Goal: Task Accomplishment & Management: Manage account settings

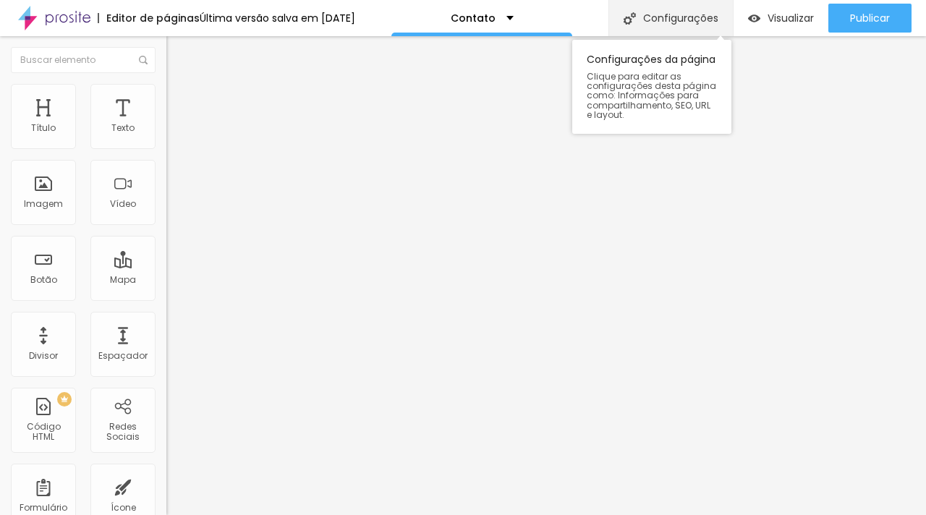
click at [712, 28] on div "Configurações" at bounding box center [671, 18] width 124 height 36
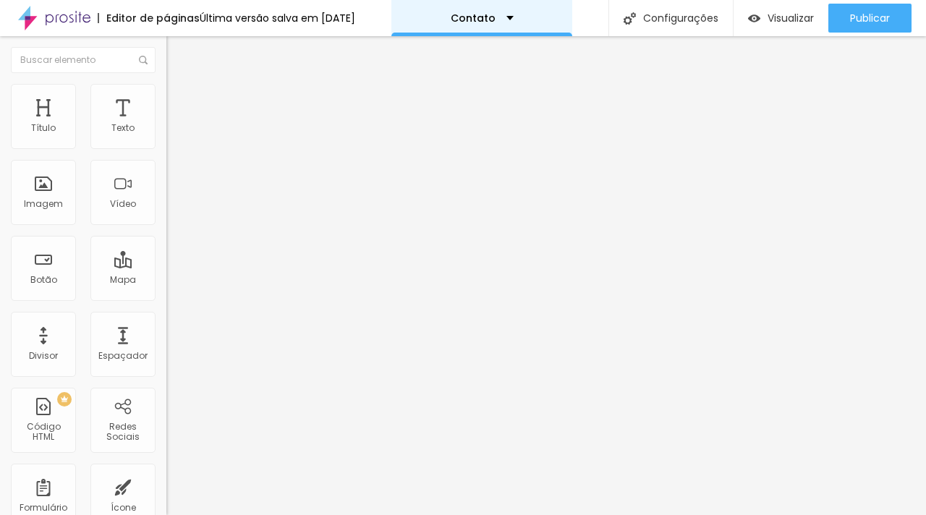
click at [505, 25] on div "Contato" at bounding box center [482, 18] width 181 height 36
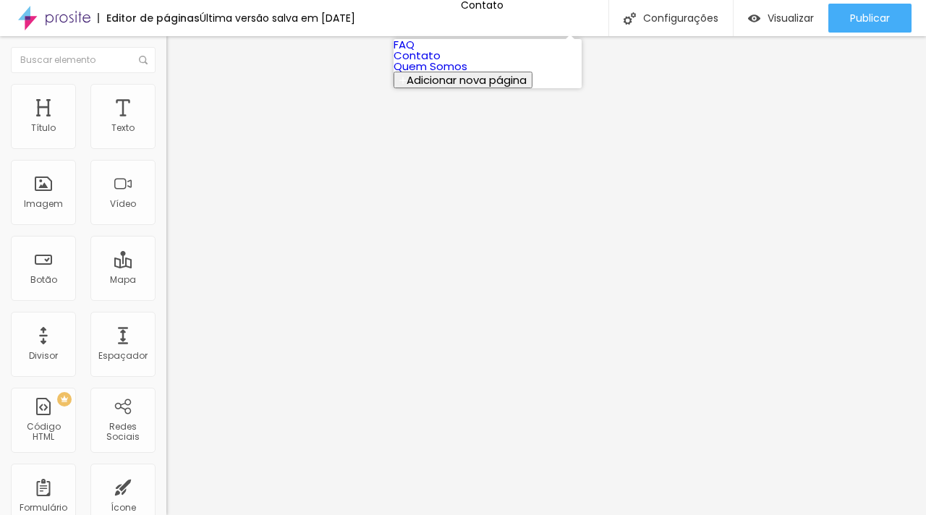
click at [467, 74] on link "Quem Somos" at bounding box center [431, 66] width 74 height 15
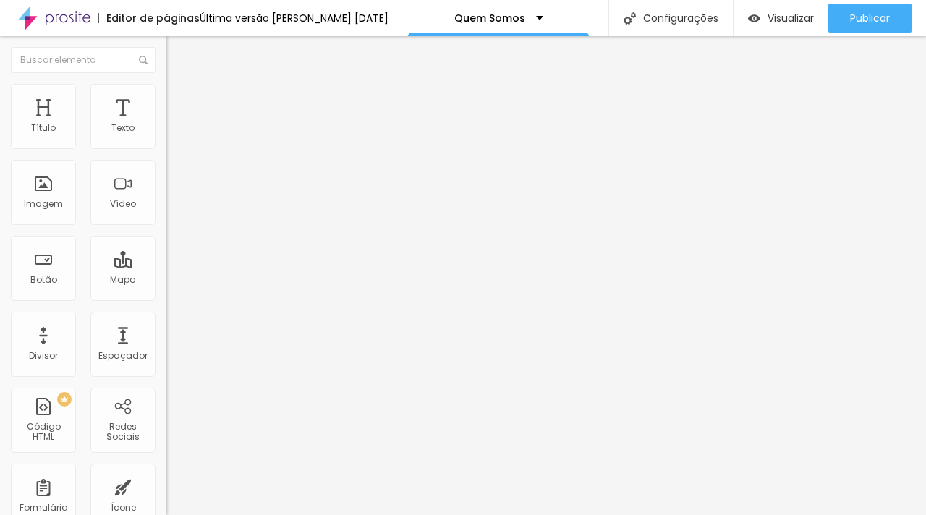
click at [166, 148] on div "Modo Encaixotado Encaixotado Completo" at bounding box center [249, 133] width 166 height 40
click at [166, 132] on span "Encaixotado" at bounding box center [194, 125] width 56 height 12
click at [773, 30] on div "Visualizar" at bounding box center [781, 18] width 66 height 29
click at [798, 24] on span "Visualizar" at bounding box center [791, 18] width 46 height 12
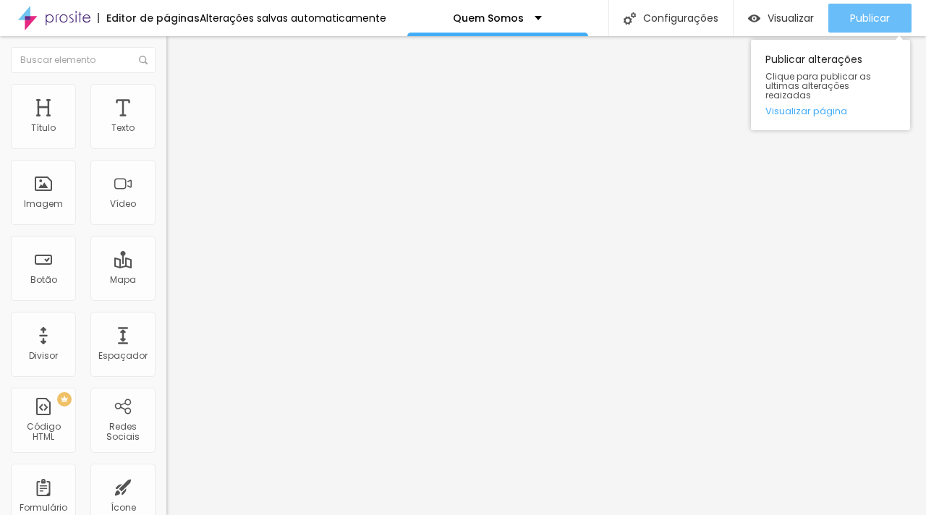
click at [837, 17] on button "Publicar" at bounding box center [870, 18] width 83 height 29
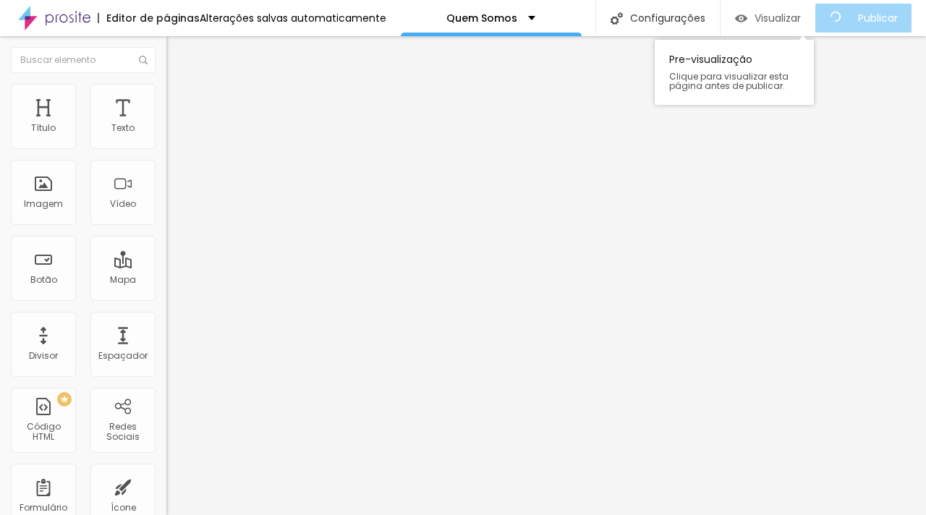
click at [800, 19] on span "Visualizar" at bounding box center [778, 18] width 46 height 12
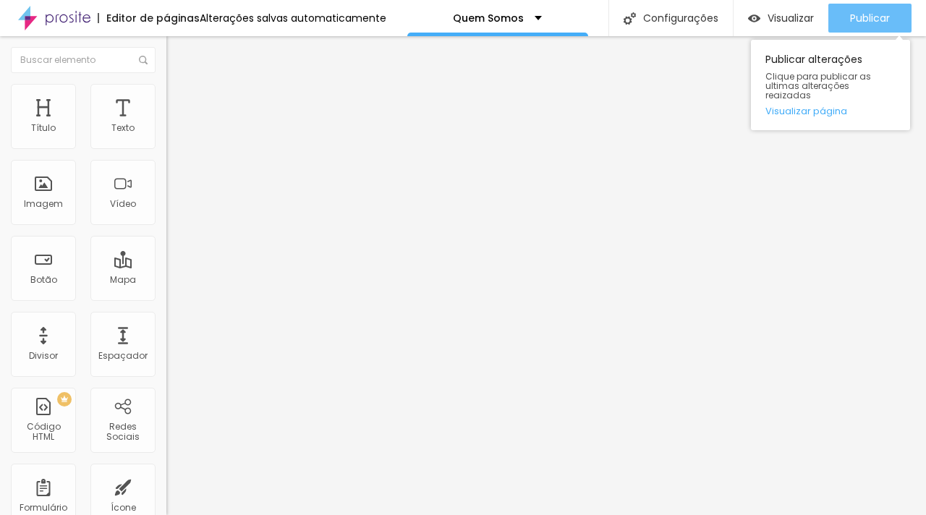
click at [852, 16] on span "Publicar" at bounding box center [870, 18] width 40 height 12
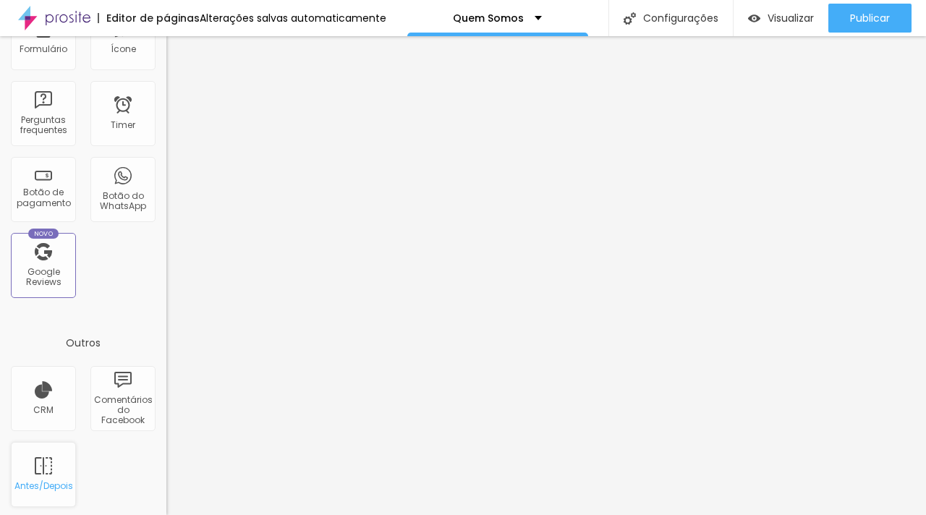
scroll to position [459, 0]
click at [62, 468] on div "Antes/Depois" at bounding box center [43, 474] width 65 height 65
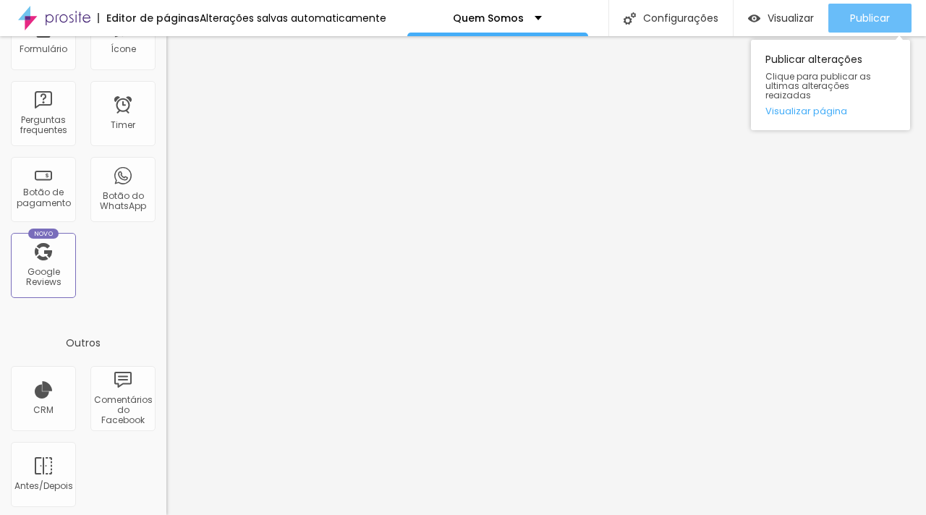
click at [851, 23] on span "Publicar" at bounding box center [870, 18] width 40 height 12
click at [853, 25] on div "Publicar" at bounding box center [870, 18] width 40 height 29
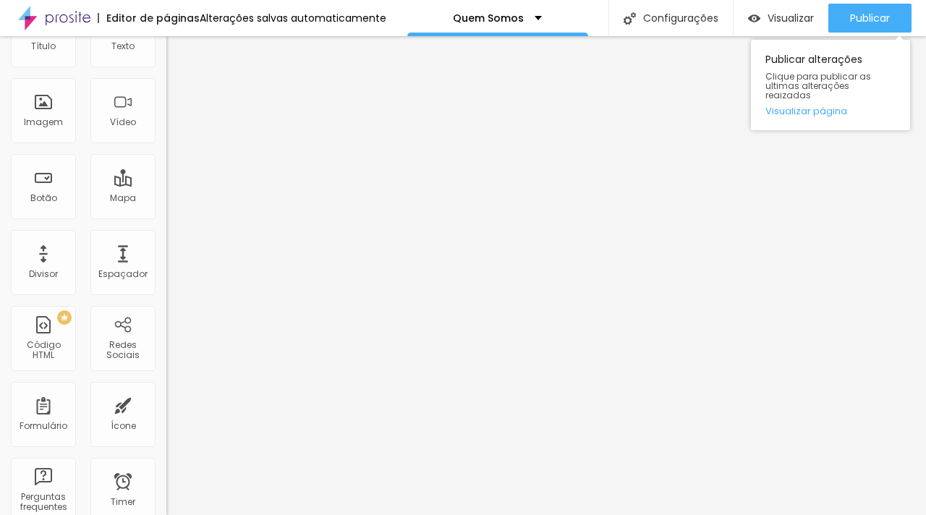
scroll to position [0, 0]
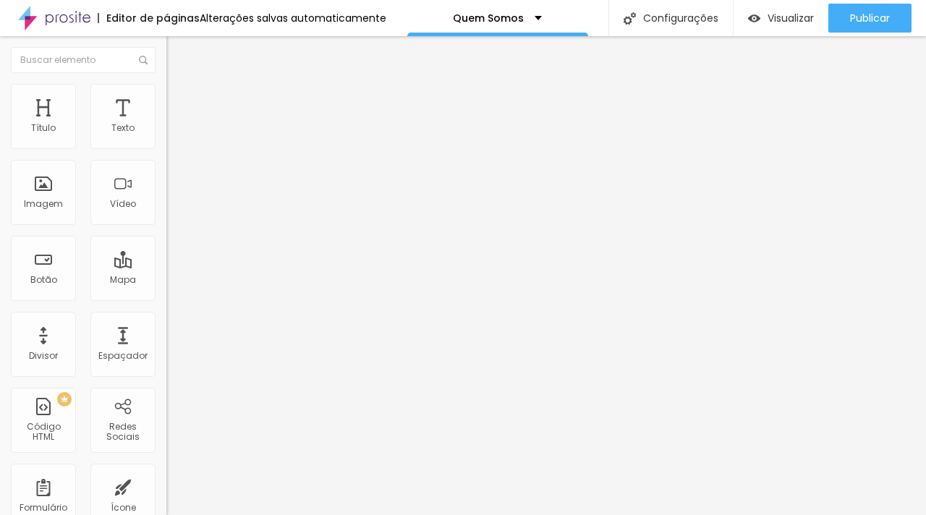
click at [166, 91] on img at bounding box center [172, 90] width 13 height 13
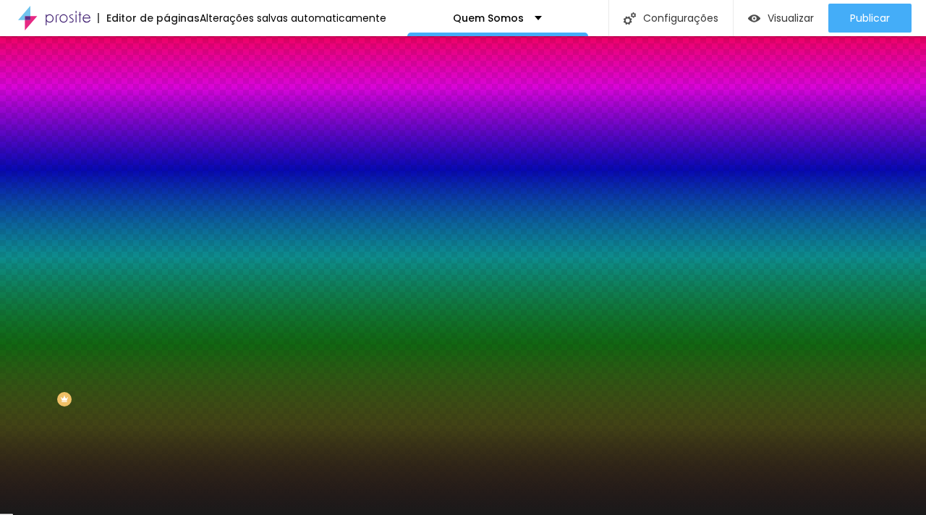
click at [166, 197] on div at bounding box center [249, 197] width 166 height 0
type input "#000000"
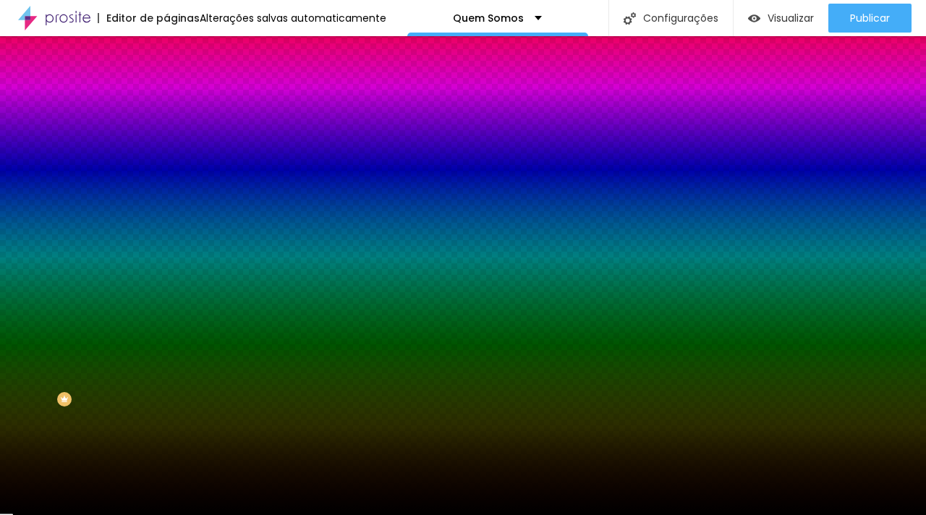
drag, startPoint x: 27, startPoint y: 386, endPoint x: 0, endPoint y: 406, distance: 33.6
click at [166, 406] on div "Editar Seção Conteúdo Estilo Avançado Imagem de fundo Adicionar imagem Efeito d…" at bounding box center [249, 275] width 166 height 479
click at [166, 245] on button "Voltar ao padrão" at bounding box center [215, 237] width 98 height 17
click at [172, 256] on icon "button" at bounding box center [176, 251] width 9 height 9
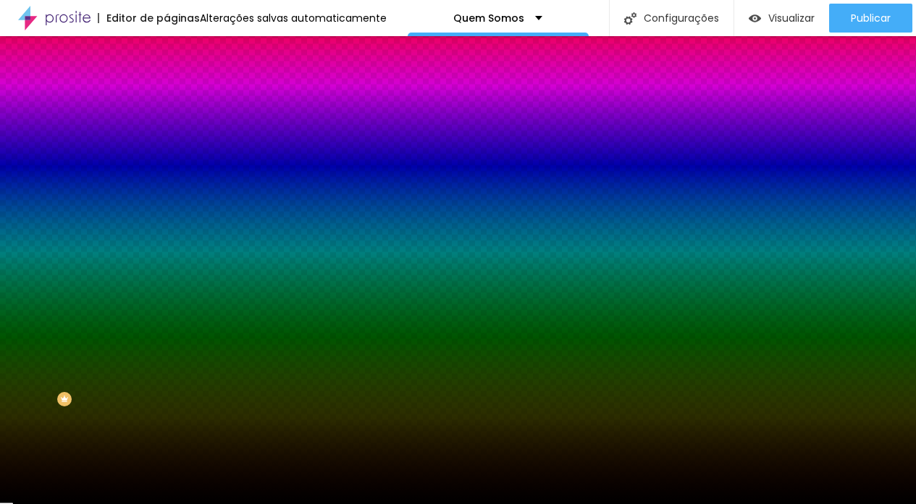
click at [314, 513] on div at bounding box center [458, 513] width 916 height 0
click at [109, 504] on div at bounding box center [458, 504] width 916 height 0
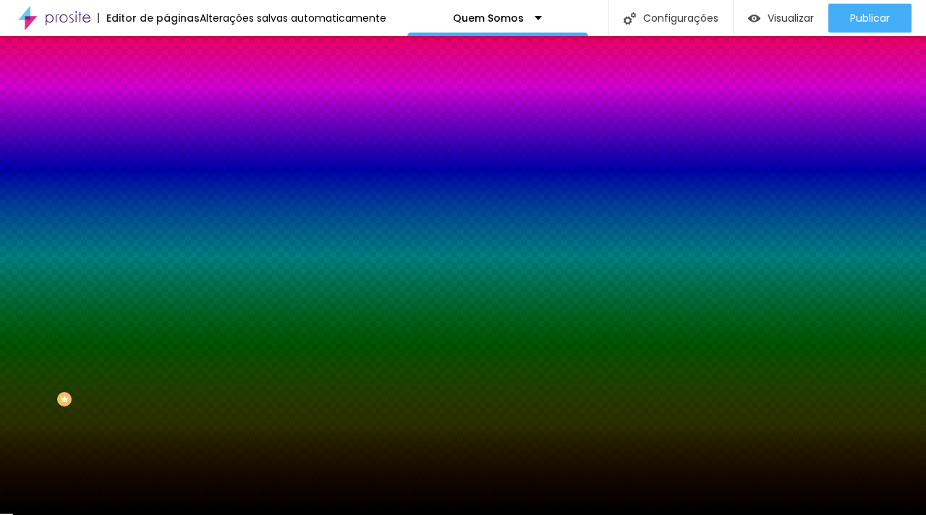
click at [166, 197] on div at bounding box center [249, 197] width 166 height 0
type input "#000000"
drag, startPoint x: 93, startPoint y: 353, endPoint x: 0, endPoint y: 405, distance: 106.9
click at [166, 405] on div "Editar Seção Conteúdo Estilo Avançado Imagem de fundo Adicionar imagem Efeito d…" at bounding box center [249, 275] width 166 height 479
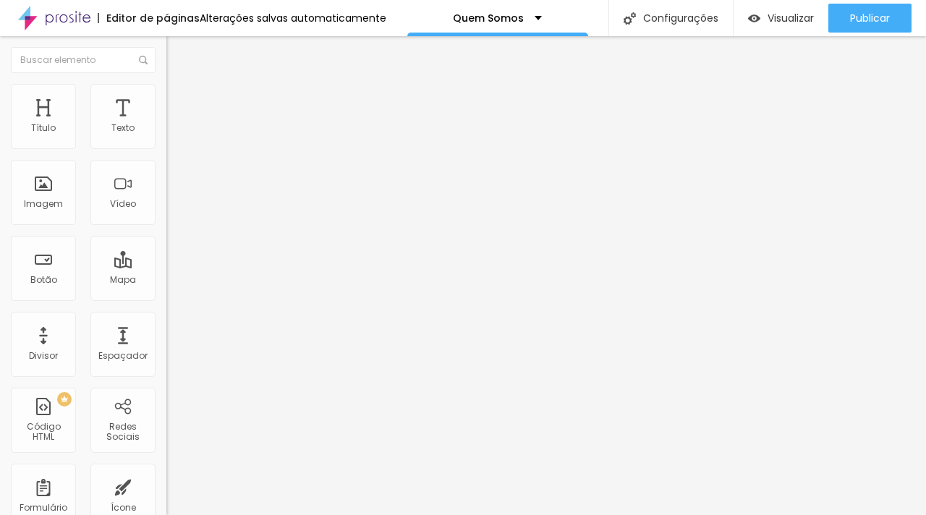
click at [166, 92] on li "Estilo" at bounding box center [249, 91] width 166 height 14
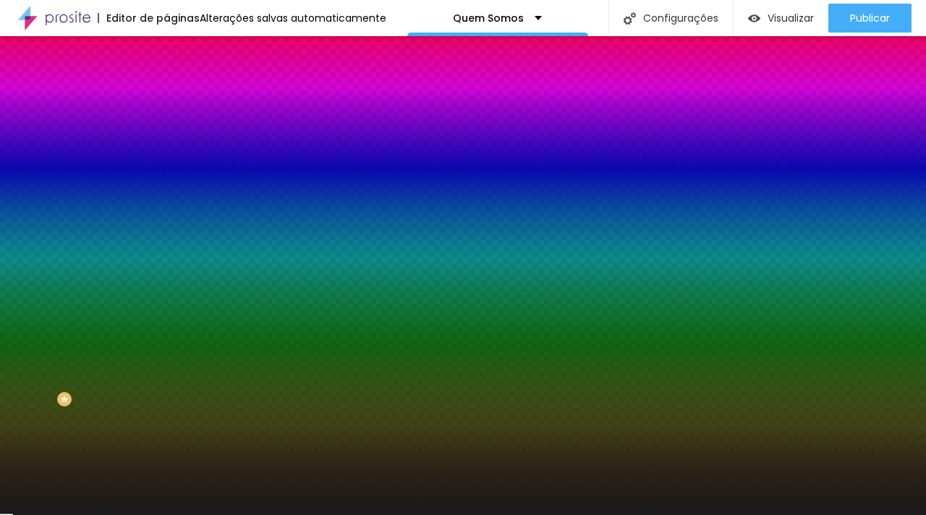
click at [166, 138] on div at bounding box center [249, 138] width 166 height 0
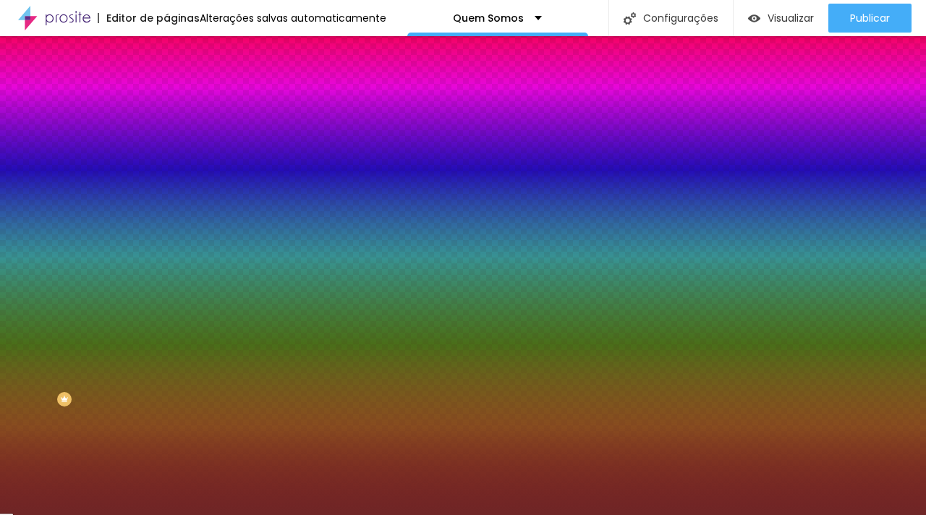
type input "#000000"
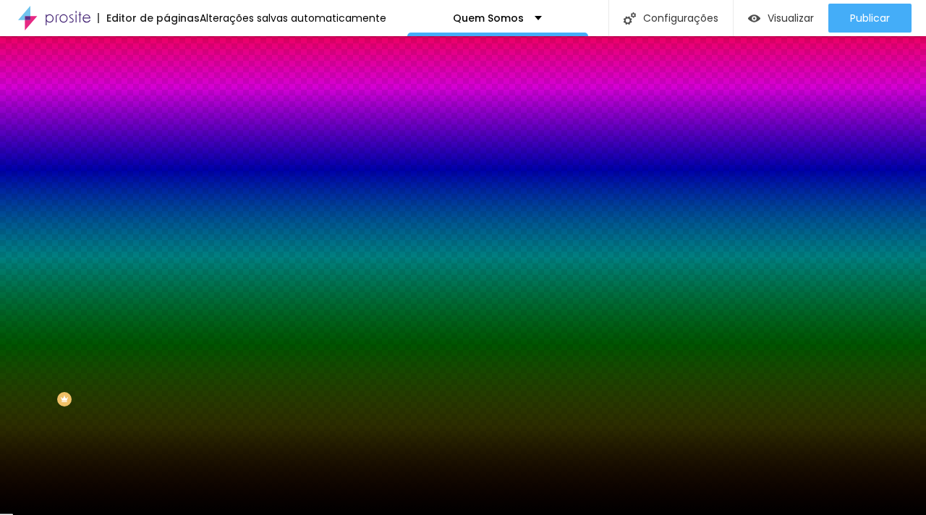
drag, startPoint x: 83, startPoint y: 227, endPoint x: 0, endPoint y: 288, distance: 103.1
click at [166, 288] on div "Editar Coluna Conteúdo Estilo Avançado Cor de fundo Voltar ao padrão #000000 0 …" at bounding box center [249, 275] width 166 height 479
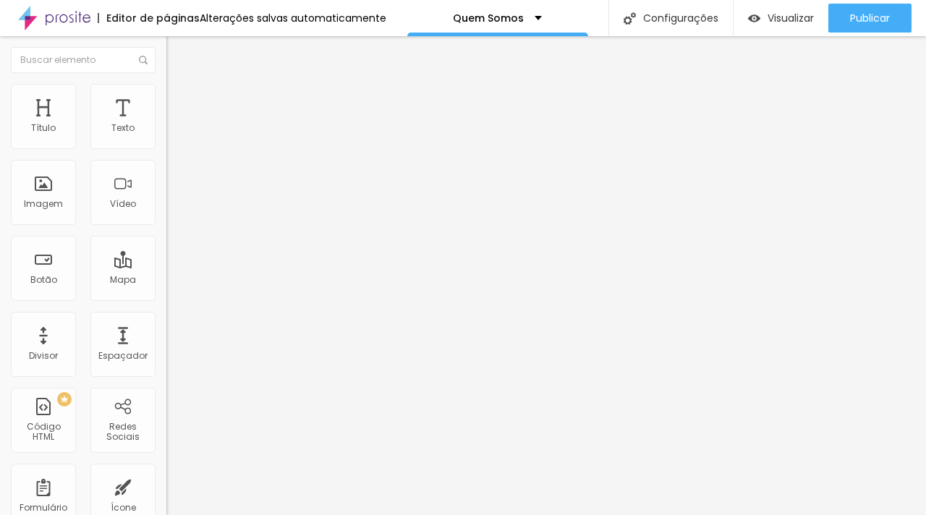
click at [166, 90] on img at bounding box center [172, 90] width 13 height 13
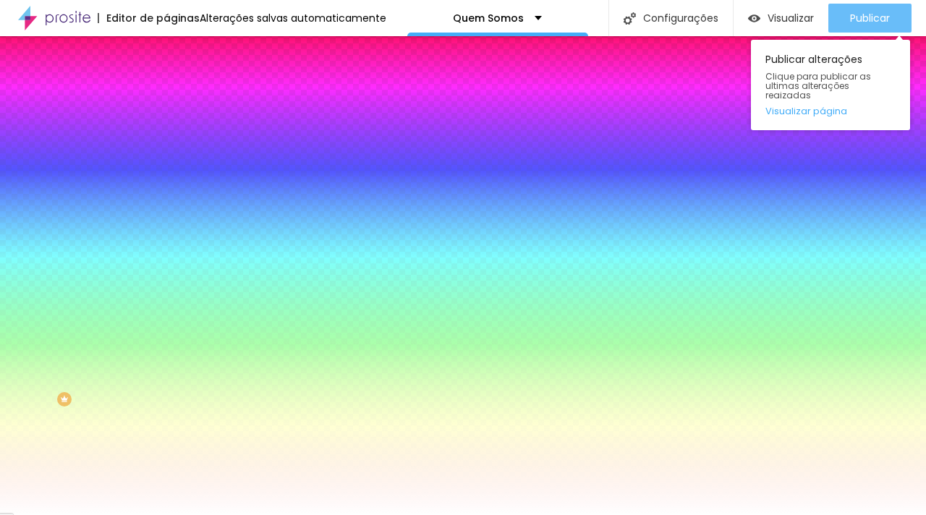
click at [850, 20] on span "Publicar" at bounding box center [870, 18] width 40 height 12
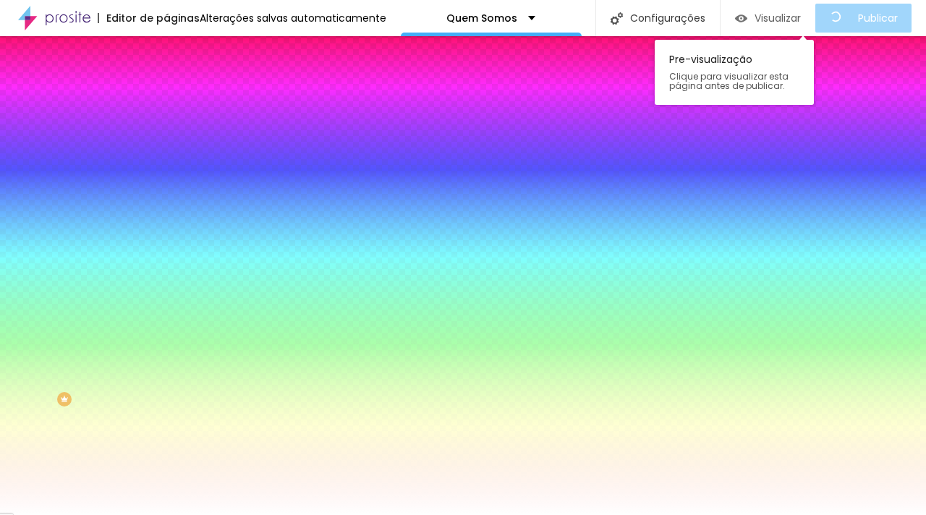
click at [790, 20] on span "Visualizar" at bounding box center [778, 18] width 46 height 12
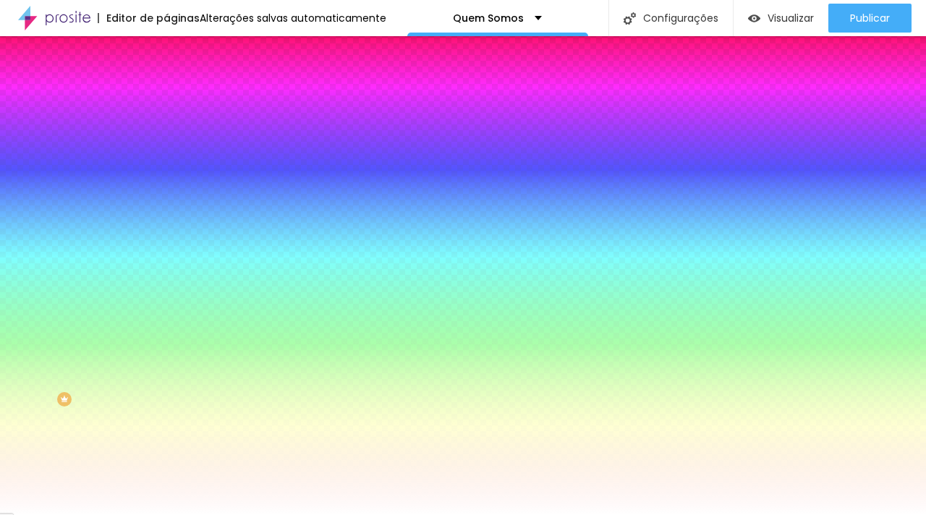
click at [166, 84] on li "Conteúdo" at bounding box center [249, 76] width 166 height 14
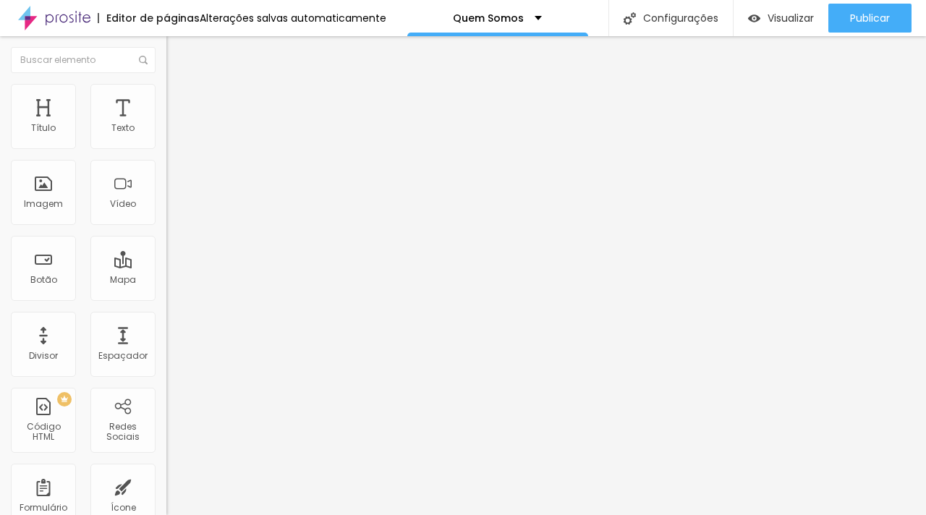
click at [166, 143] on img at bounding box center [171, 138] width 10 height 10
click at [166, 147] on img at bounding box center [171, 150] width 10 height 10
click at [166, 132] on img at bounding box center [171, 127] width 10 height 10
click at [180, 102] on span "Avançado" at bounding box center [204, 108] width 48 height 12
click at [166, 85] on img at bounding box center [172, 90] width 13 height 13
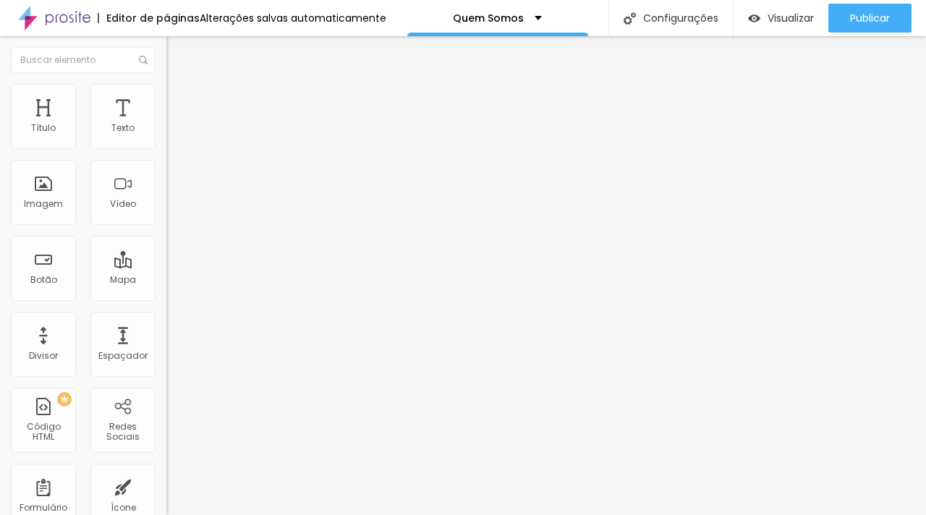
click at [166, 93] on li "Avançado" at bounding box center [249, 91] width 166 height 14
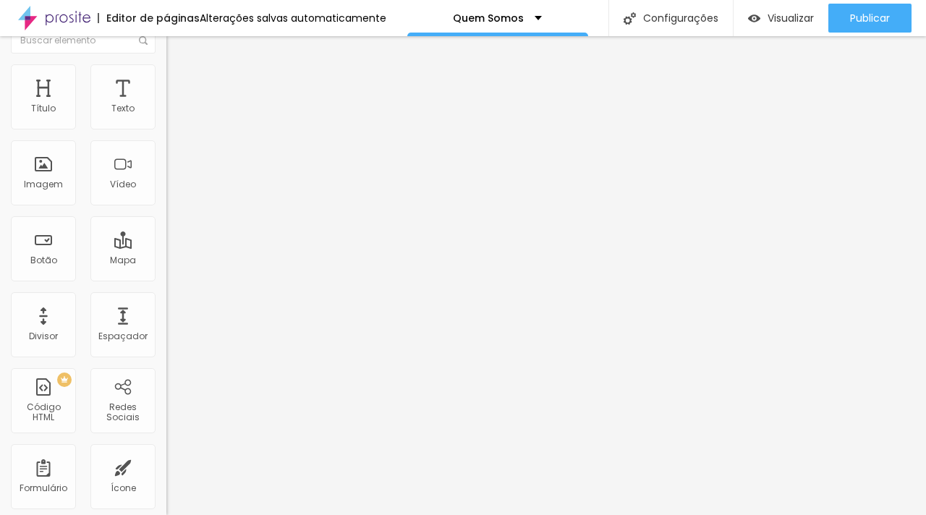
scroll to position [30, 0]
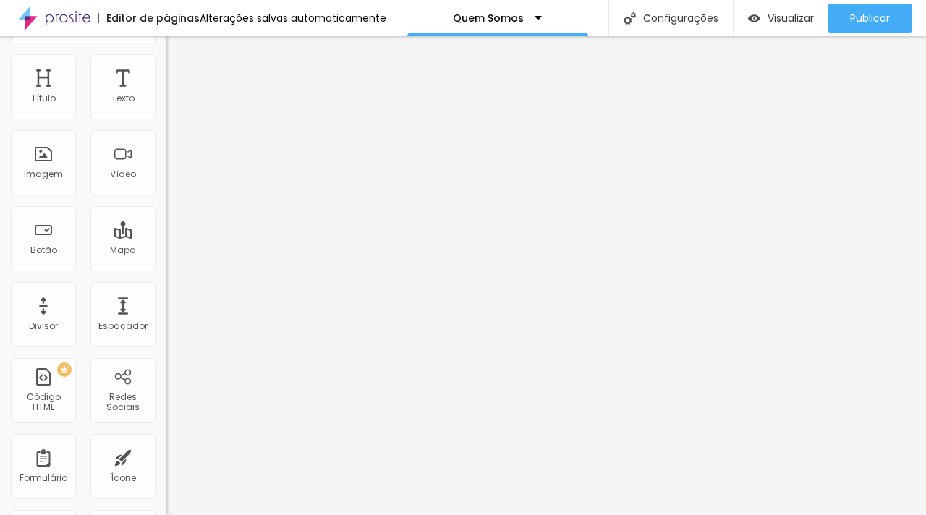
click at [166, 53] on img at bounding box center [172, 46] width 13 height 13
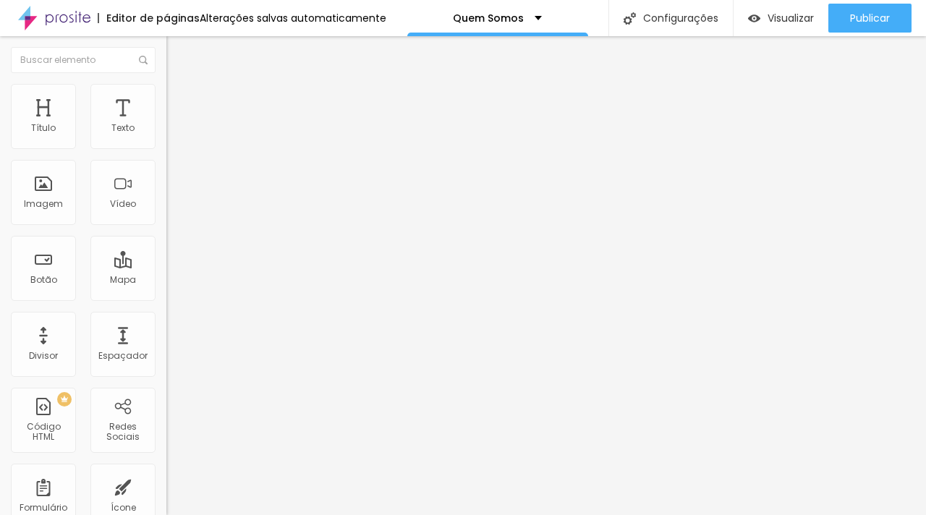
click at [166, 139] on button "button" at bounding box center [176, 131] width 20 height 15
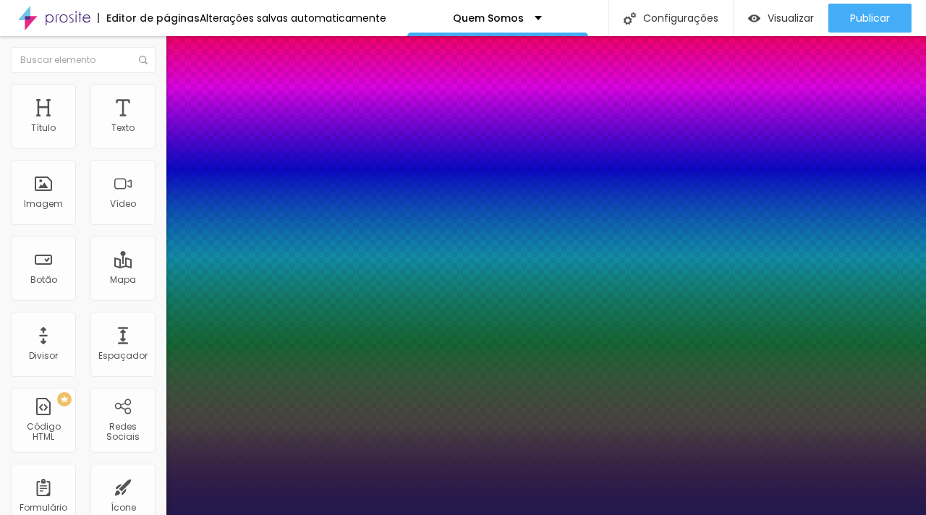
type input "1"
click at [81, 515] on div at bounding box center [463, 515] width 926 height 0
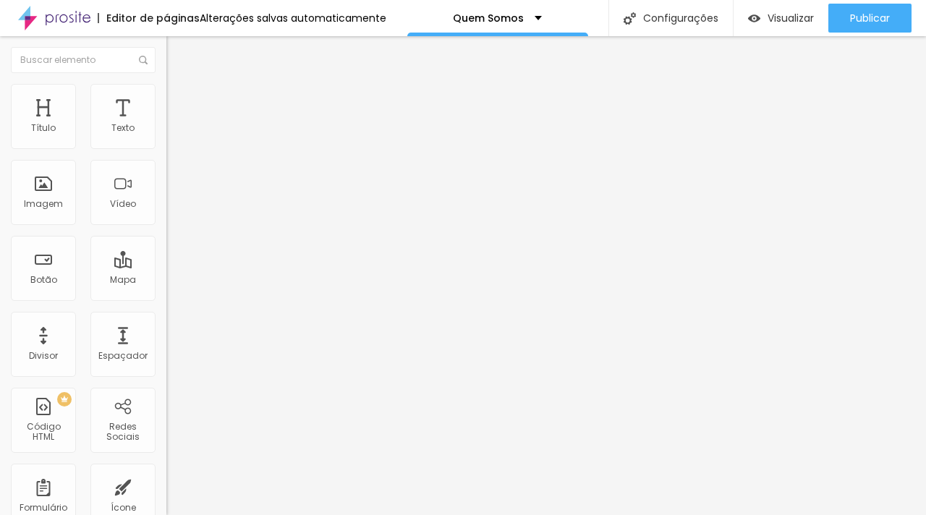
click at [166, 90] on li "Avançado" at bounding box center [249, 91] width 166 height 14
click at [166, 84] on ul "Estilo Avançado" at bounding box center [249, 83] width 166 height 29
click at [166, 83] on img at bounding box center [172, 75] width 13 height 13
click at [177, 57] on img "button" at bounding box center [183, 53] width 12 height 12
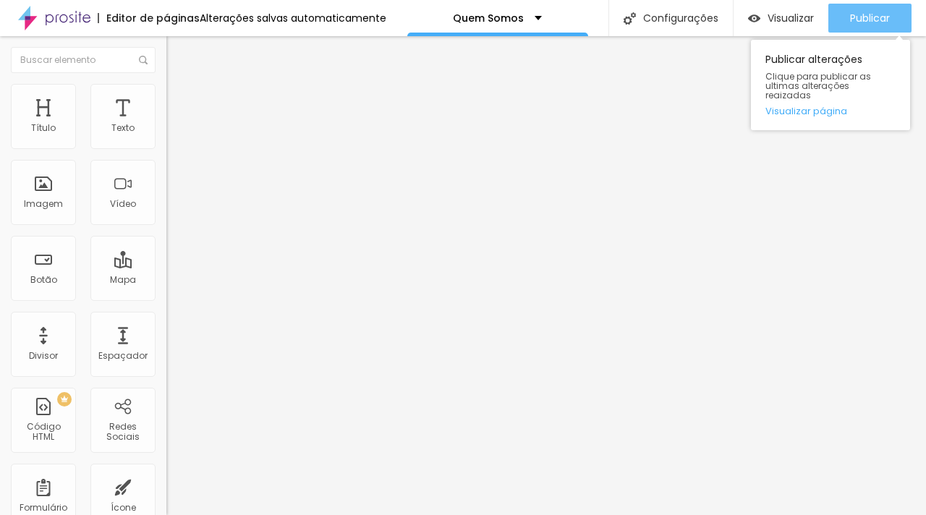
click at [841, 23] on button "Publicar" at bounding box center [870, 18] width 83 height 29
click at [866, 20] on span "Publicar" at bounding box center [870, 18] width 40 height 12
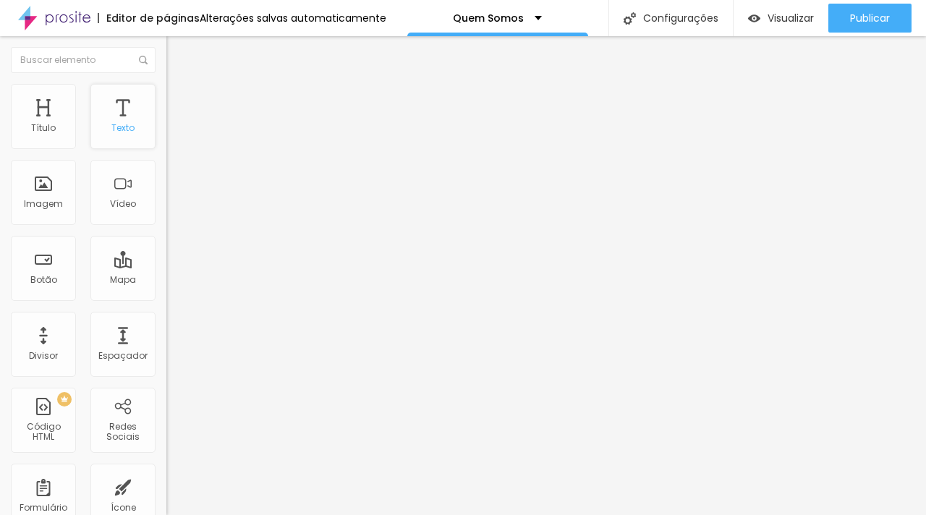
click at [112, 117] on div "Texto" at bounding box center [122, 116] width 65 height 65
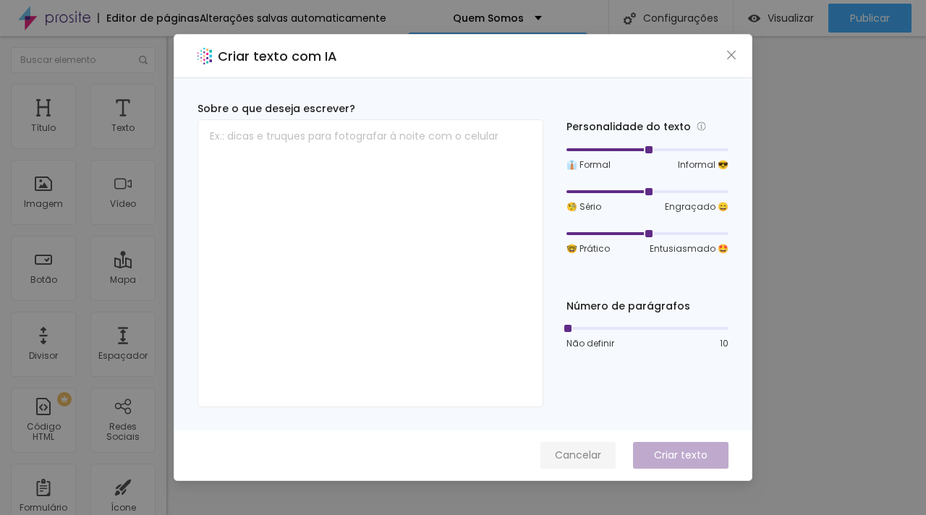
click at [580, 456] on span "Cancelar" at bounding box center [578, 455] width 46 height 15
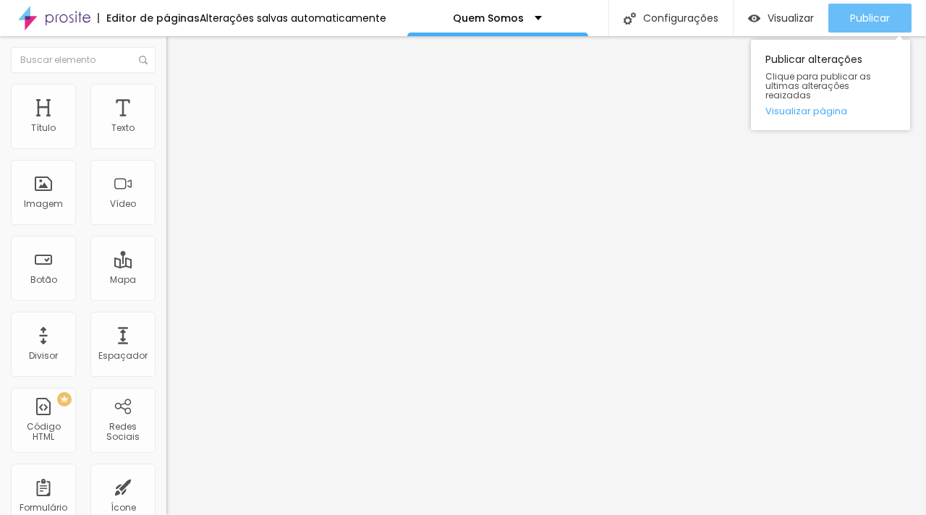
click at [854, 21] on span "Publicar" at bounding box center [870, 18] width 40 height 12
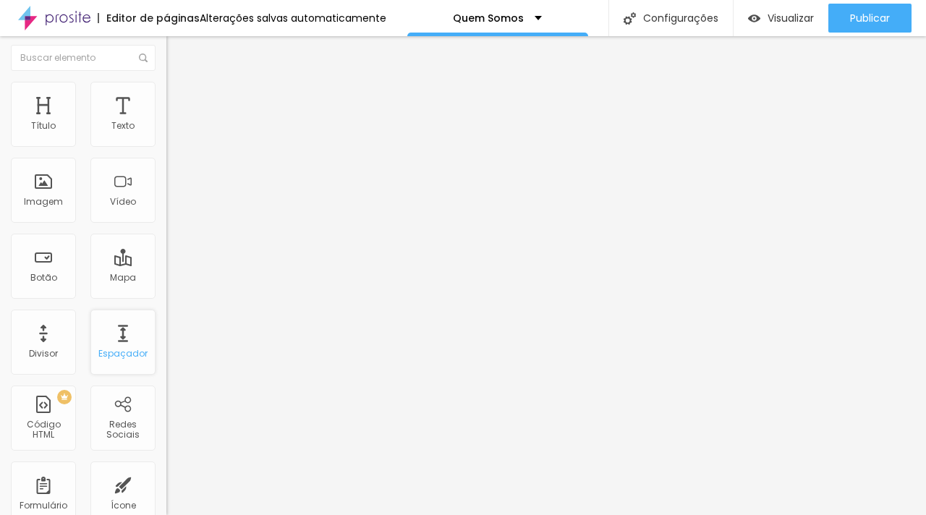
scroll to position [3, 0]
click at [117, 337] on div "Espaçador" at bounding box center [122, 341] width 65 height 65
click at [112, 342] on div "Espaçador" at bounding box center [122, 341] width 65 height 65
click at [166, 145] on div at bounding box center [249, 139] width 166 height 12
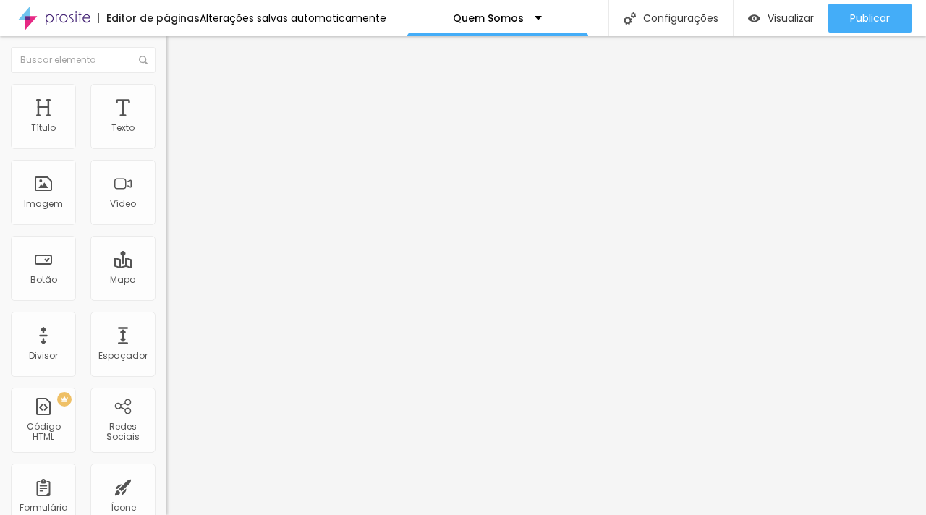
click at [166, 146] on img at bounding box center [171, 150] width 10 height 10
click at [166, 132] on img at bounding box center [171, 127] width 10 height 10
click at [166, 96] on li "Estilo" at bounding box center [249, 91] width 166 height 14
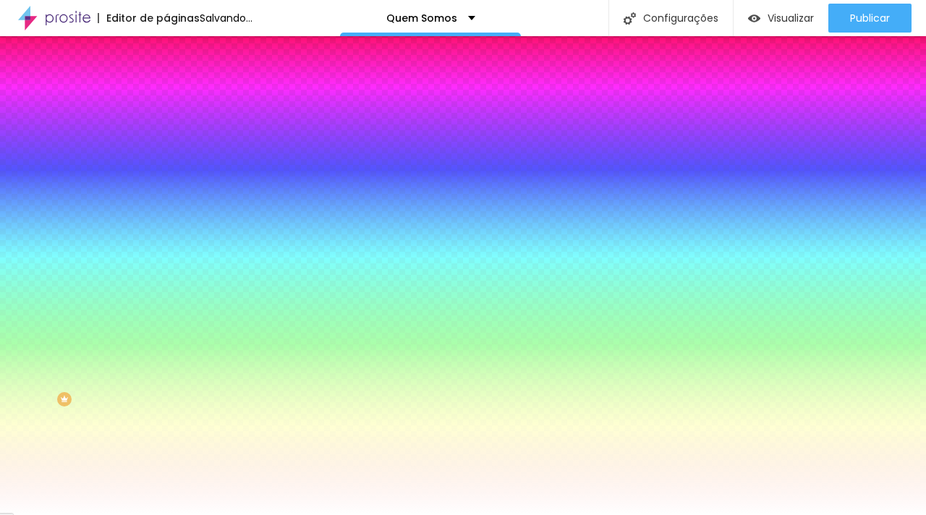
click at [166, 98] on li "Avançado" at bounding box center [249, 105] width 166 height 14
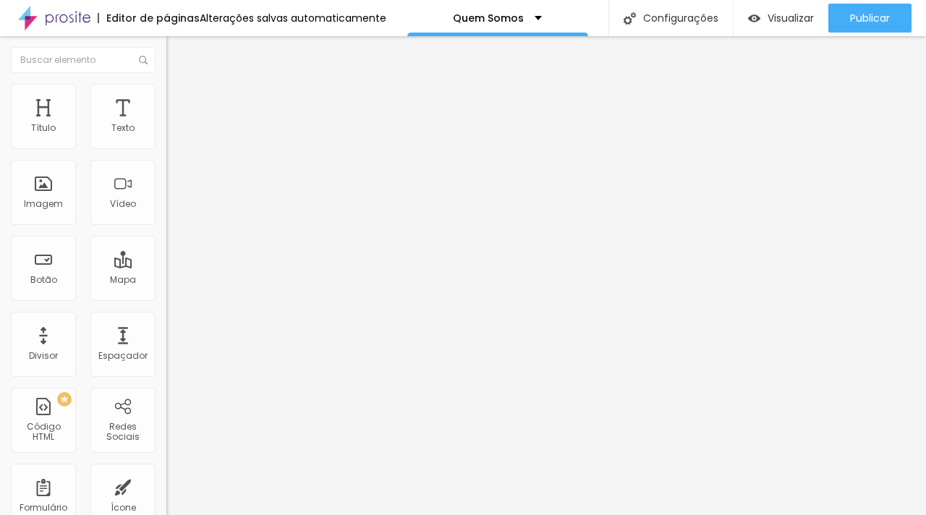
type input "1.9"
type input "2"
drag, startPoint x: 109, startPoint y: 200, endPoint x: 130, endPoint y: 203, distance: 21.3
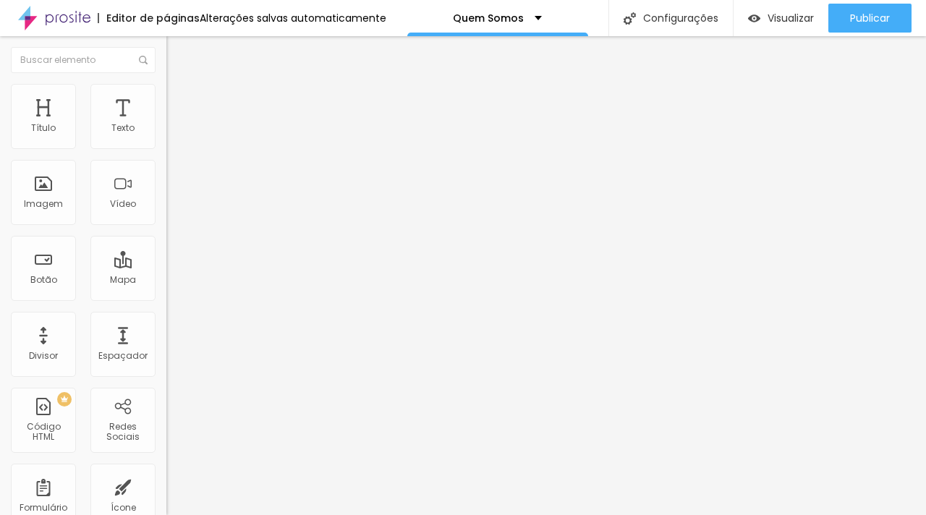
click at [177, 58] on img "button" at bounding box center [183, 53] width 12 height 12
click at [177, 57] on img "button" at bounding box center [183, 53] width 12 height 12
click at [177, 56] on img "button" at bounding box center [183, 53] width 12 height 12
type input "1.9"
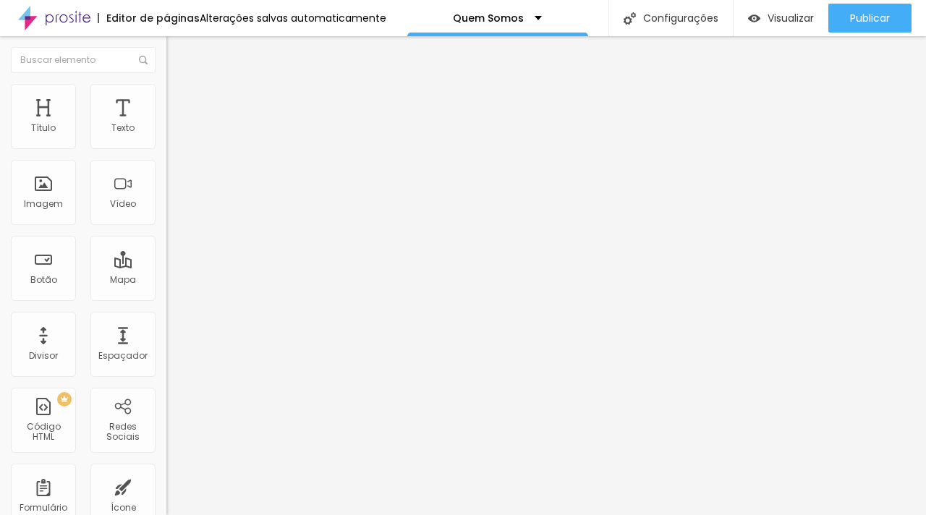
type input "1.9"
type input "1.8"
type input "1.9"
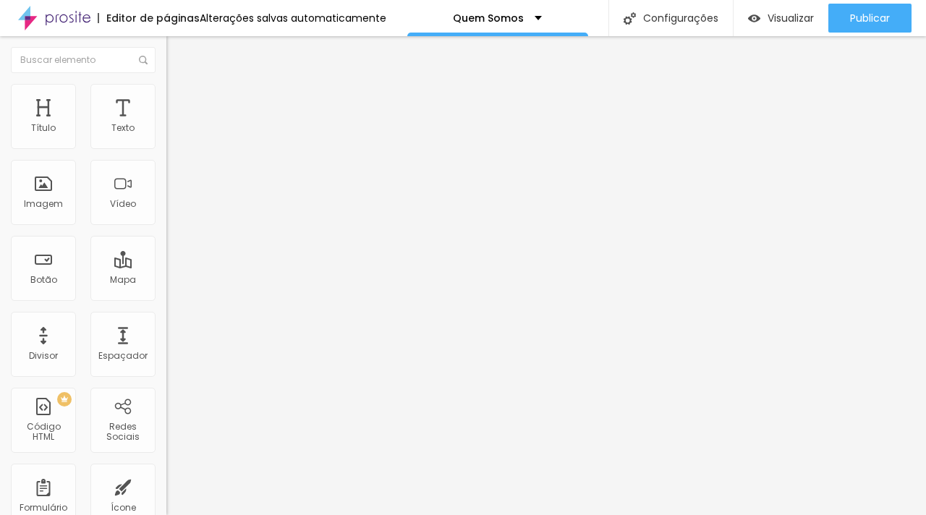
type input "1.8"
type input "1.9"
drag, startPoint x: 120, startPoint y: 199, endPoint x: 113, endPoint y: 203, distance: 8.1
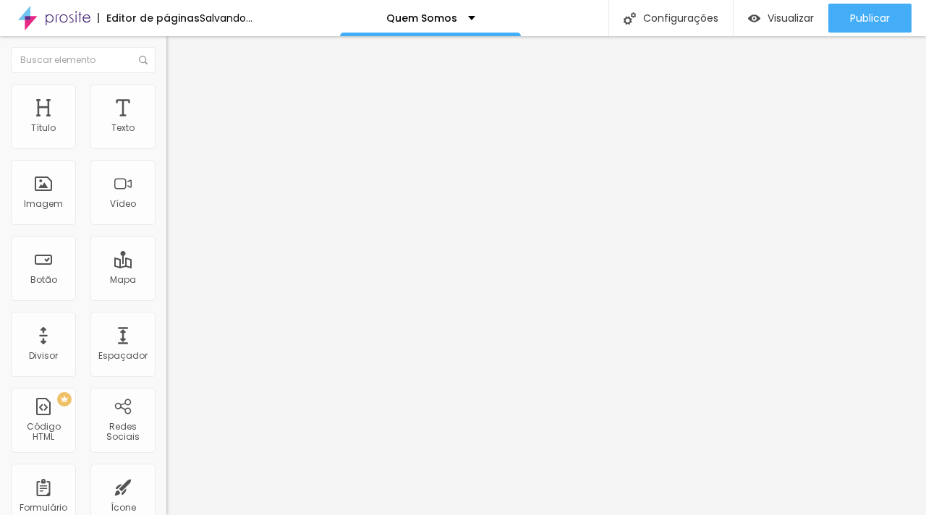
type input "1.8"
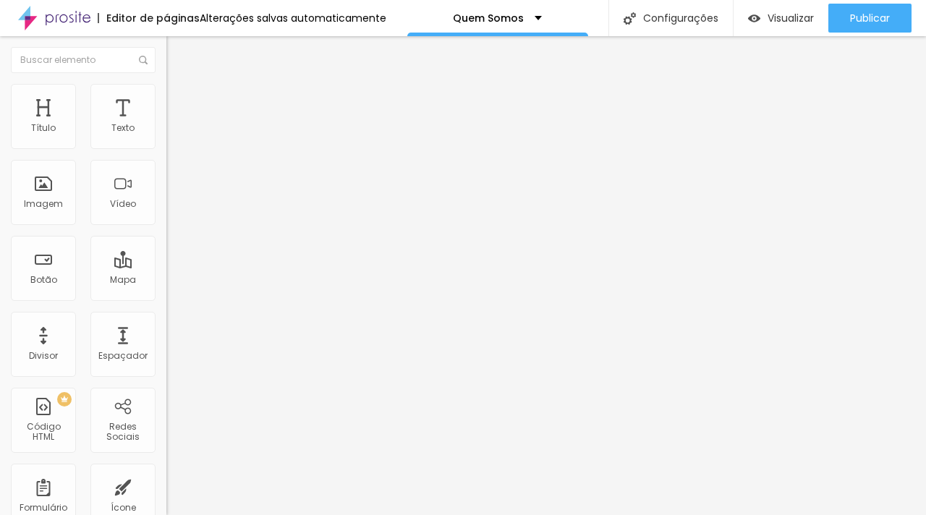
type input "1.7"
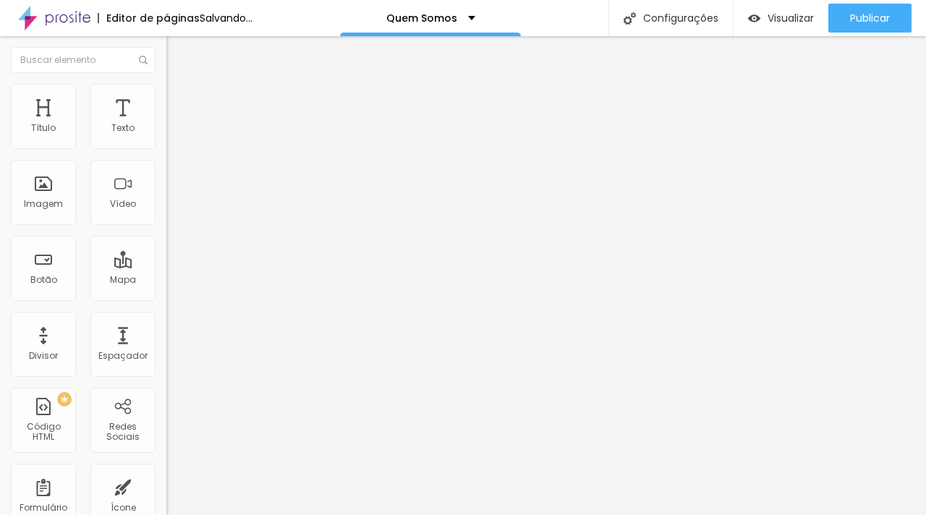
drag, startPoint x: 115, startPoint y: 199, endPoint x: 106, endPoint y: 202, distance: 9.2
type input "1.7"
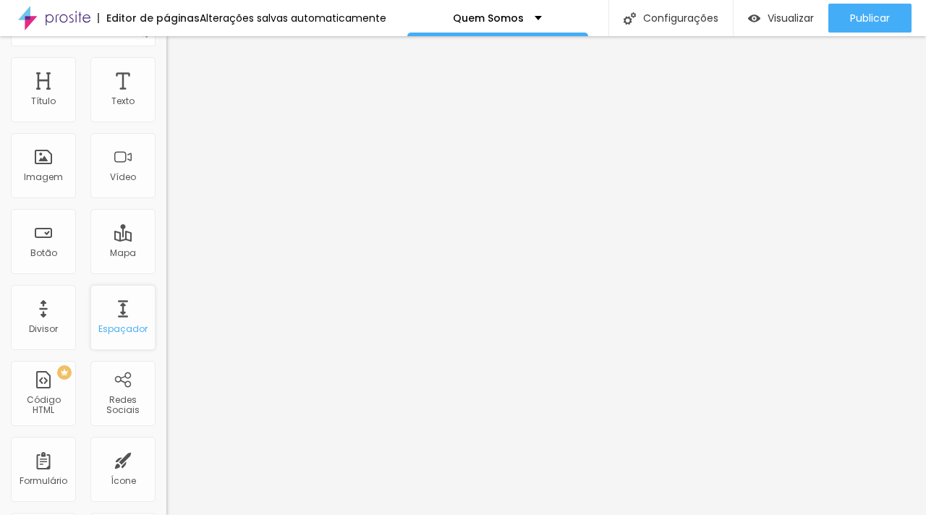
scroll to position [28, 0]
click at [114, 337] on div "Espaçador" at bounding box center [122, 316] width 65 height 65
click at [114, 326] on div "Espaçador" at bounding box center [122, 328] width 49 height 10
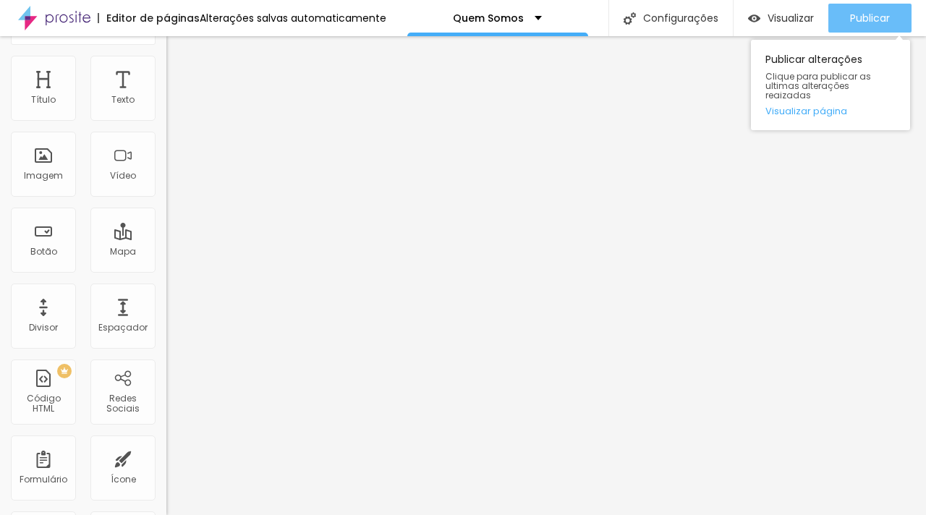
click at [877, 14] on span "Publicar" at bounding box center [870, 18] width 40 height 12
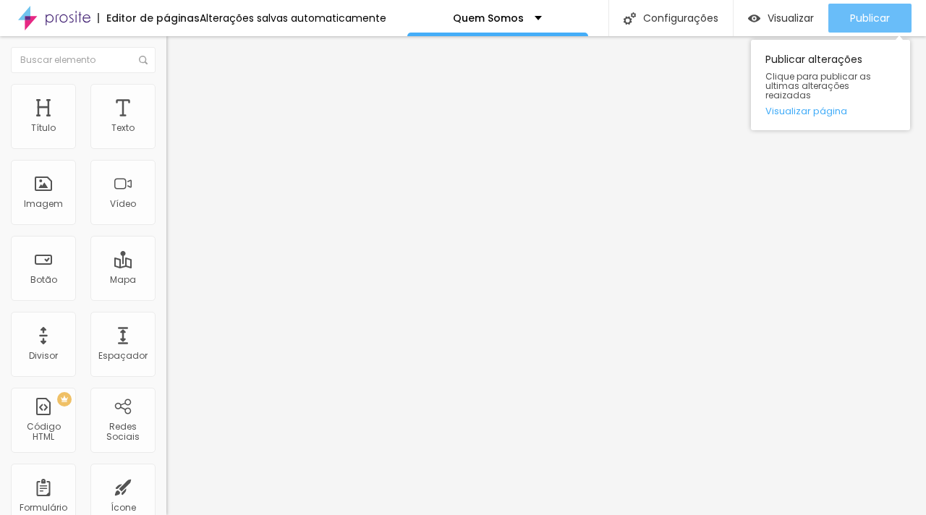
click at [866, 22] on span "Publicar" at bounding box center [870, 18] width 40 height 12
click at [866, 17] on span "Publicar" at bounding box center [870, 18] width 40 height 12
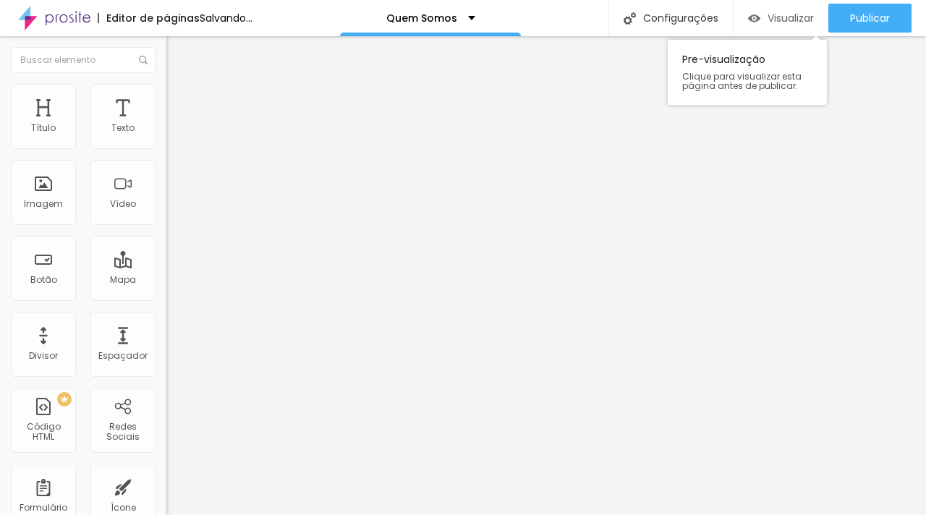
click at [786, 23] on span "Visualizar" at bounding box center [791, 18] width 46 height 12
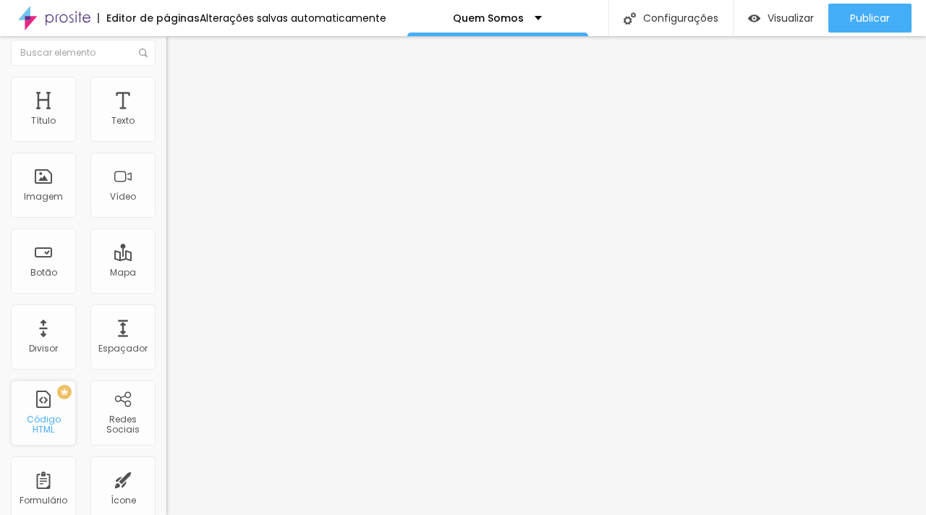
scroll to position [10, 0]
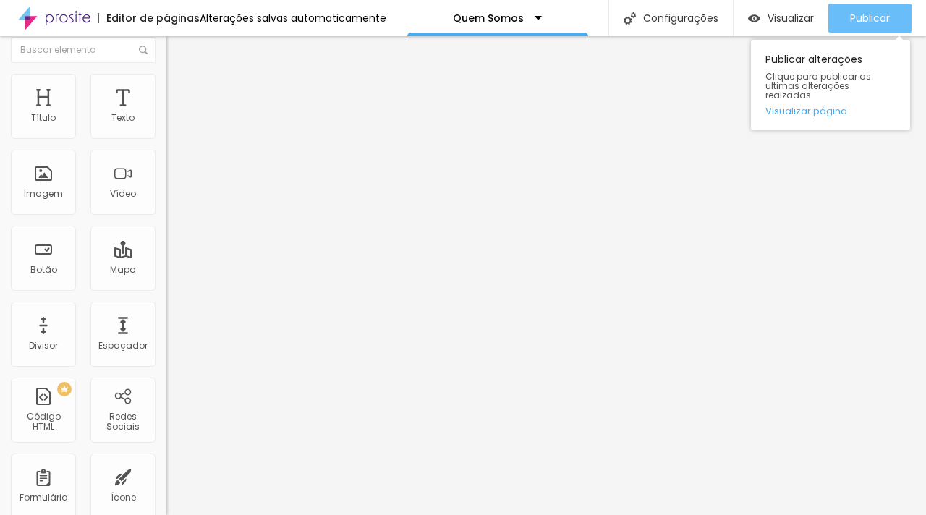
click at [871, 17] on span "Publicar" at bounding box center [870, 18] width 40 height 12
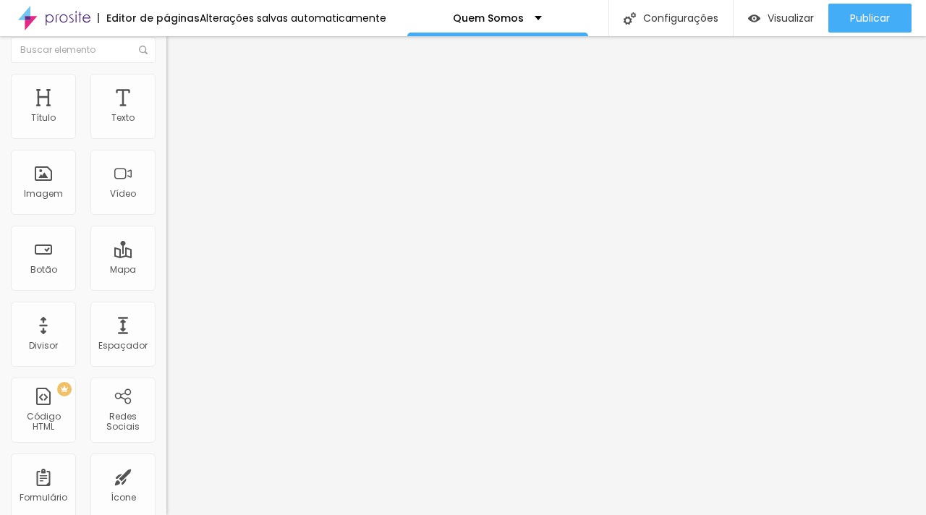
scroll to position [0, 0]
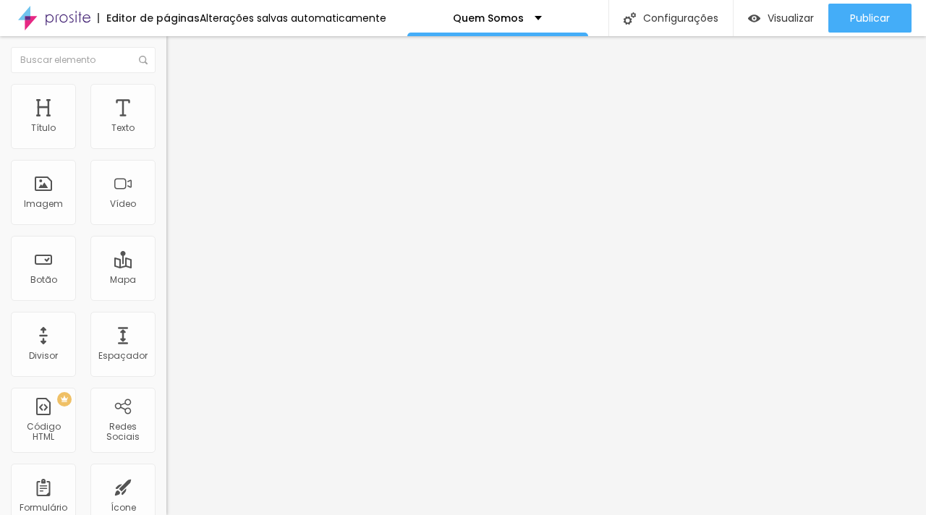
click at [166, 227] on span "Original" at bounding box center [183, 220] width 35 height 12
click at [166, 253] on span "Quadrado" at bounding box center [189, 246] width 47 height 12
click at [166, 242] on div "Padrão 4:3" at bounding box center [249, 238] width 166 height 9
click at [166, 235] on span "Cinema" at bounding box center [184, 229] width 36 height 12
click at [166, 266] on span "Original" at bounding box center [183, 260] width 35 height 12
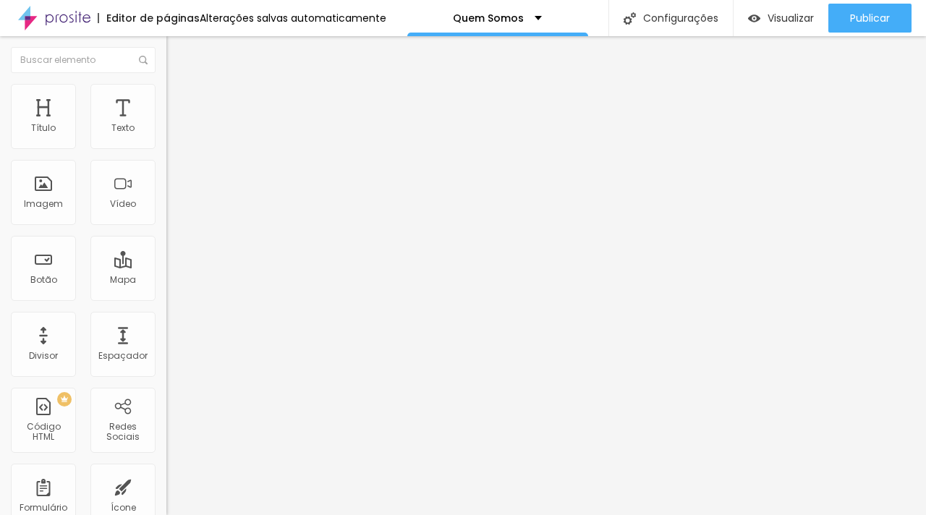
click at [166, 322] on img at bounding box center [169, 318] width 7 height 7
click at [180, 100] on span "Estilo" at bounding box center [191, 94] width 22 height 12
type input "2"
type input "3"
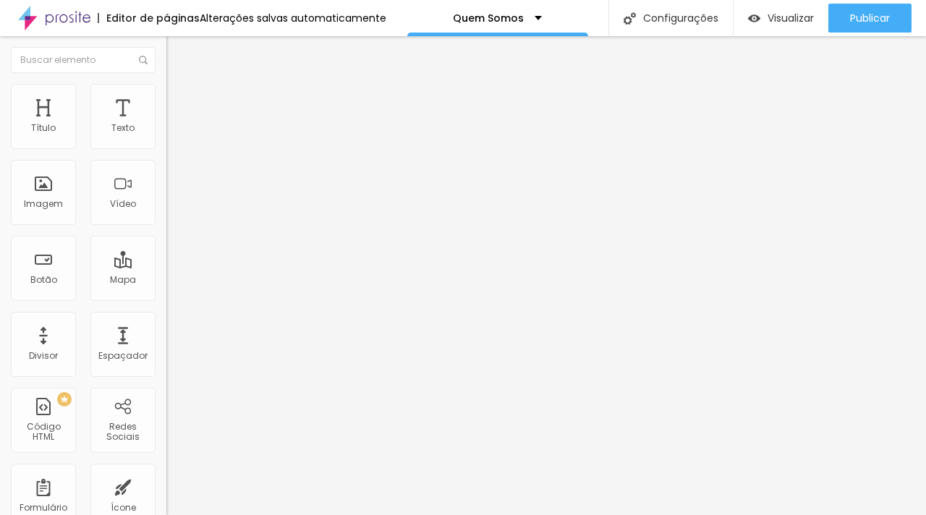
type input "3"
type input "5"
type input "6"
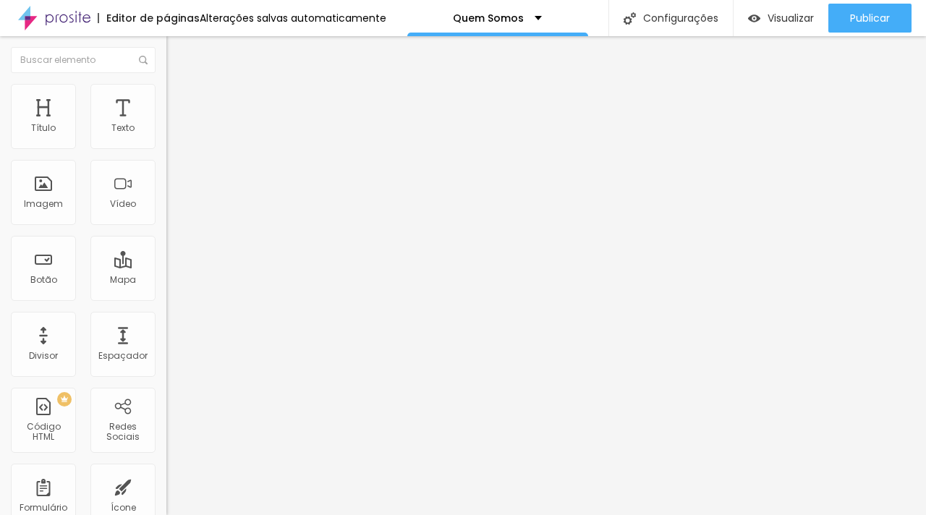
type input "7"
type input "8"
type input "9"
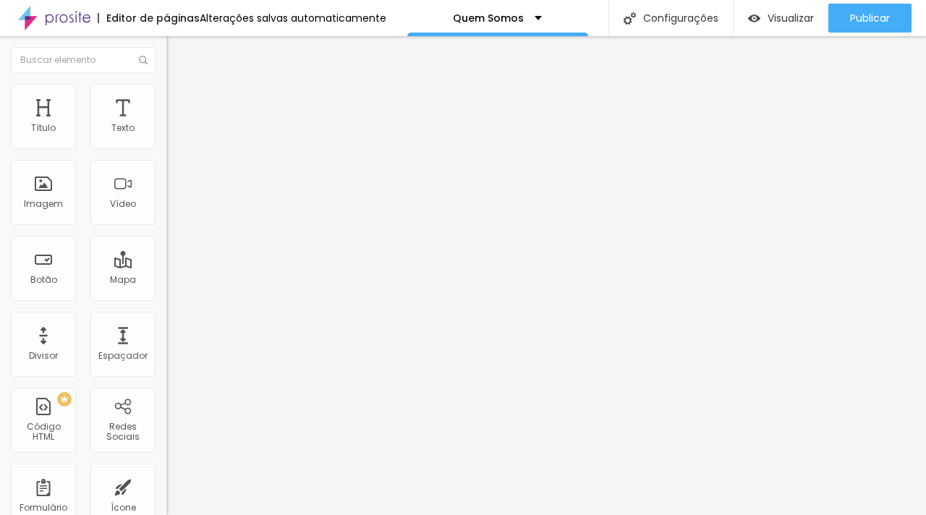
type input "9"
type input "11"
type input "12"
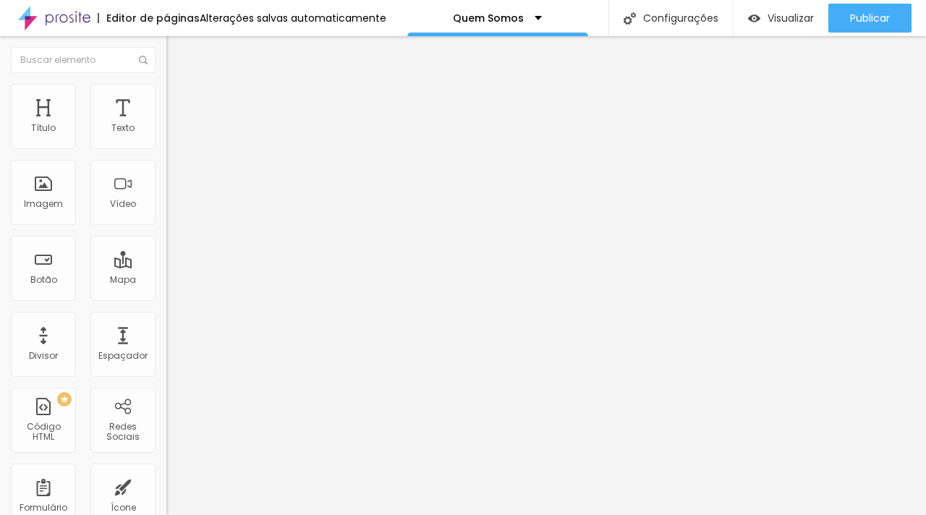
type input "13"
type input "14"
type input "17"
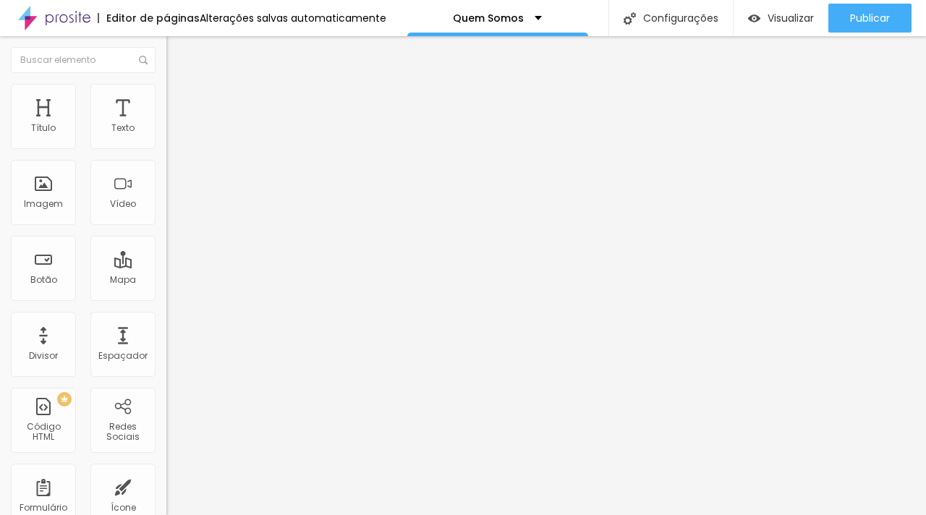
type input "17"
type input "19"
type input "21"
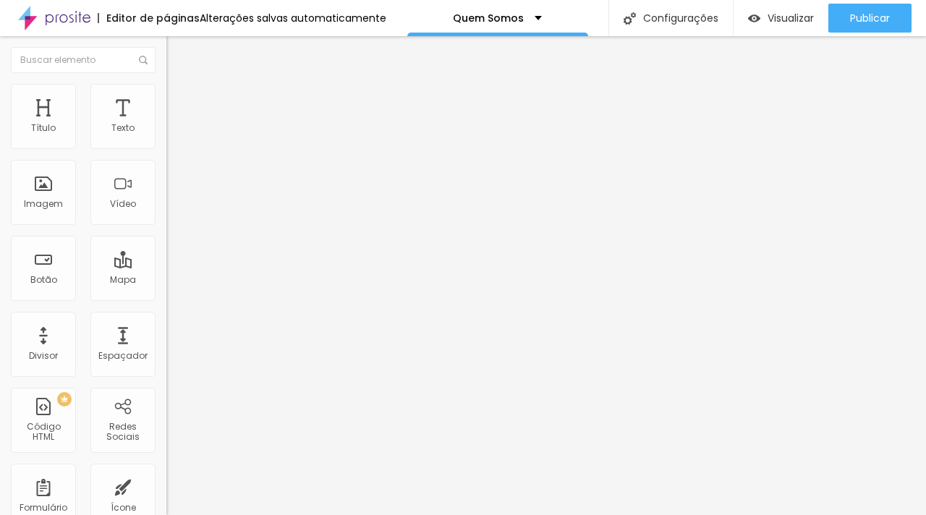
type input "24"
type input "26"
type input "31"
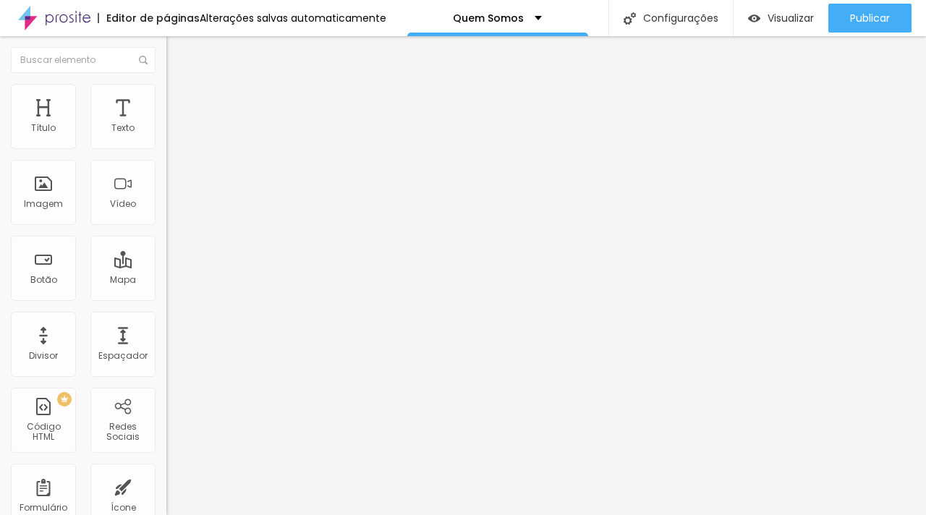
type input "31"
type input "35"
type input "38"
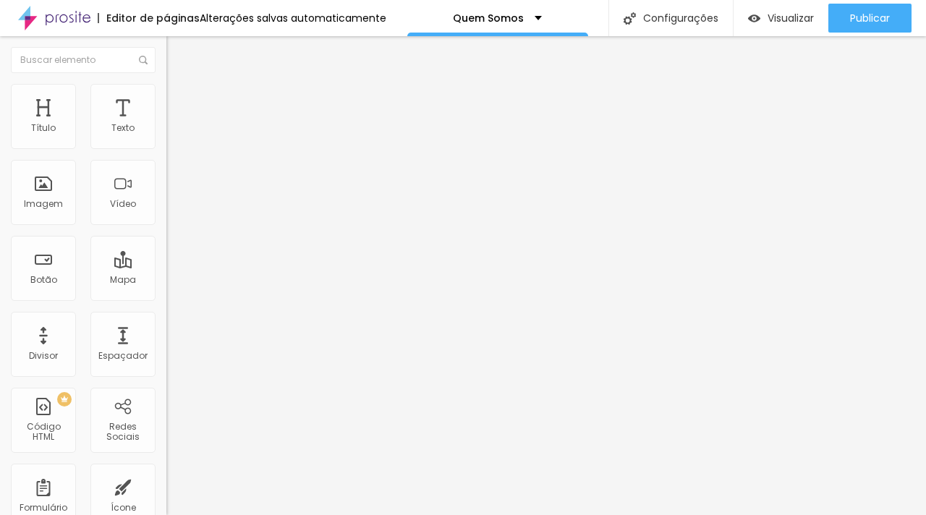
type input "41"
type input "47"
type input "53"
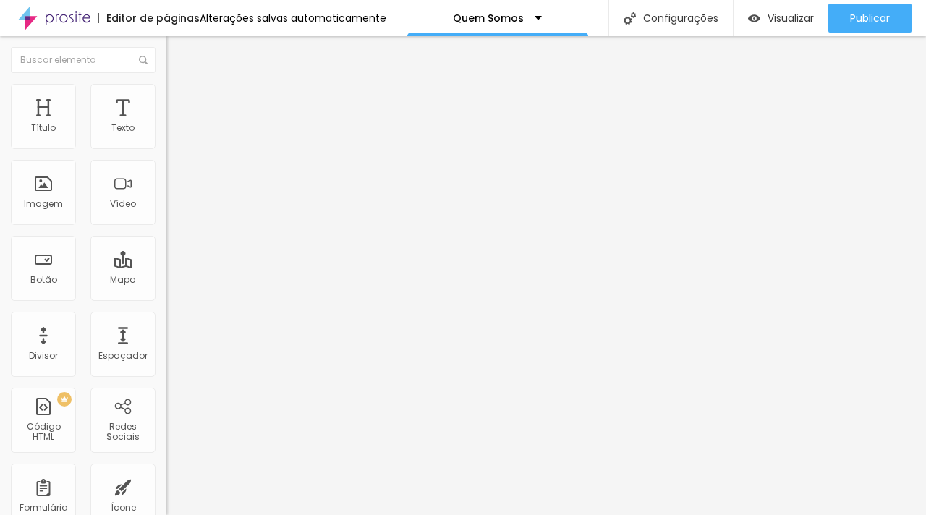
type input "53"
type input "57"
type input "61"
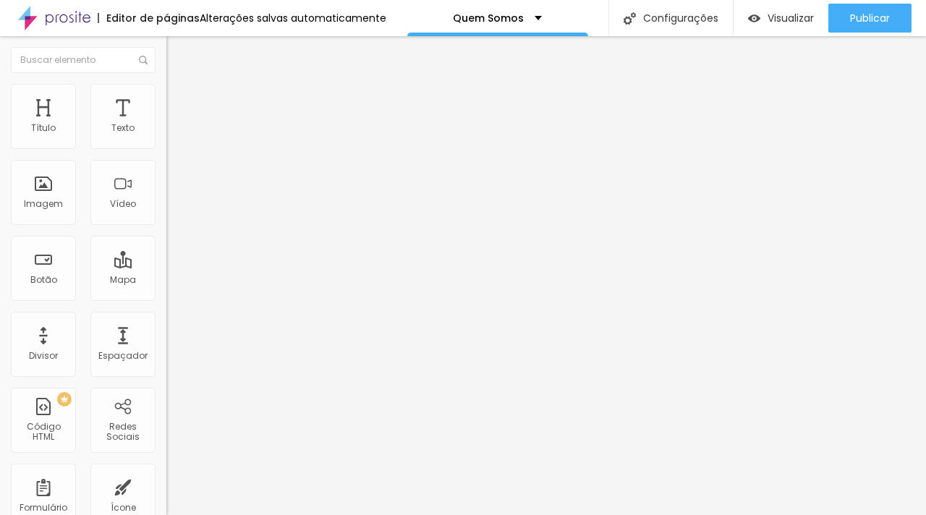
type input "65"
type input "71"
type input "74"
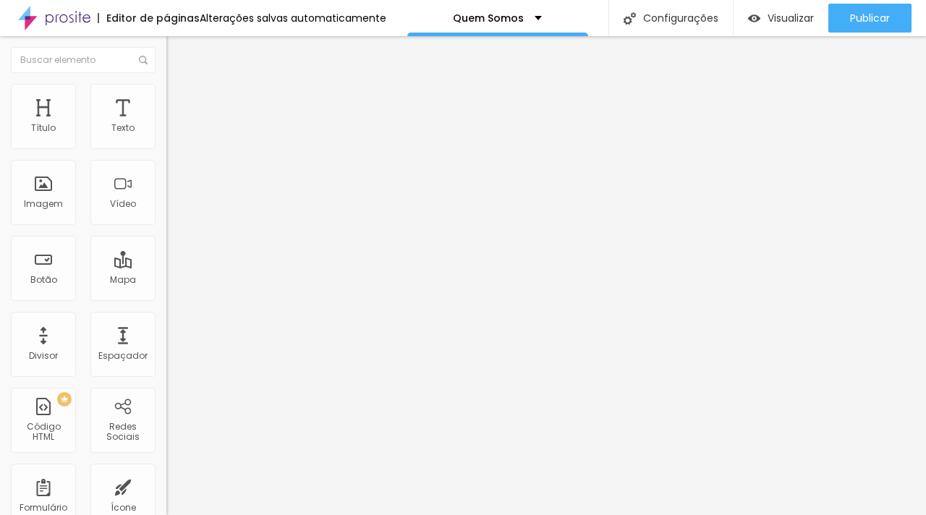
type input "74"
type input "76"
type input "79"
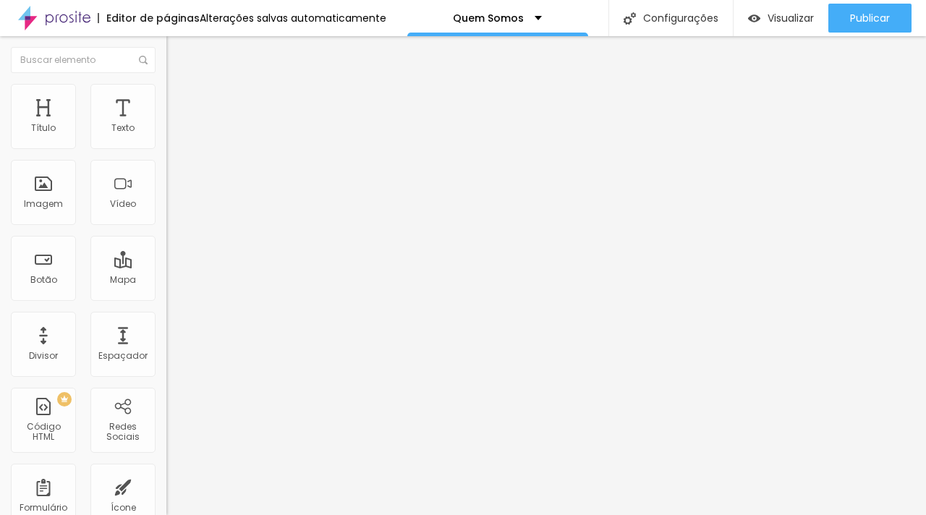
type input "82"
type input "84"
type input "85"
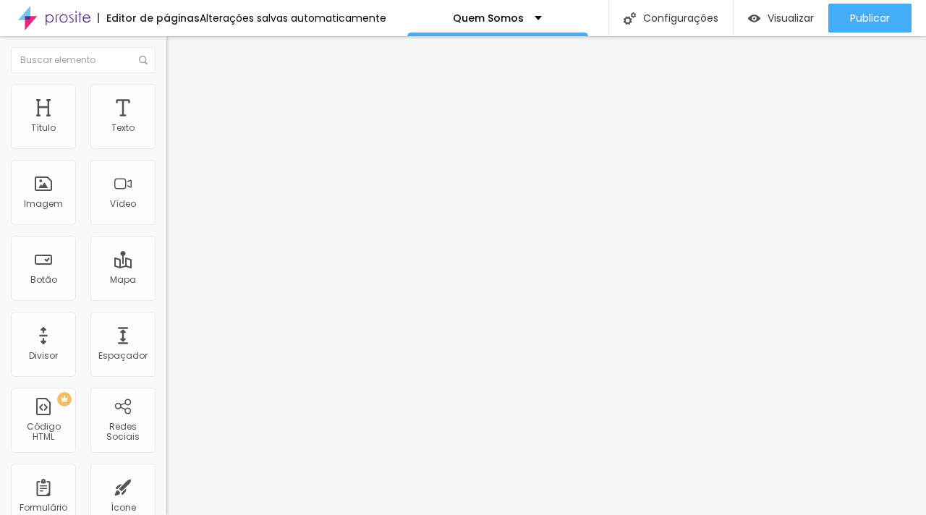
type input "85"
type input "84"
type input "82"
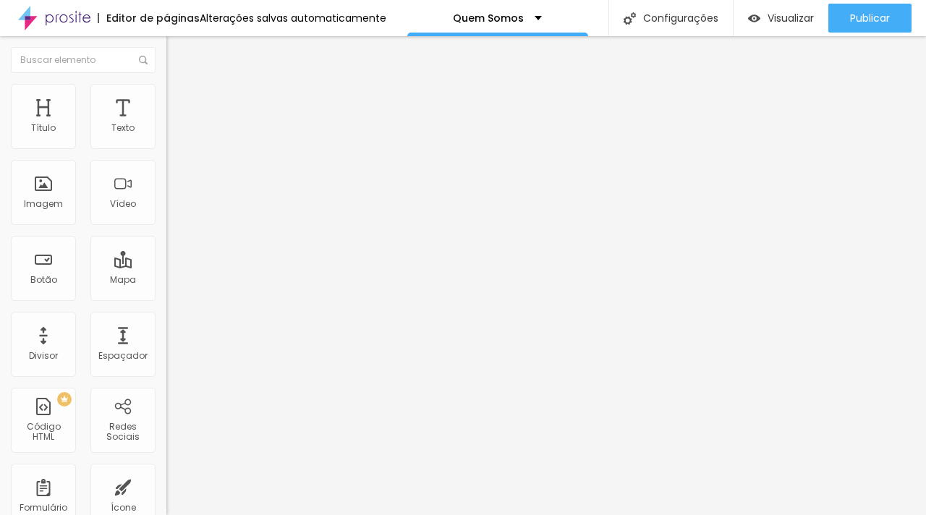
type input "81"
type input "80"
type input "79"
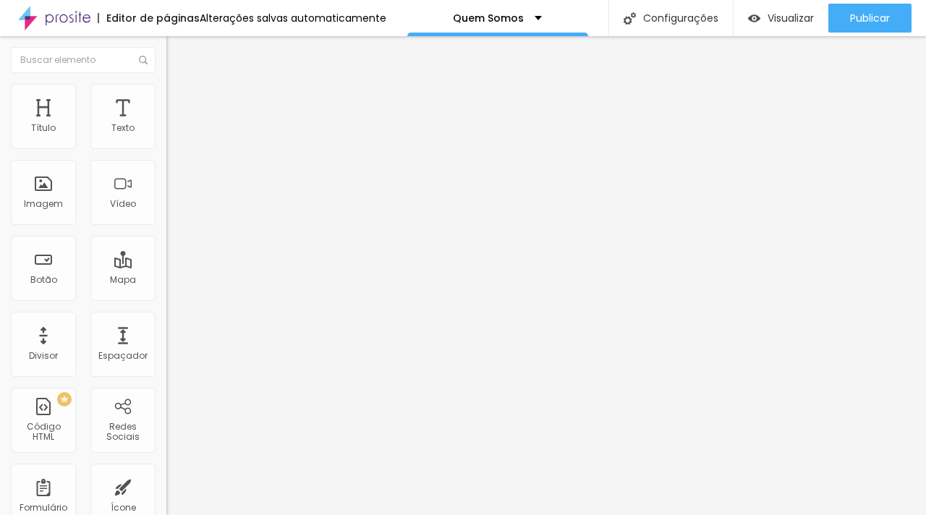
type input "79"
type input "77"
type input "76"
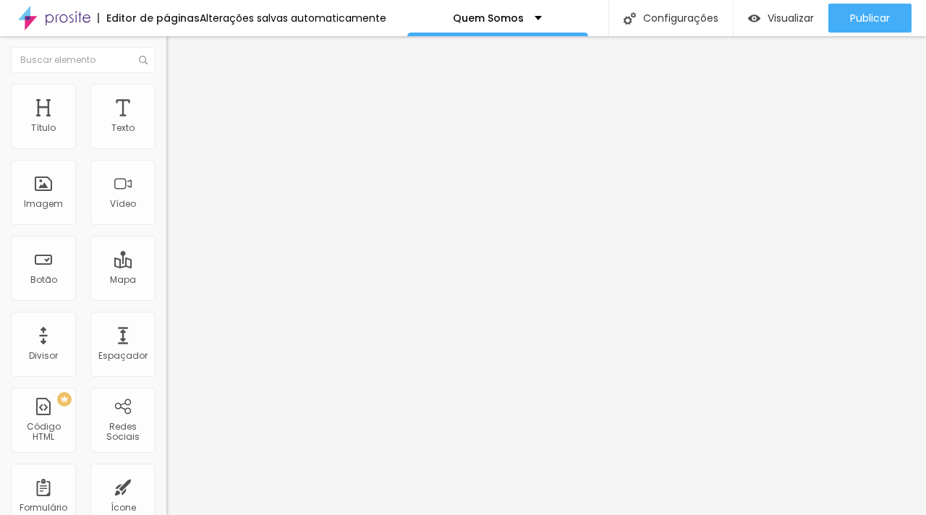
type input "74"
type input "73"
type input "71"
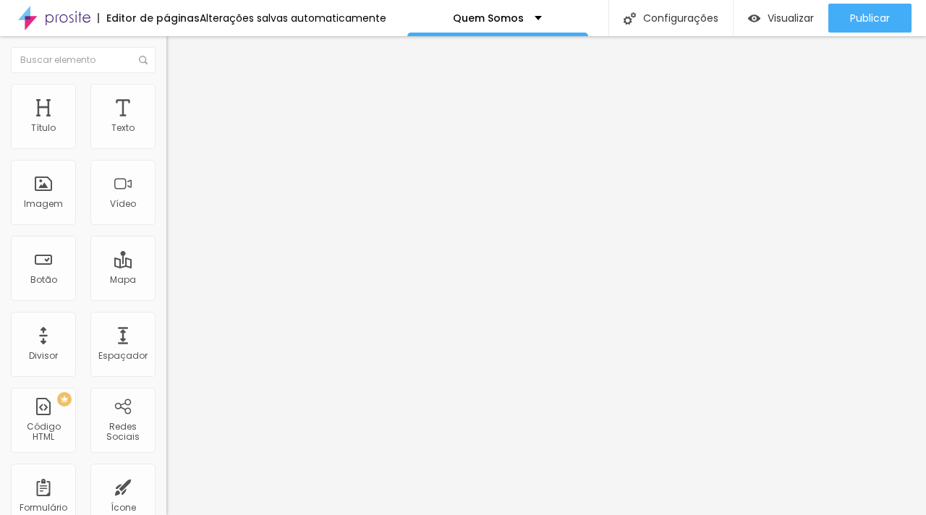
type input "71"
type input "70"
type input "69"
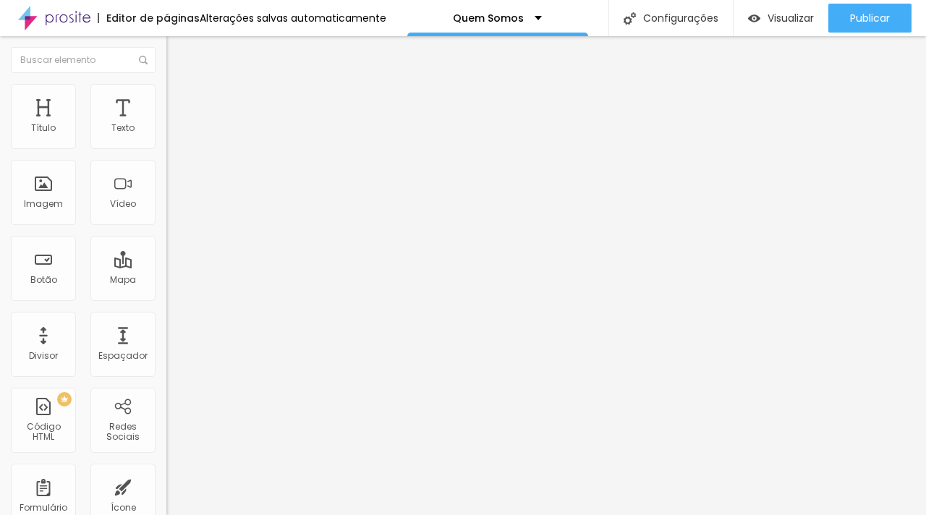
type input "66"
type input "65"
type input "64"
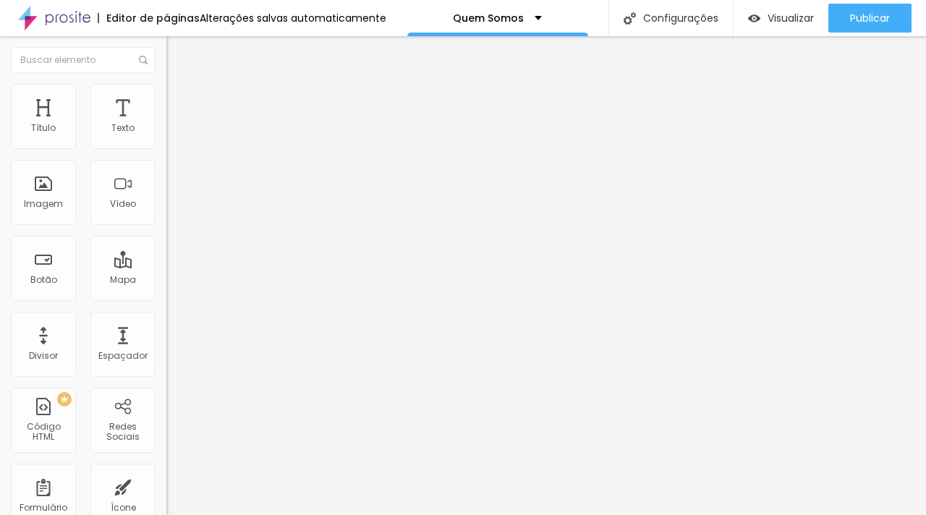
type input "64"
type input "63"
type input "61"
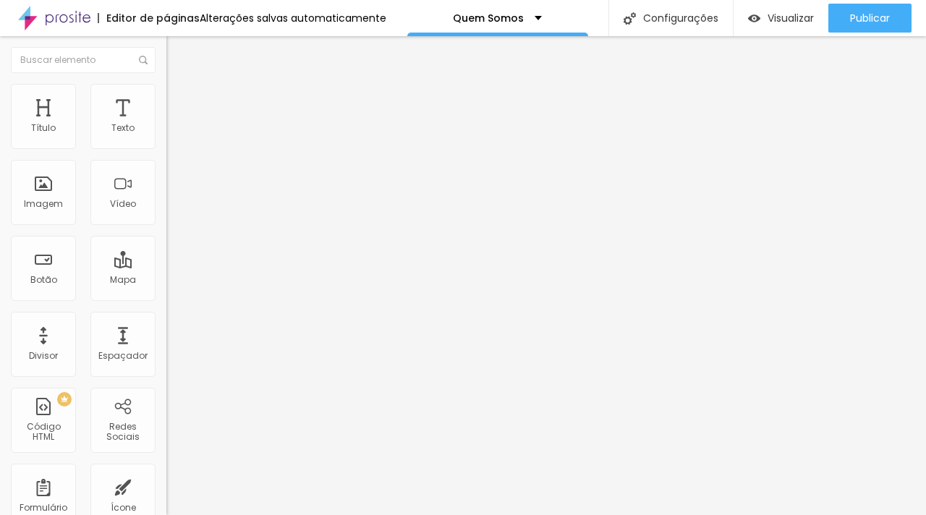
type input "60"
type input "59"
type input "58"
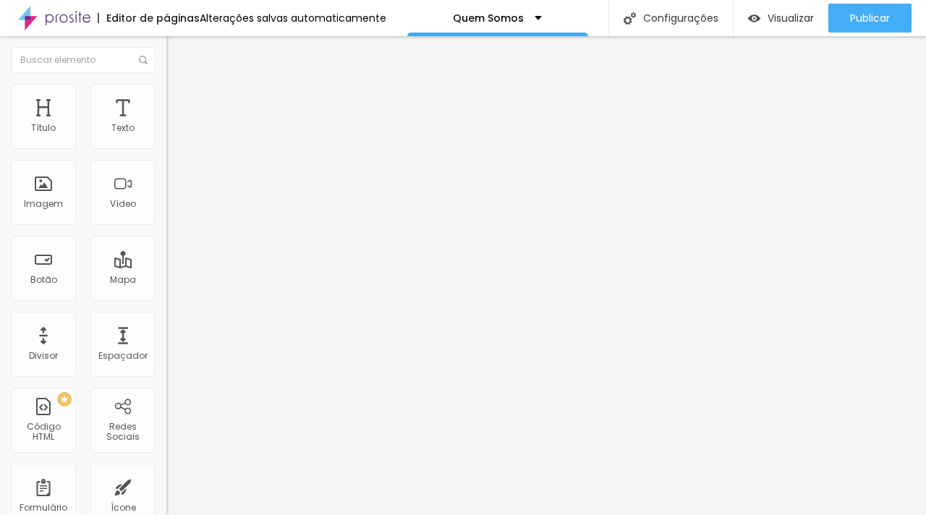
type input "58"
type input "57"
type input "55"
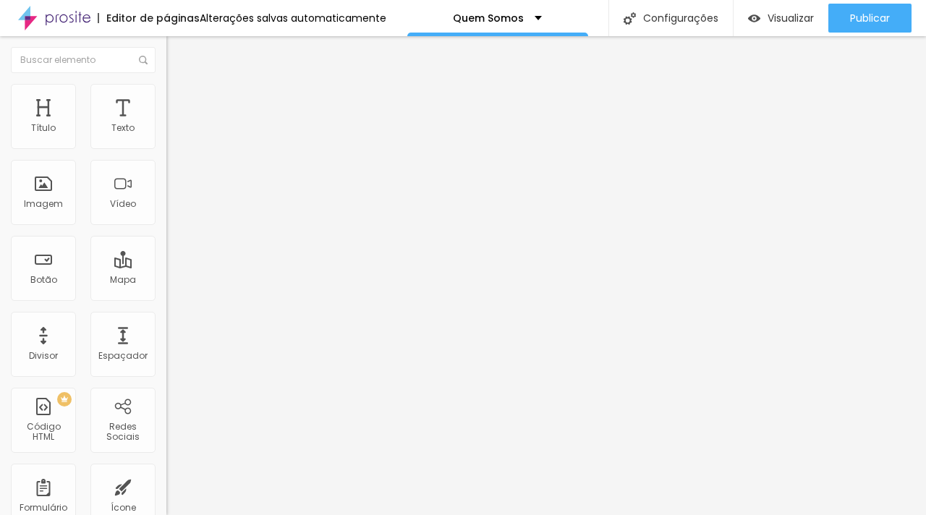
type input "54"
type input "53"
type input "52"
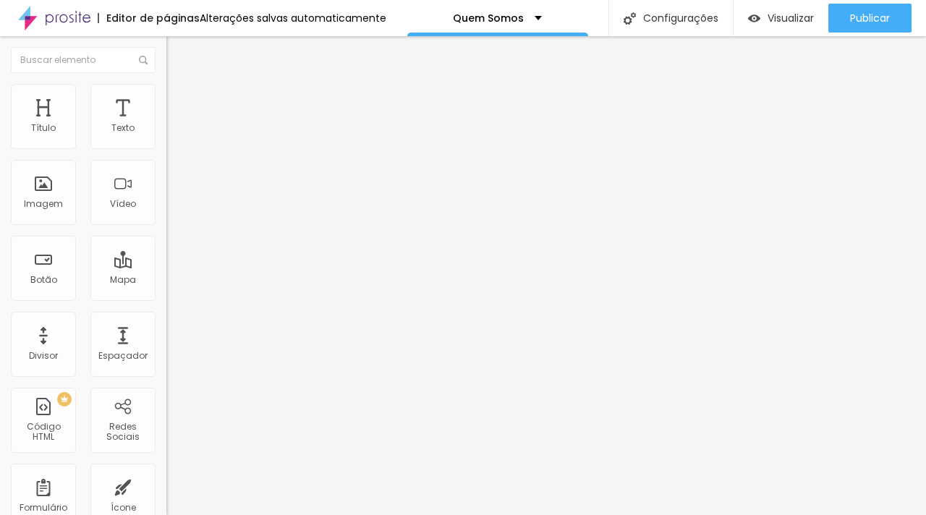
type input "52"
type input "50"
type input "49"
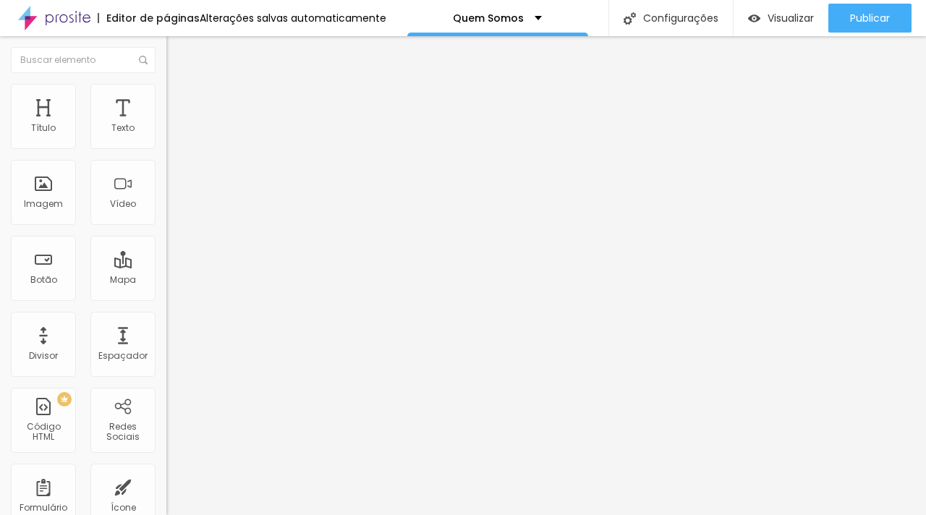
type input "47"
type input "45"
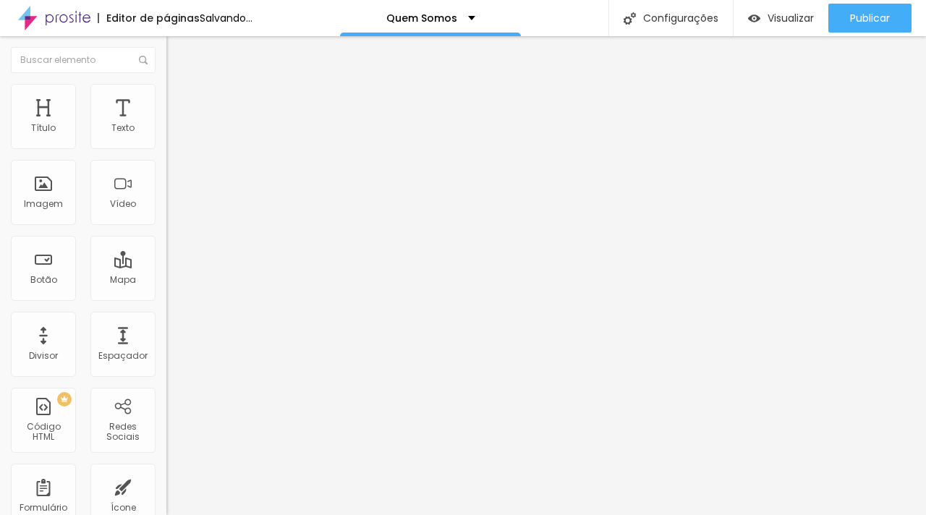
type input "42"
type input "40"
type input "39"
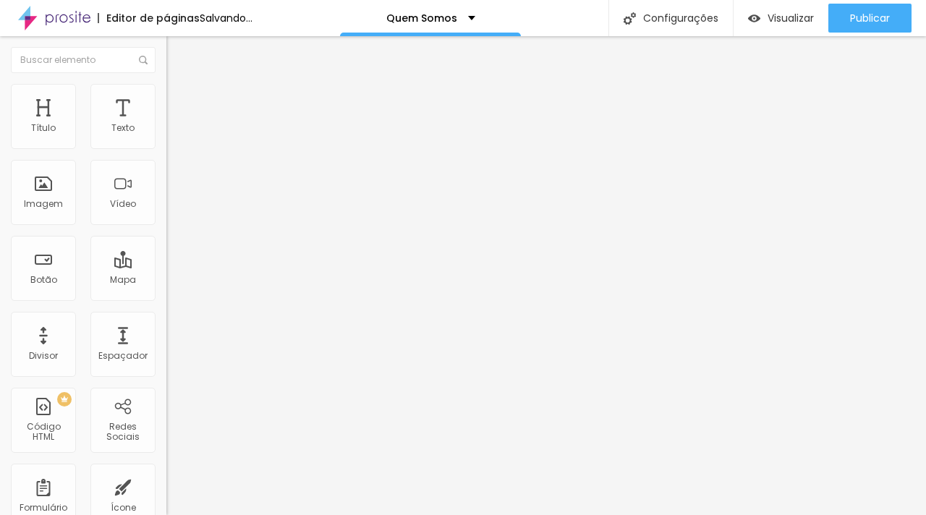
type input "39"
type input "36"
type input "34"
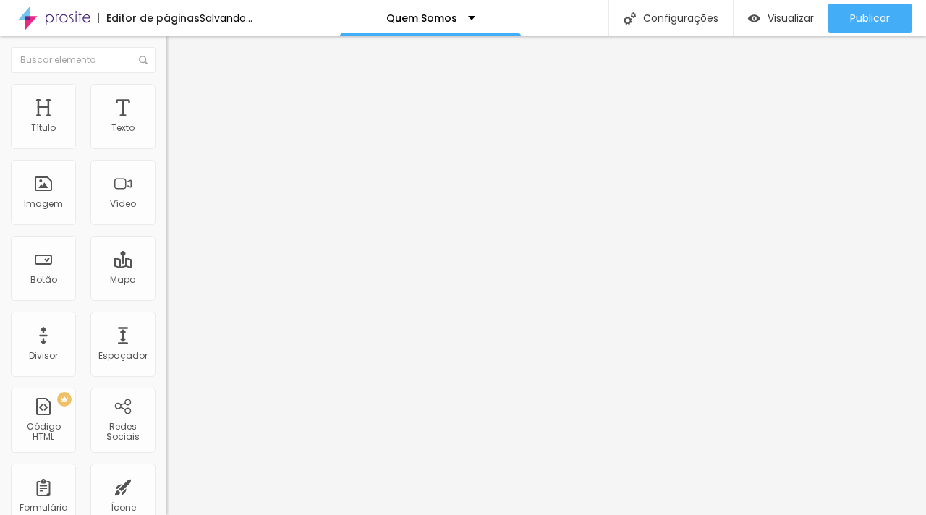
type input "31"
type input "29"
type input "27"
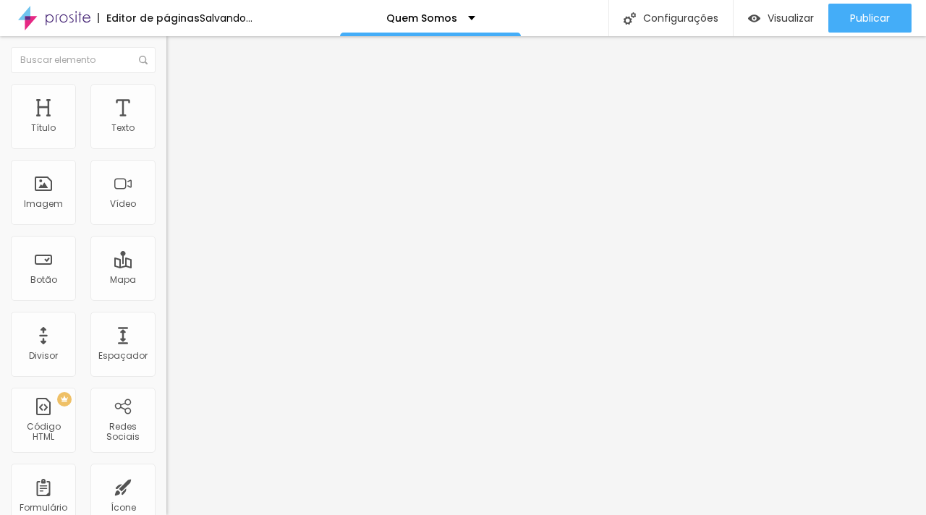
type input "27"
type input "24"
type input "23"
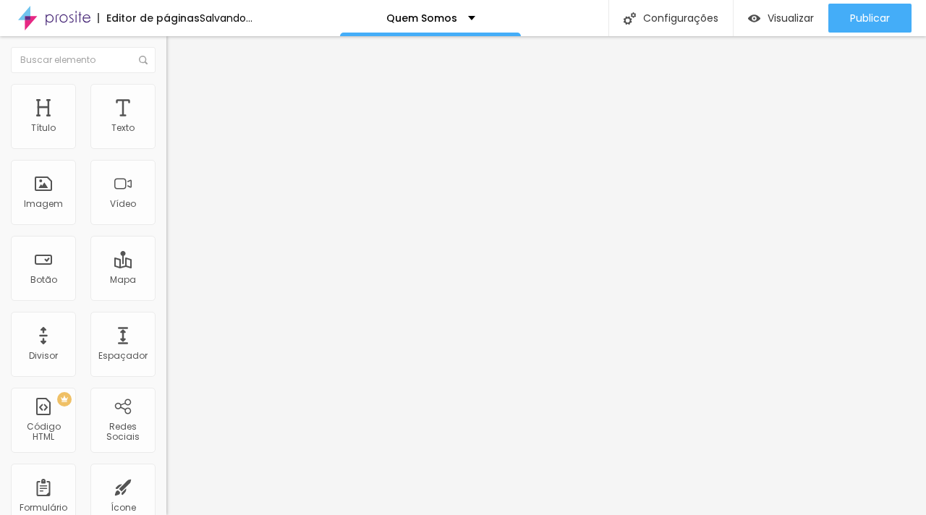
type input "20"
type input "18"
type input "16"
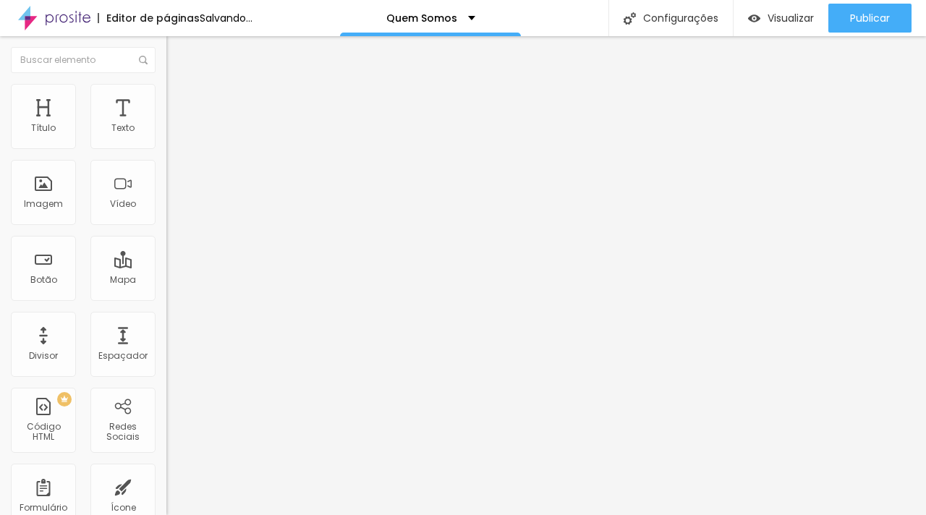
type input "16"
type input "14"
type input "13"
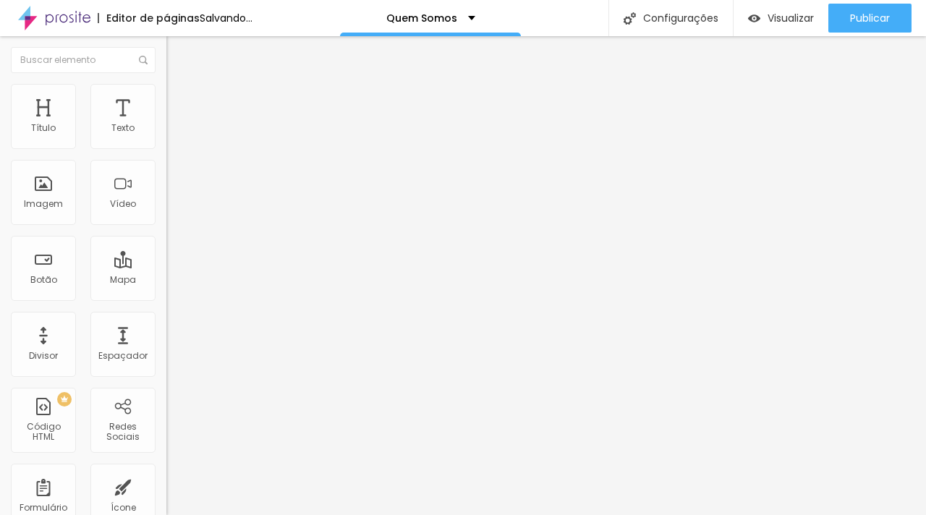
type input "11"
type input "10"
type input "9"
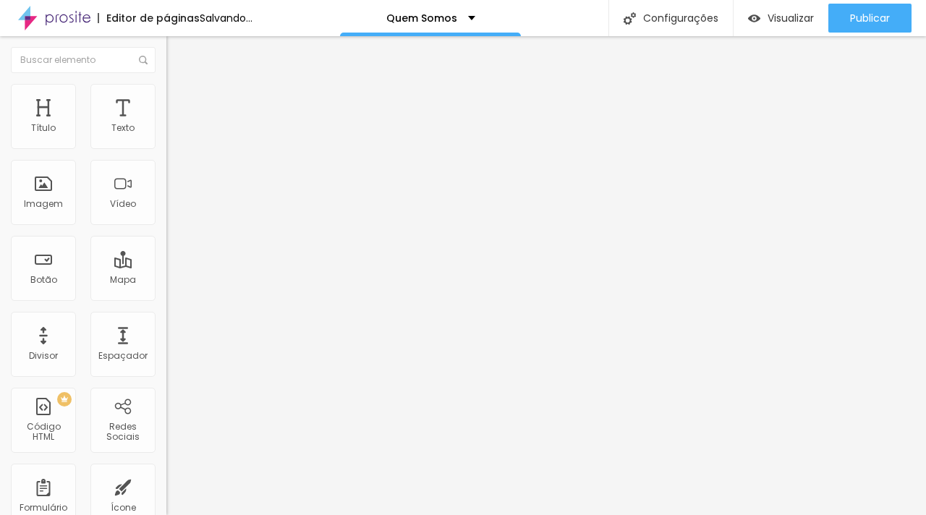
type input "9"
type input "8"
type input "6"
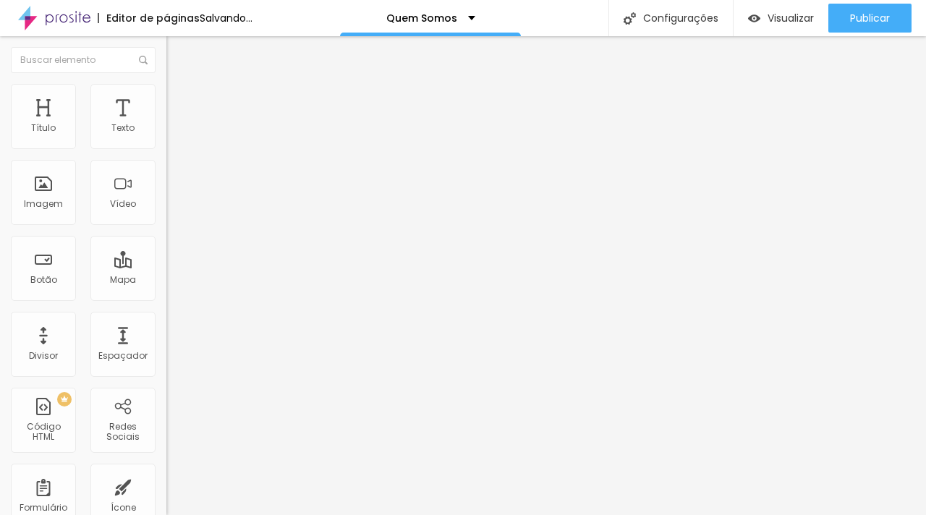
type input "5"
type input "4"
type input "1"
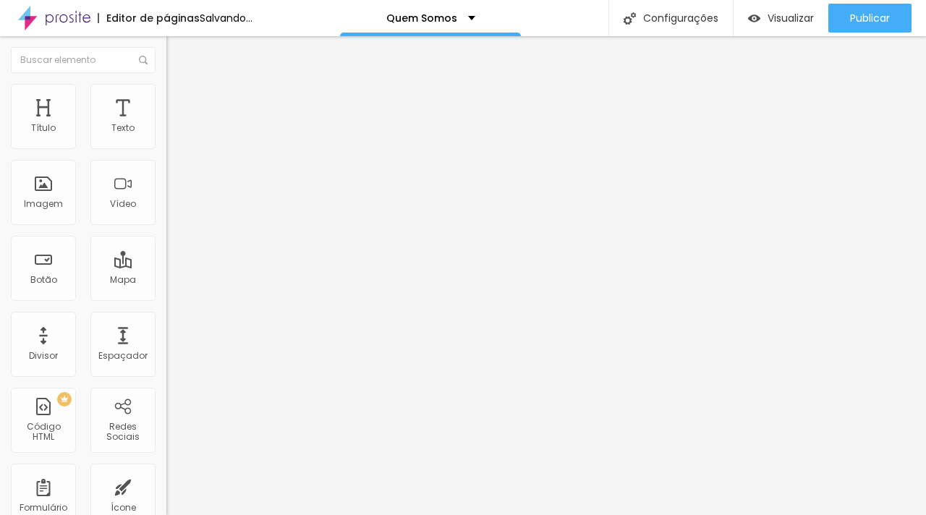
type input "1"
type input "0"
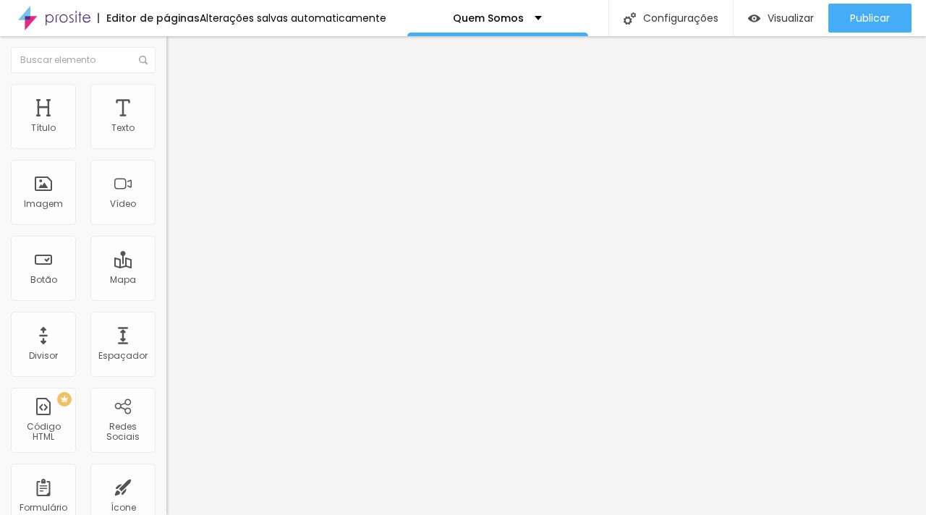
drag, startPoint x: 34, startPoint y: 185, endPoint x: 14, endPoint y: 200, distance: 24.3
click at [166, 318] on input "range" at bounding box center [212, 324] width 93 height 12
type input "95"
type input "90"
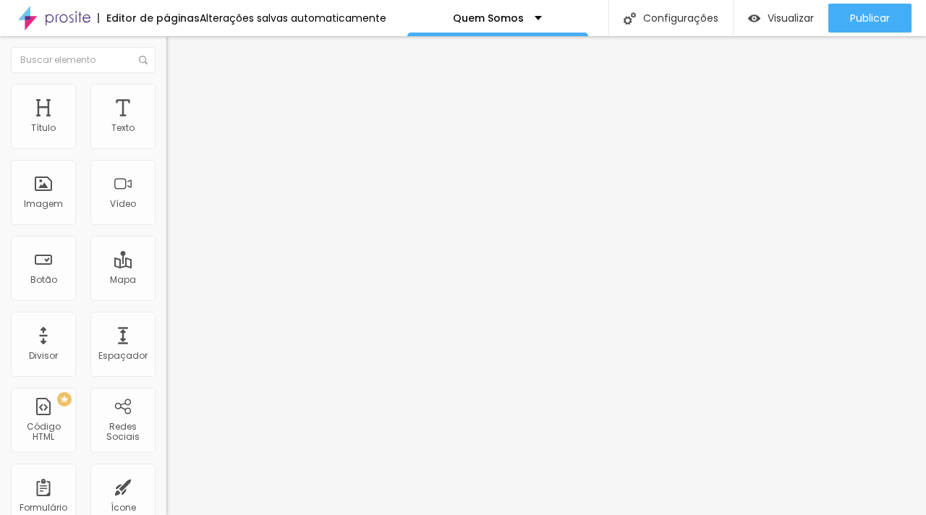
type input "90"
type input "85"
drag, startPoint x: 146, startPoint y: 156, endPoint x: 117, endPoint y: 164, distance: 30.0
click at [166, 148] on input "range" at bounding box center [212, 143] width 93 height 12
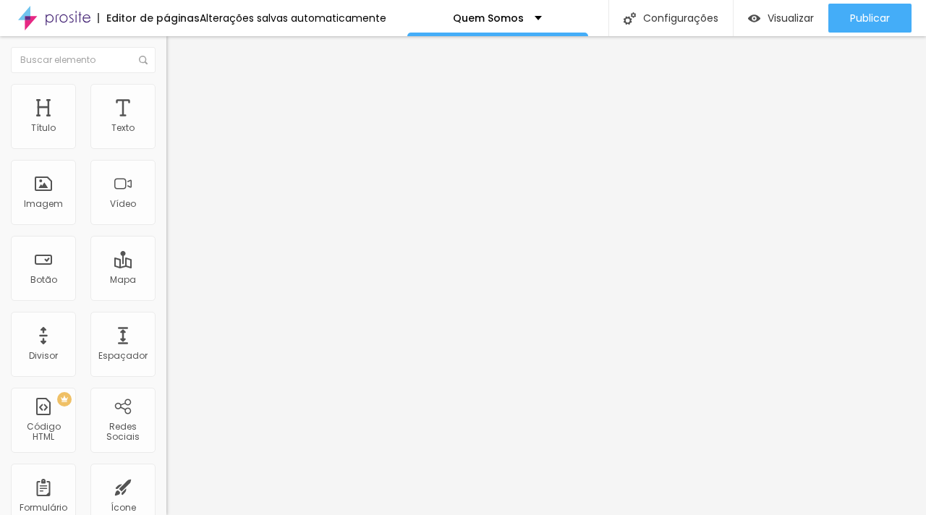
click at [180, 102] on span "Avançado" at bounding box center [204, 108] width 48 height 12
click at [166, 84] on li "Conteúdo" at bounding box center [249, 76] width 166 height 14
click at [180, 100] on span "Estilo" at bounding box center [191, 94] width 22 height 12
drag, startPoint x: 70, startPoint y: 141, endPoint x: 54, endPoint y: 148, distance: 18.2
click at [166, 266] on input "range" at bounding box center [212, 272] width 93 height 12
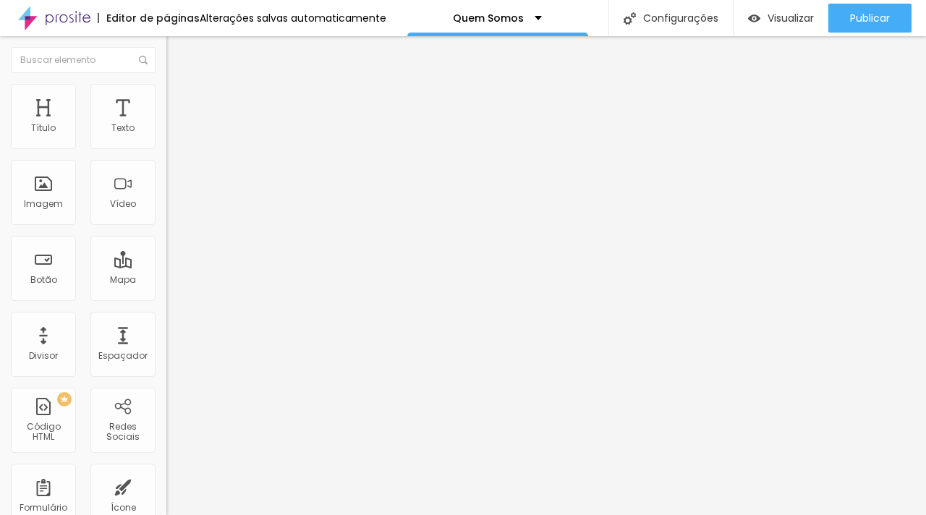
click at [172, 135] on icon "button" at bounding box center [176, 130] width 9 height 9
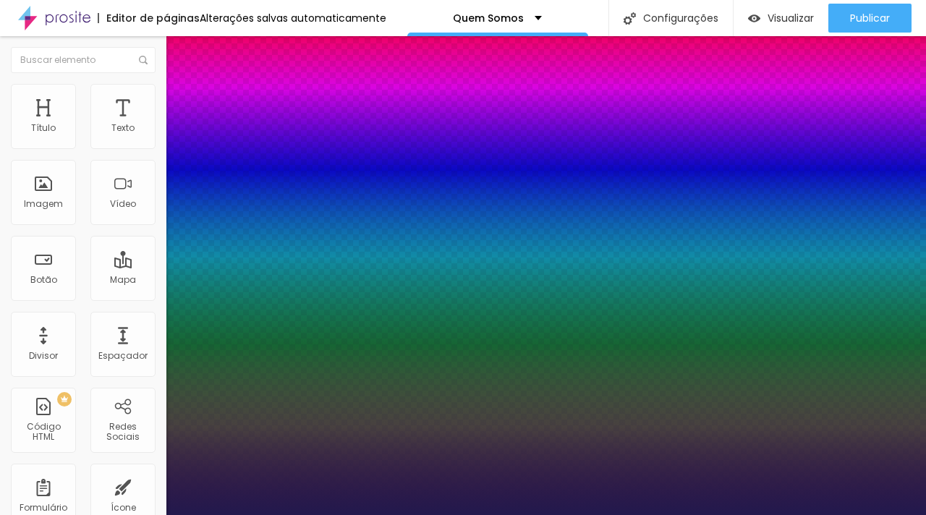
drag, startPoint x: 193, startPoint y: 313, endPoint x: 178, endPoint y: 318, distance: 15.3
drag, startPoint x: 243, startPoint y: 347, endPoint x: 250, endPoint y: 350, distance: 7.8
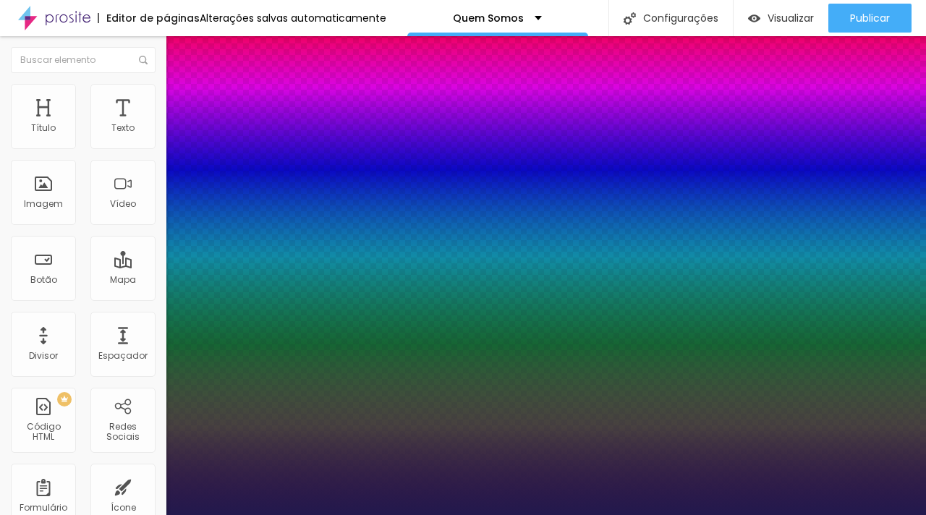
click at [872, 515] on div at bounding box center [463, 515] width 926 height 0
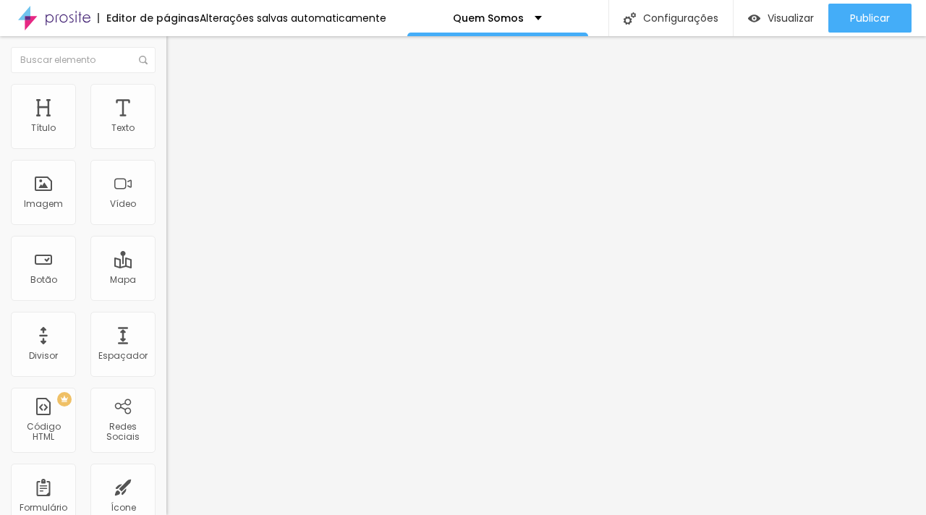
click at [872, 16] on span "Publicar" at bounding box center [870, 18] width 40 height 12
click at [166, 132] on span "Encaixotado" at bounding box center [194, 125] width 56 height 12
click at [166, 154] on span "Completo" at bounding box center [188, 148] width 44 height 12
click at [166, 139] on div "Encaixotado" at bounding box center [249, 134] width 166 height 9
click at [166, 154] on span "Completo" at bounding box center [188, 148] width 44 height 12
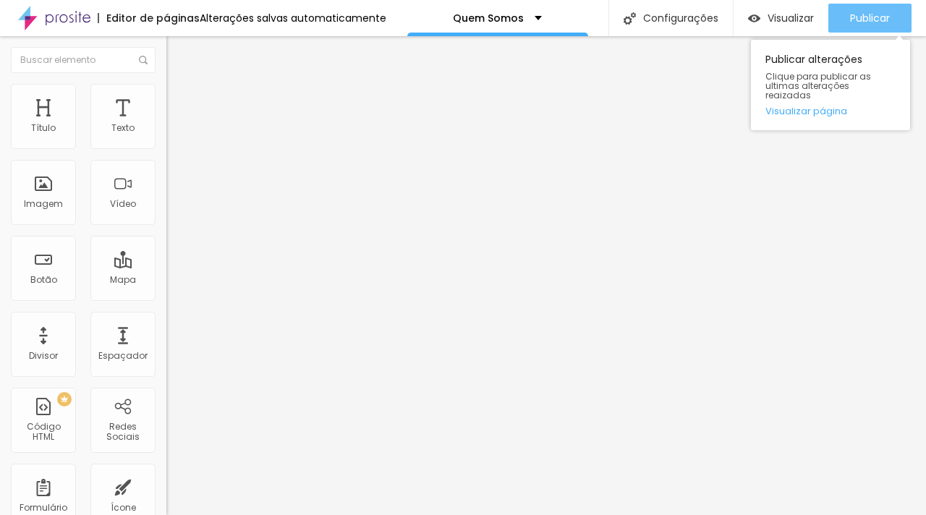
click at [858, 17] on span "Publicar" at bounding box center [870, 18] width 40 height 12
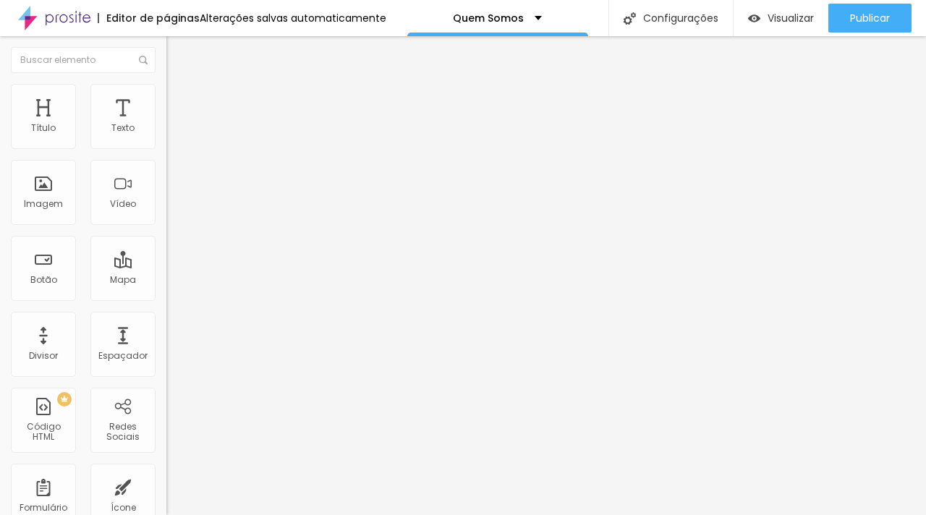
click at [166, 85] on img at bounding box center [172, 90] width 13 height 13
drag, startPoint x: 120, startPoint y: 157, endPoint x: 131, endPoint y: 159, distance: 11.1
click at [166, 148] on input "range" at bounding box center [212, 143] width 93 height 12
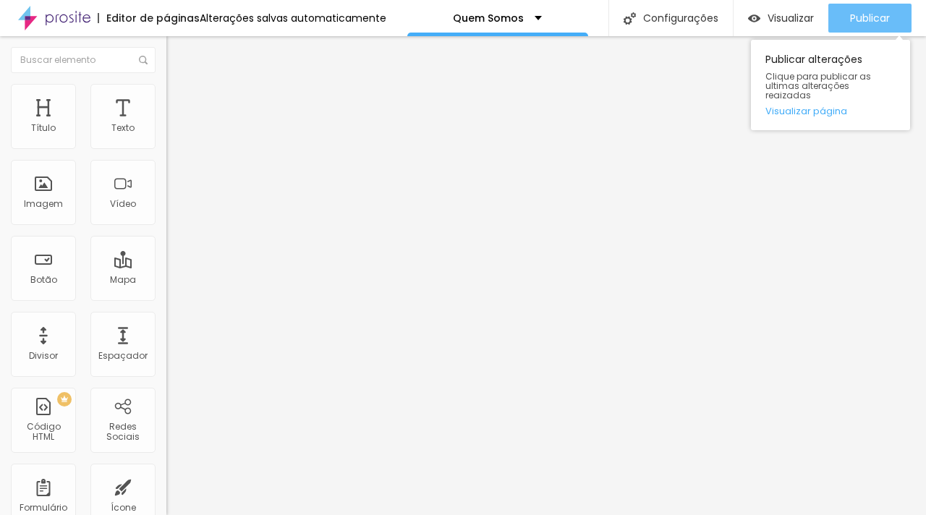
click at [874, 21] on span "Publicar" at bounding box center [870, 18] width 40 height 12
click at [868, 17] on span "Publicar" at bounding box center [870, 18] width 40 height 12
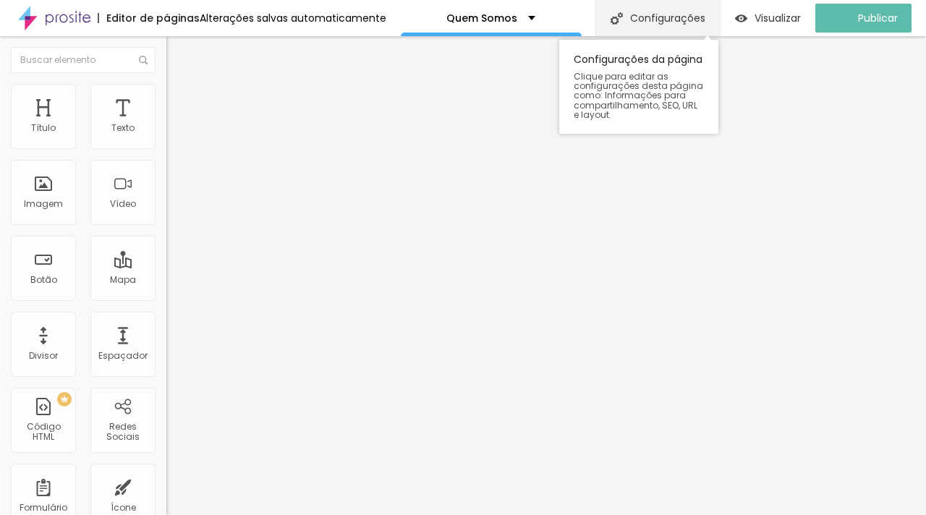
click at [691, 15] on div "Configurações" at bounding box center [658, 18] width 124 height 36
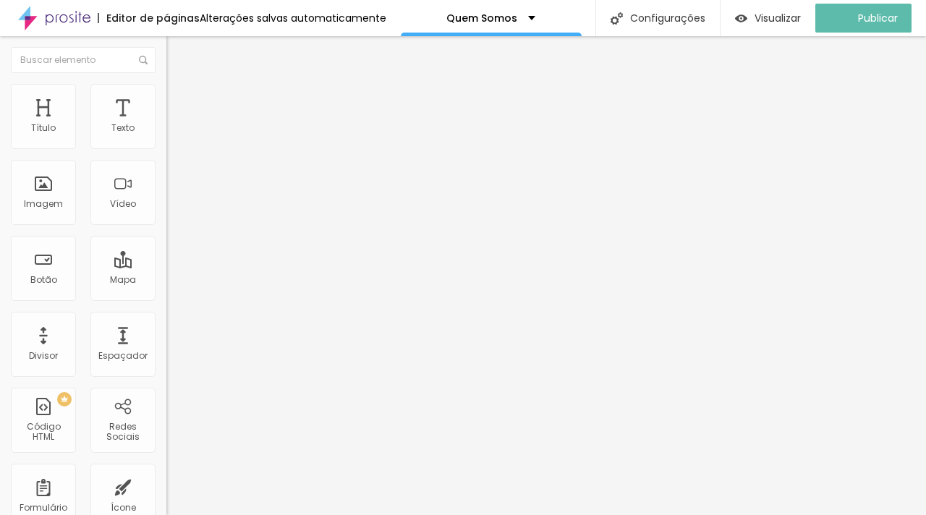
click at [177, 58] on img "button" at bounding box center [183, 53] width 12 height 12
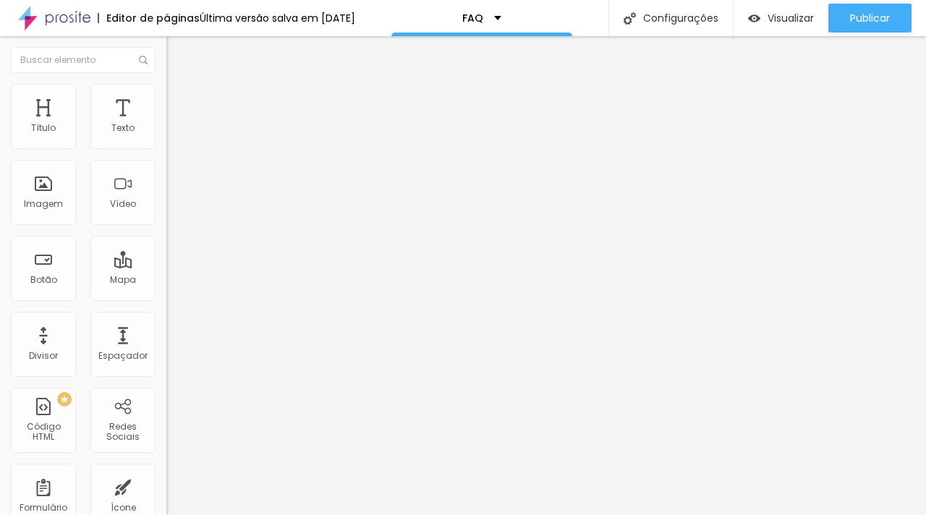
click at [180, 109] on span "Estilo" at bounding box center [191, 105] width 22 height 12
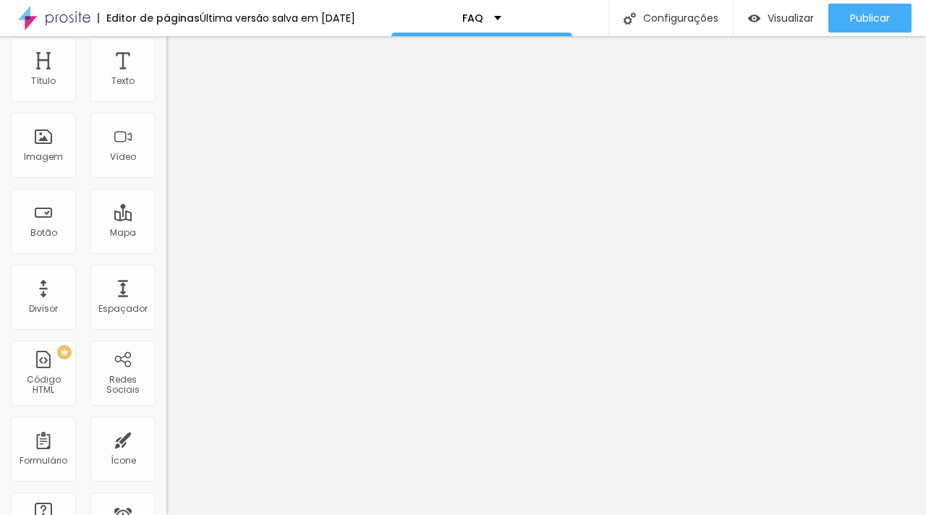
scroll to position [48, 0]
click at [166, 62] on li "Avançado" at bounding box center [249, 69] width 166 height 14
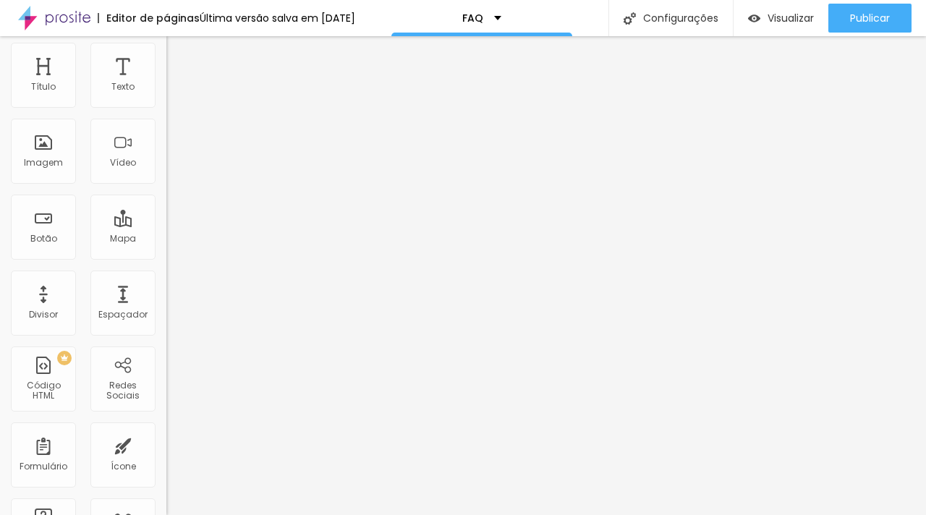
click at [166, 57] on li "Estilo" at bounding box center [249, 61] width 166 height 14
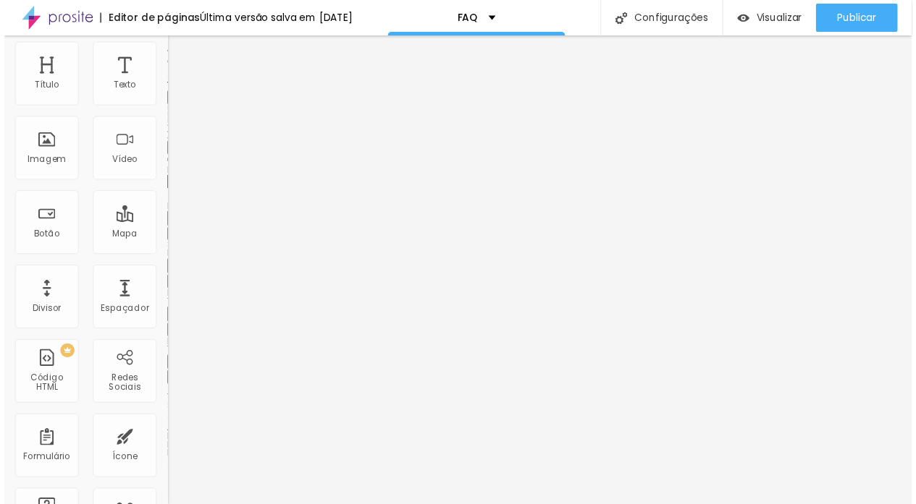
scroll to position [48, 0]
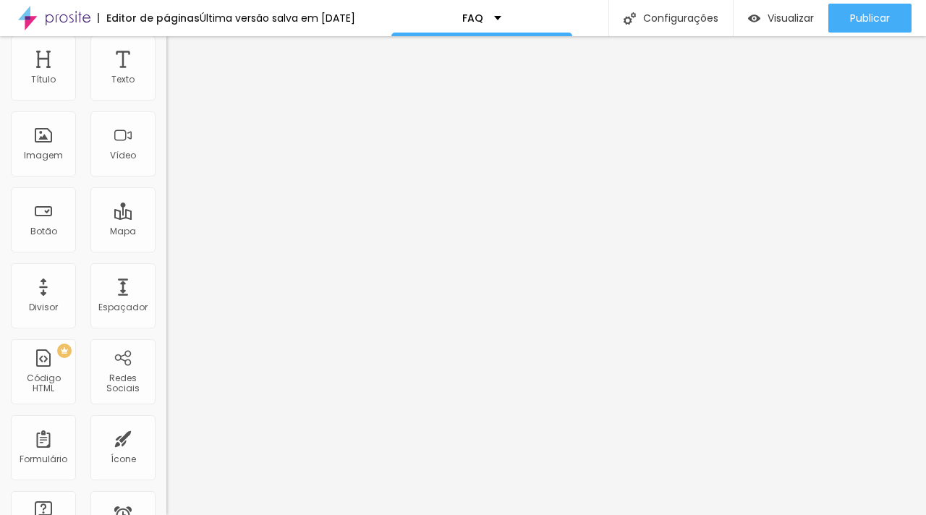
click at [174, 380] on icon "button" at bounding box center [177, 377] width 6 height 6
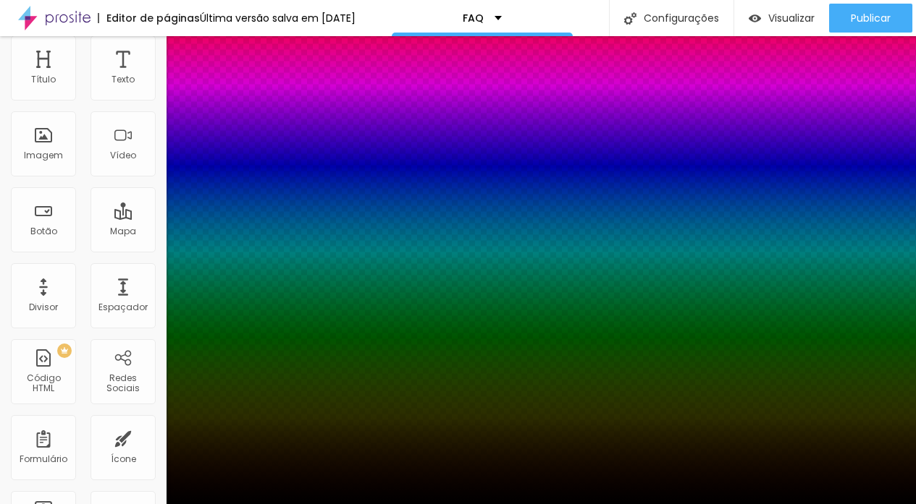
click at [133, 504] on div at bounding box center [458, 504] width 916 height 0
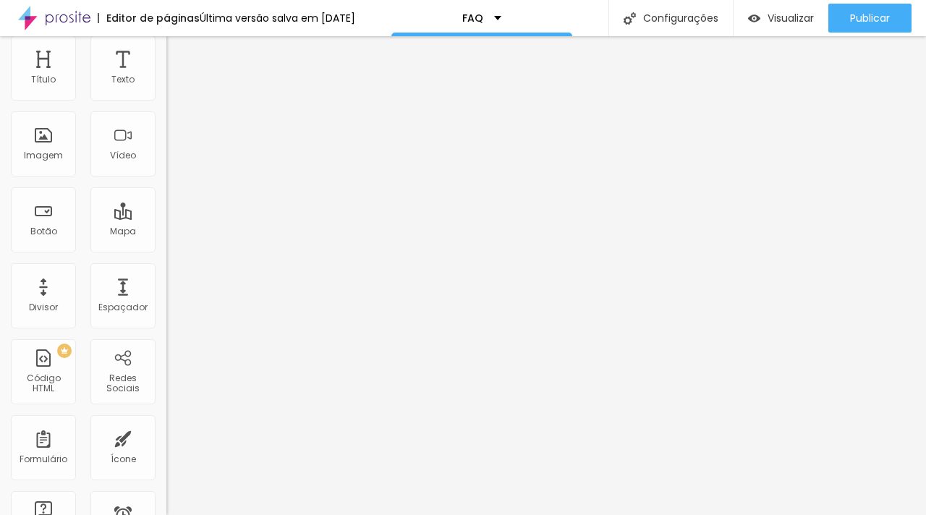
click at [166, 327] on button "button" at bounding box center [176, 329] width 20 height 15
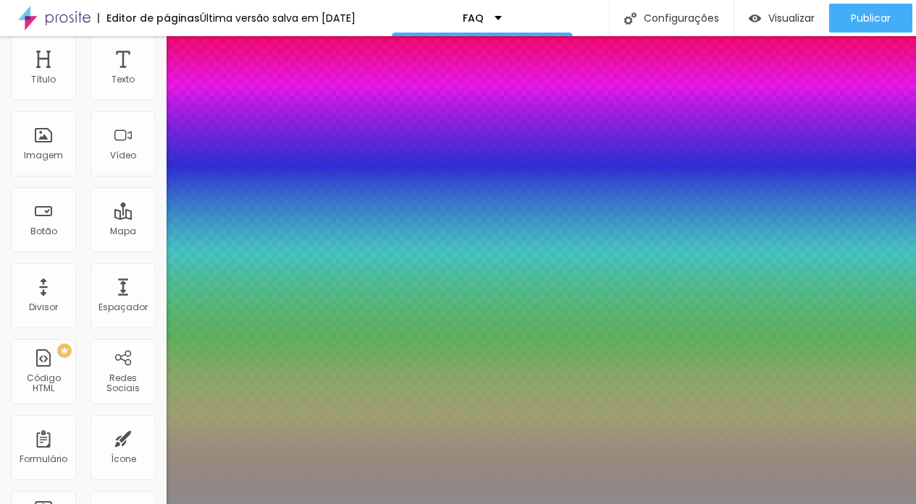
click at [83, 504] on div at bounding box center [458, 504] width 916 height 0
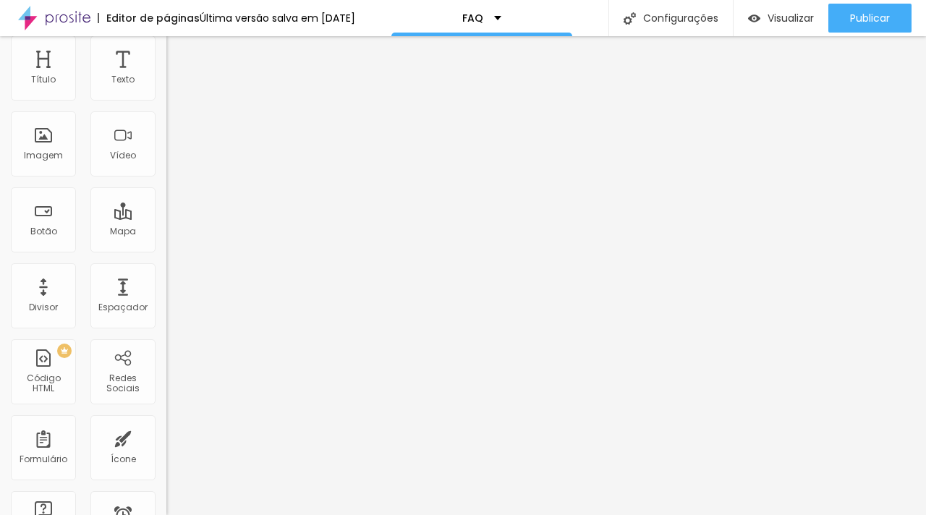
click at [174, 380] on icon "button" at bounding box center [177, 377] width 6 height 6
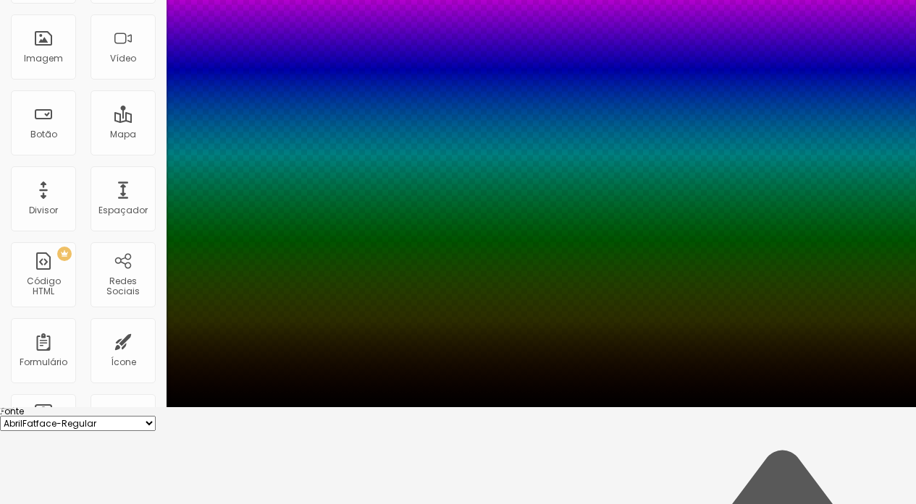
scroll to position [111, 0]
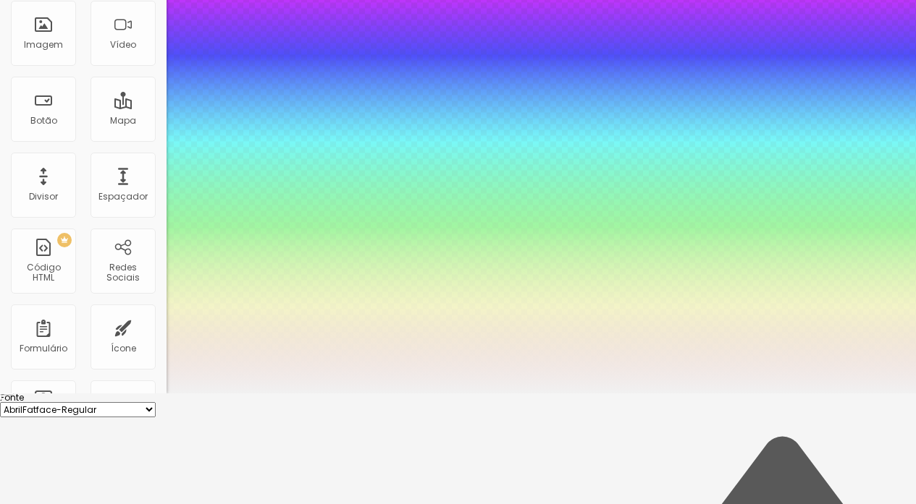
type input "#FFFFFF"
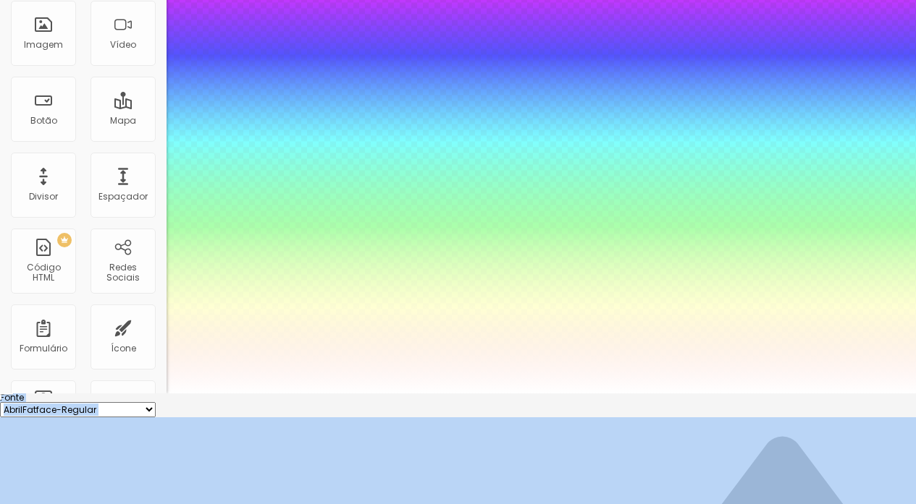
drag, startPoint x: 214, startPoint y: 478, endPoint x: 123, endPoint y: 447, distance: 96.6
click at [123, 394] on body "Editor de páginas Salvando... FAQ Configurações Configurações da página Clique …" at bounding box center [458, 141] width 916 height 504
click at [156, 402] on select "AbrilFatface-Regular Actor-Regular Alegreya AlegreyaBlack Alice Allan-Bold Alla…" at bounding box center [78, 409] width 156 height 15
select select "MontserratLight"
click at [143, 402] on select "AbrilFatface-Regular Actor-Regular Alegreya AlegreyaBlack Alice Allan-Bold Alla…" at bounding box center [78, 409] width 156 height 15
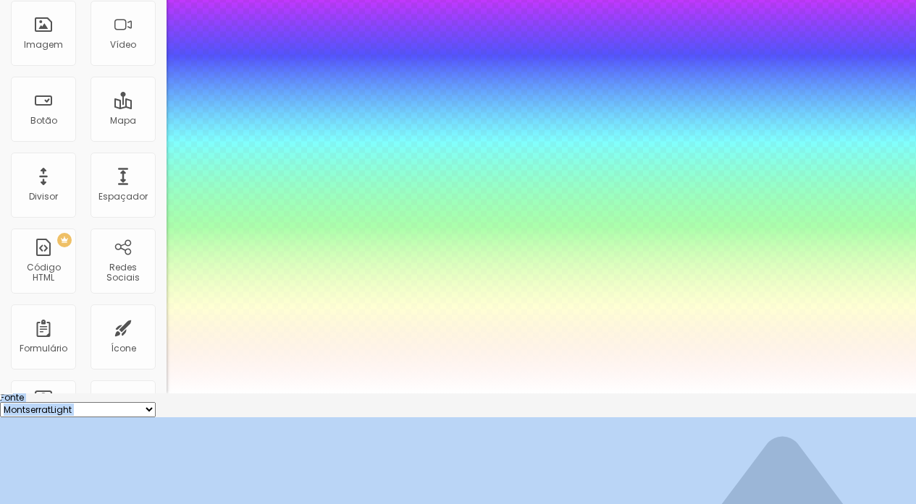
click at [484, 394] on div at bounding box center [458, 394] width 916 height 0
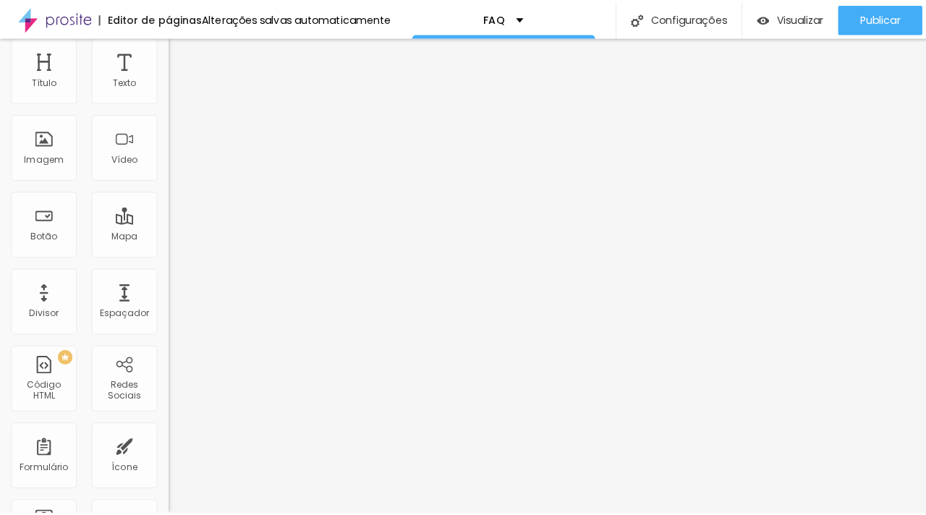
scroll to position [0, 0]
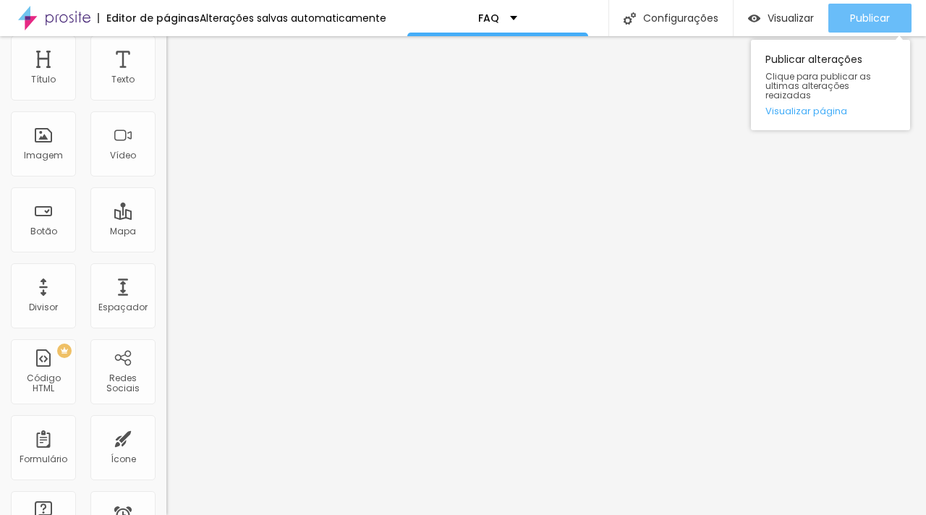
click at [842, 22] on button "Publicar" at bounding box center [870, 18] width 83 height 29
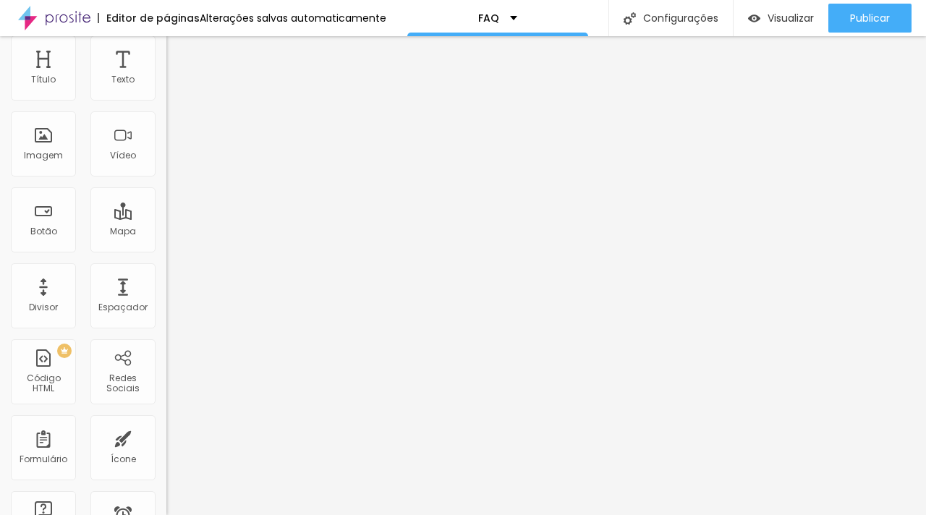
click at [172, 138] on img at bounding box center [176, 142] width 9 height 9
radio input "true"
radio input "false"
click at [172, 138] on img at bounding box center [176, 142] width 9 height 9
radio input "false"
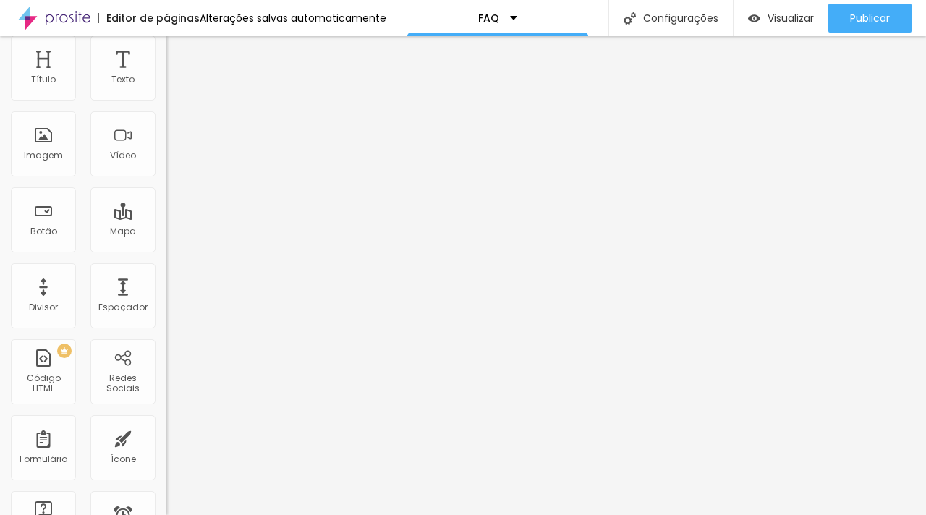
radio input "true"
click at [172, 138] on img at bounding box center [176, 142] width 9 height 9
radio input "true"
radio input "false"
click at [172, 138] on img at bounding box center [176, 142] width 9 height 9
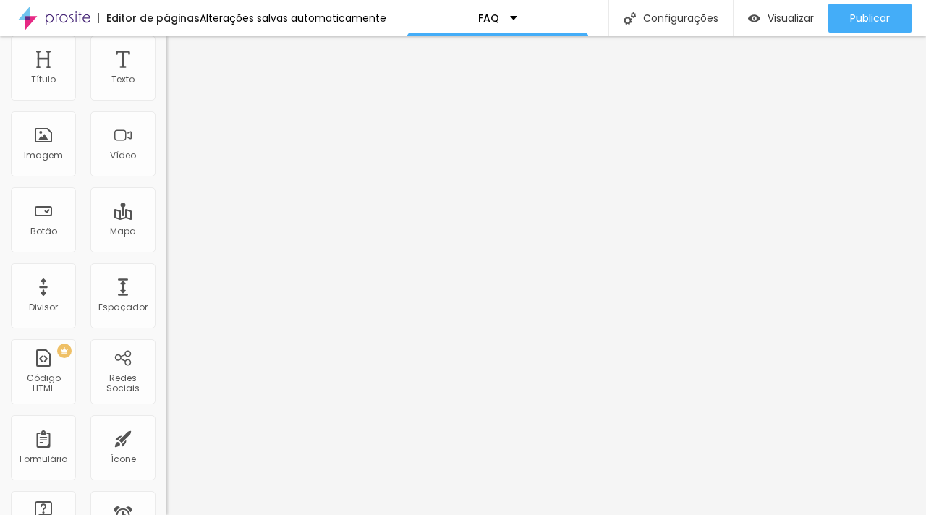
radio input "false"
radio input "true"
click at [180, 48] on span "Conteúdo" at bounding box center [202, 42] width 45 height 12
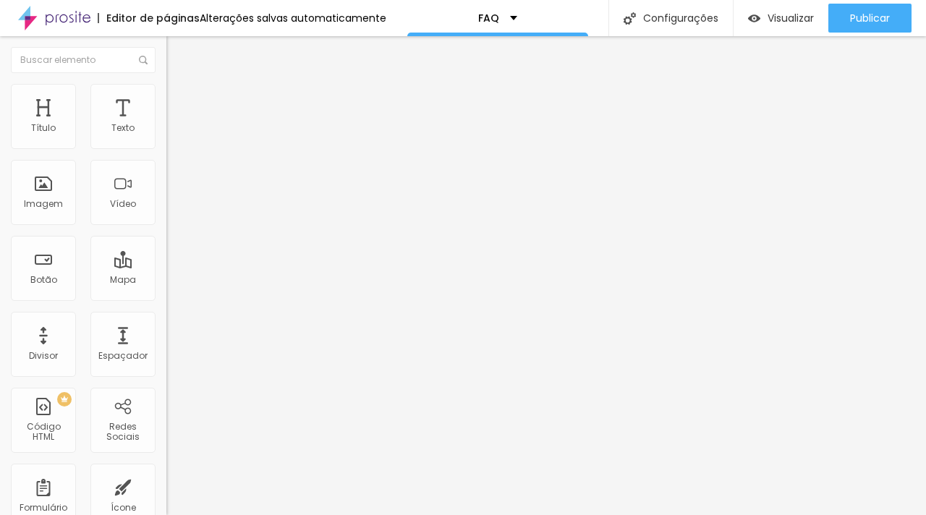
click at [166, 161] on div at bounding box center [249, 161] width 166 height 0
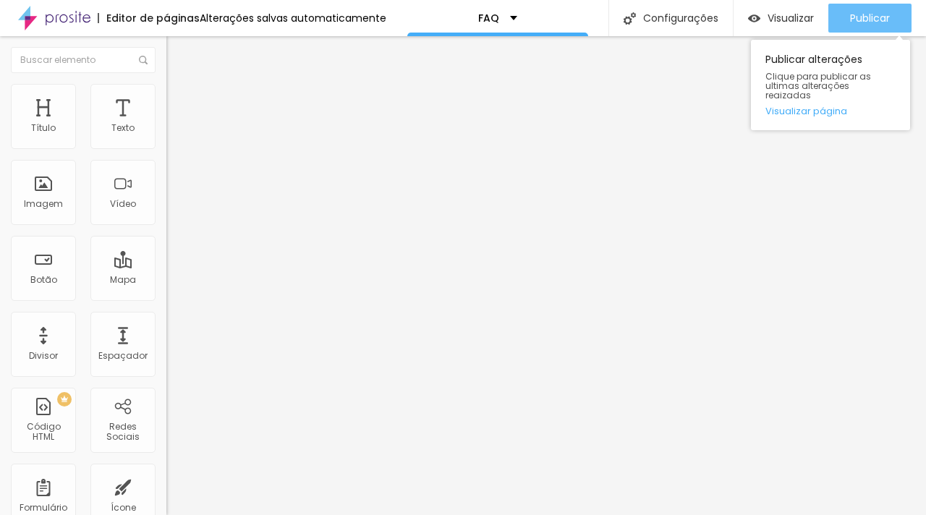
click at [869, 22] on span "Publicar" at bounding box center [870, 18] width 40 height 12
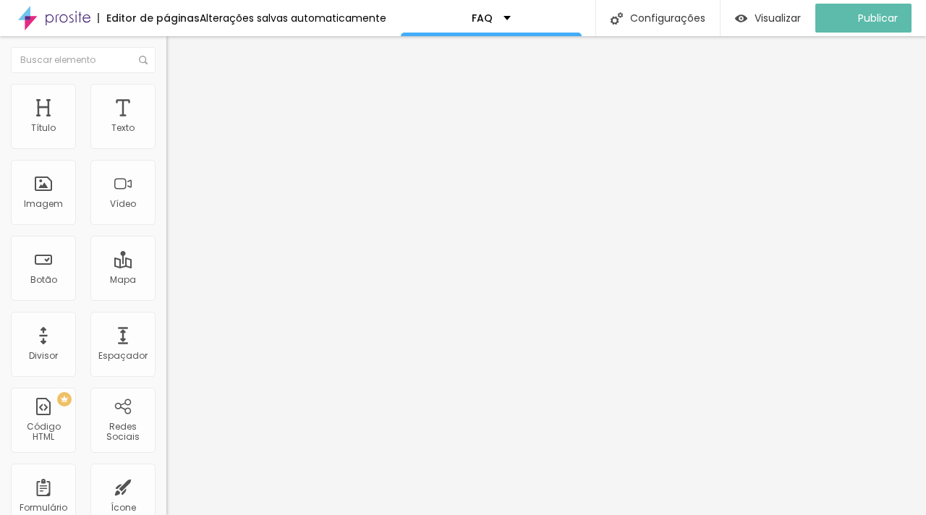
click at [177, 62] on img "button" at bounding box center [182, 59] width 10 height 12
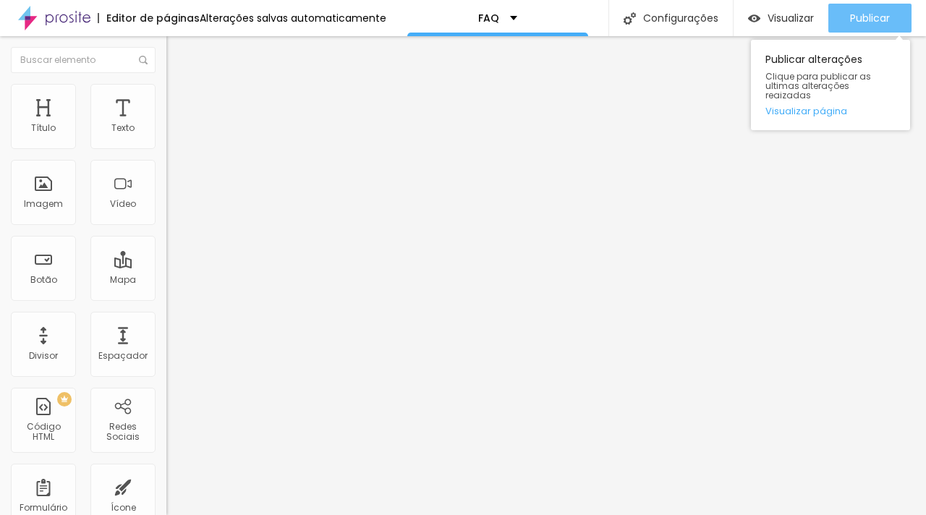
click at [844, 16] on button "Publicar" at bounding box center [870, 18] width 83 height 29
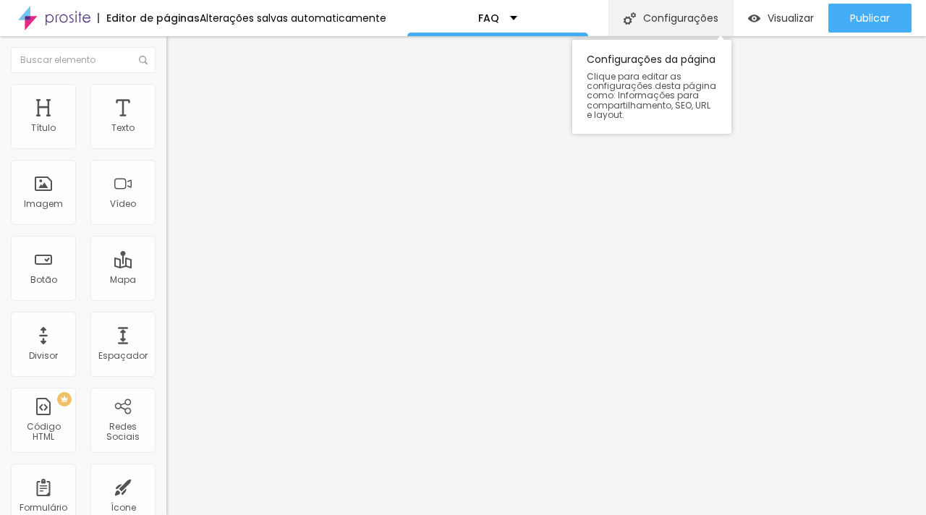
click at [677, 17] on div "Configurações" at bounding box center [671, 18] width 124 height 36
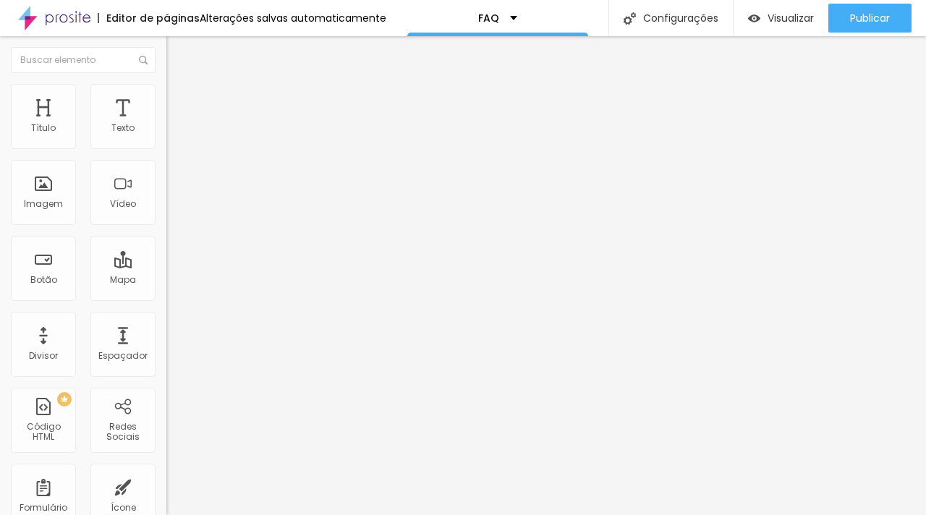
click at [555, 17] on div "FAQ" at bounding box center [497, 18] width 181 height 36
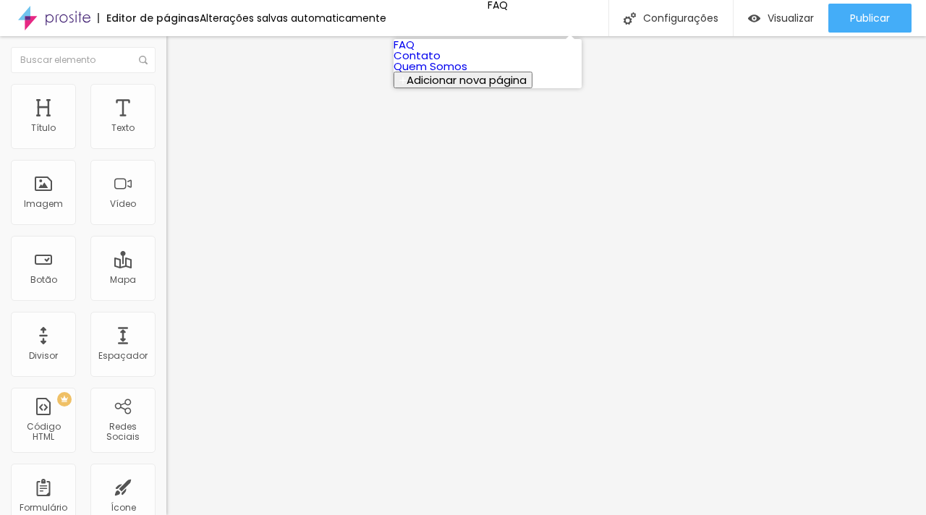
click at [468, 74] on link "Quem Somos" at bounding box center [431, 66] width 74 height 15
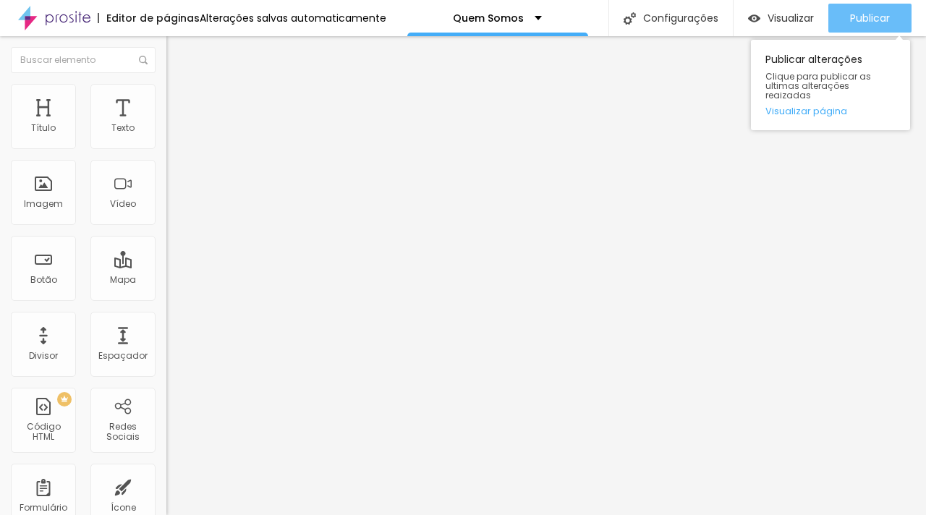
click at [869, 20] on span "Publicar" at bounding box center [870, 18] width 40 height 12
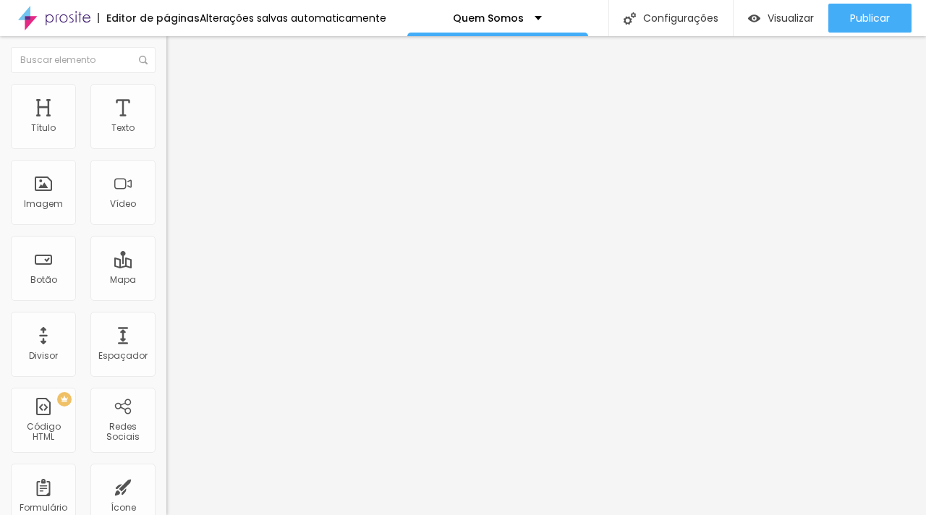
click at [166, 139] on button "button" at bounding box center [176, 131] width 20 height 15
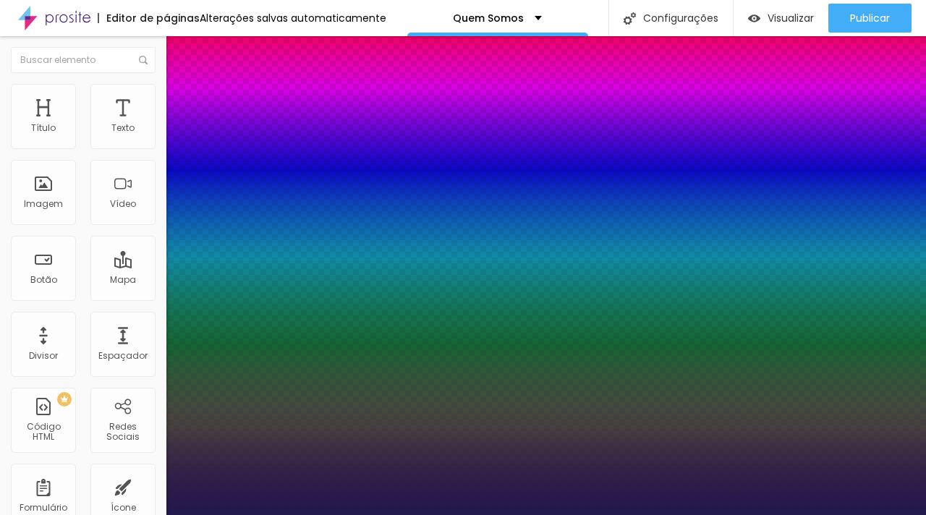
click at [624, 515] on div at bounding box center [463, 515] width 926 height 0
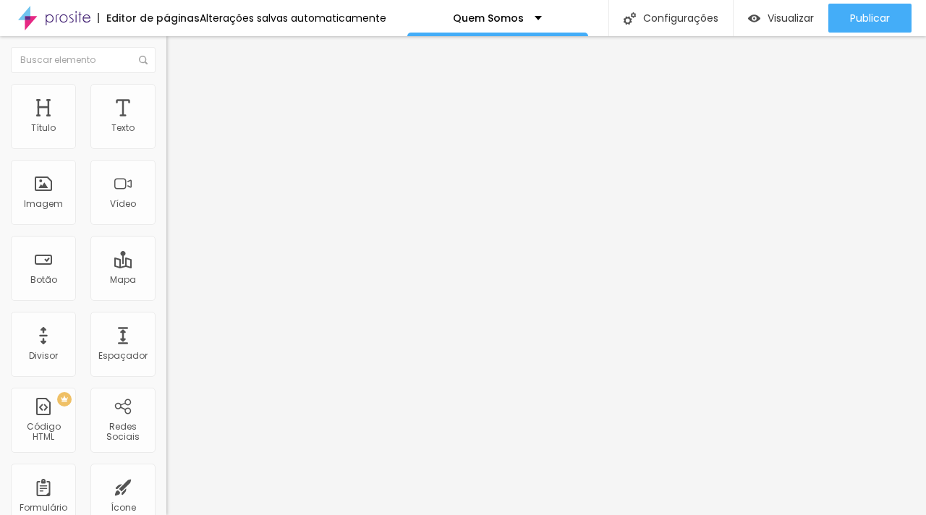
click at [166, 91] on li "Avançado" at bounding box center [249, 91] width 166 height 14
click at [180, 85] on span "Estilo" at bounding box center [191, 79] width 22 height 12
click at [177, 51] on img "button" at bounding box center [183, 53] width 12 height 12
click at [180, 85] on span "Estilo" at bounding box center [191, 79] width 22 height 12
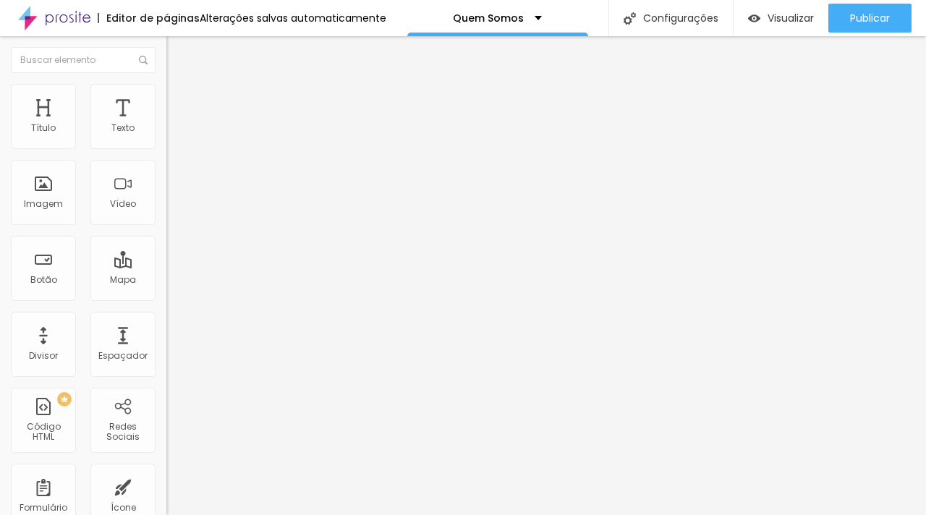
click at [177, 56] on img "button" at bounding box center [183, 53] width 12 height 12
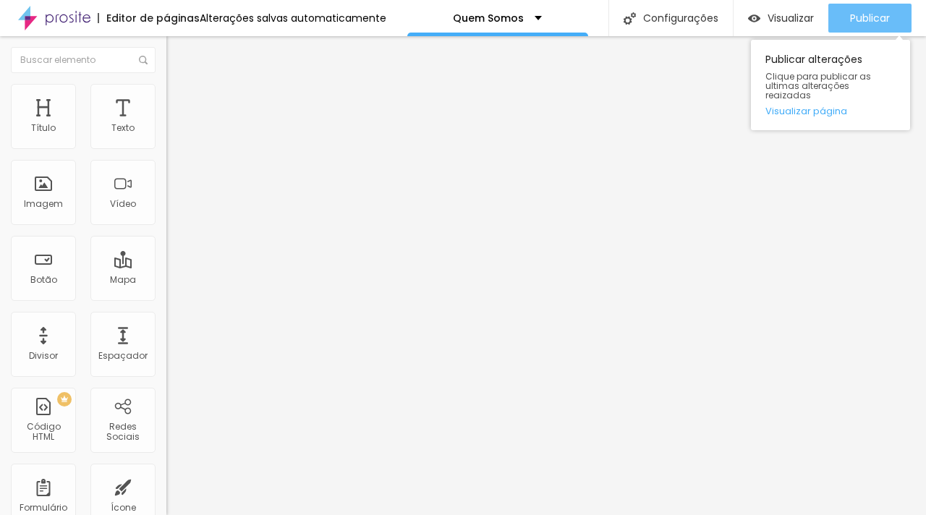
click at [867, 16] on span "Publicar" at bounding box center [870, 18] width 40 height 12
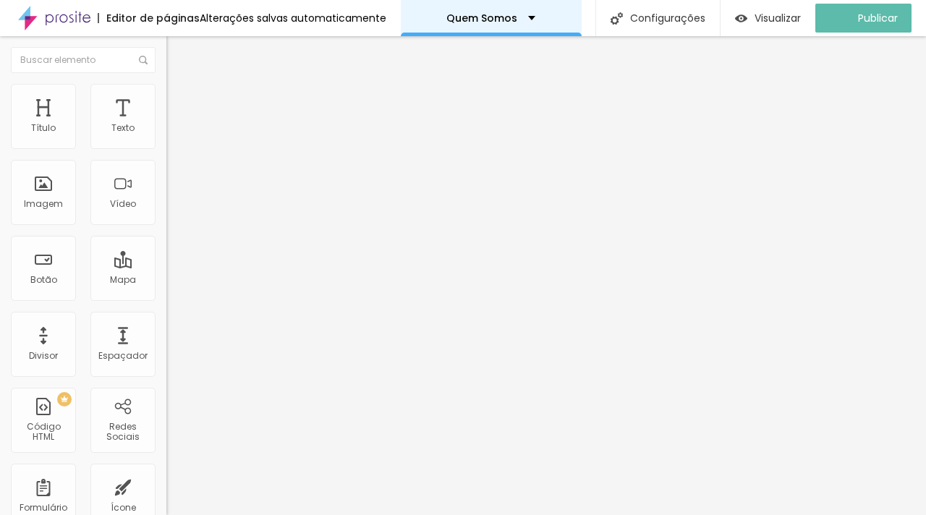
click at [535, 21] on div "Quem Somos" at bounding box center [491, 18] width 181 height 36
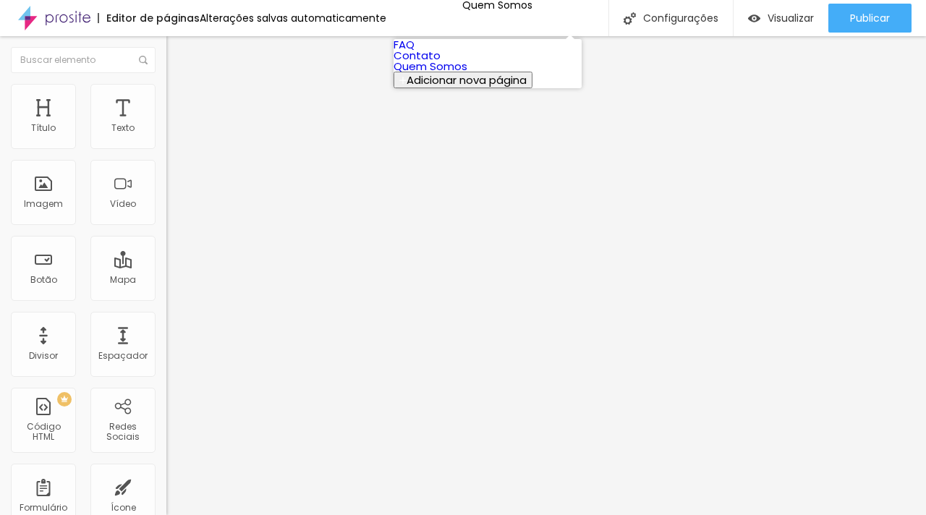
click at [468, 74] on link "Quem Somos" at bounding box center [431, 66] width 74 height 15
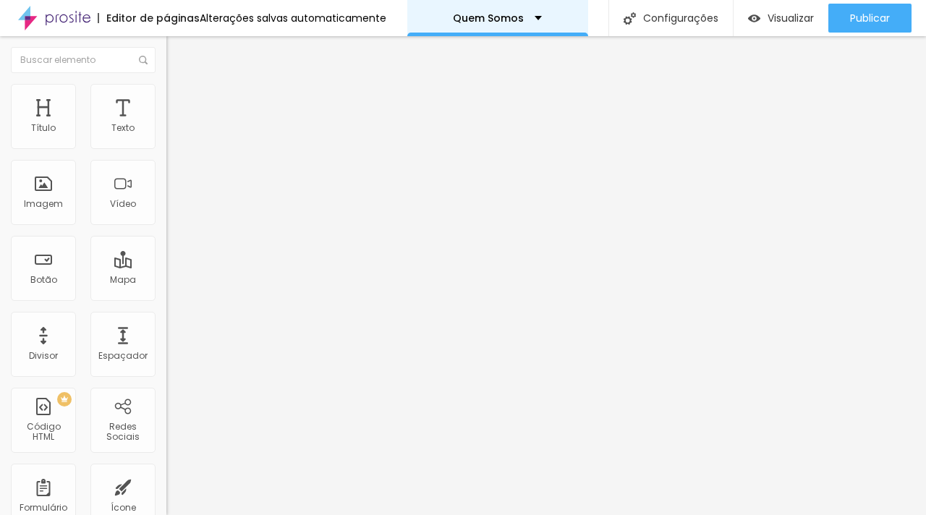
click at [528, 18] on div "Quem Somos" at bounding box center [497, 18] width 89 height 10
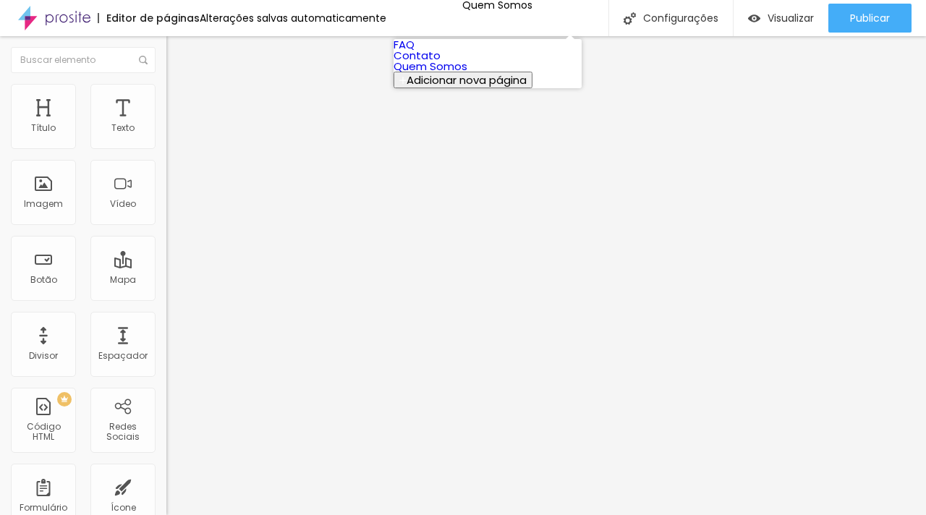
click at [441, 63] on link "Contato" at bounding box center [417, 55] width 47 height 15
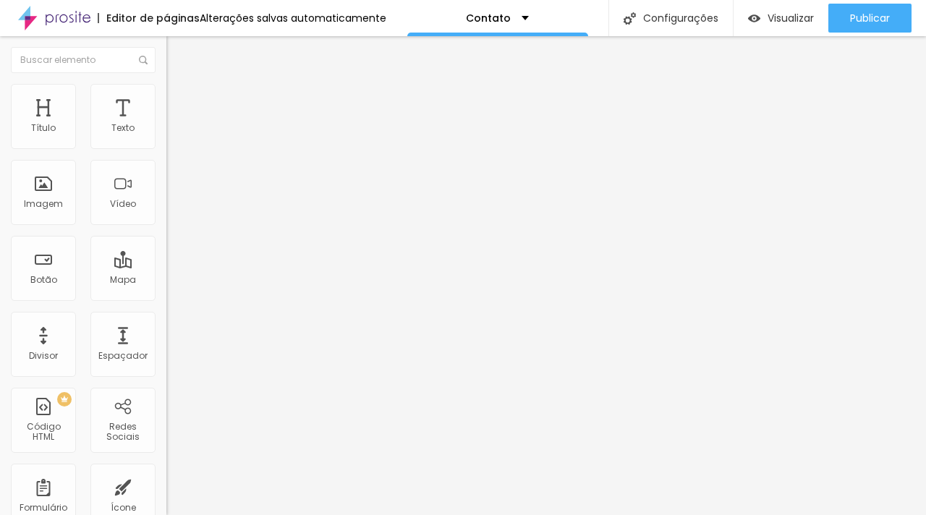
click at [166, 59] on button "Editar Coluna" at bounding box center [249, 52] width 166 height 33
click at [166, 227] on span "Original" at bounding box center [183, 220] width 35 height 12
click at [179, 266] on span "Original" at bounding box center [196, 260] width 35 height 12
click at [166, 124] on span "Adicionar imagem" at bounding box center [212, 118] width 93 height 12
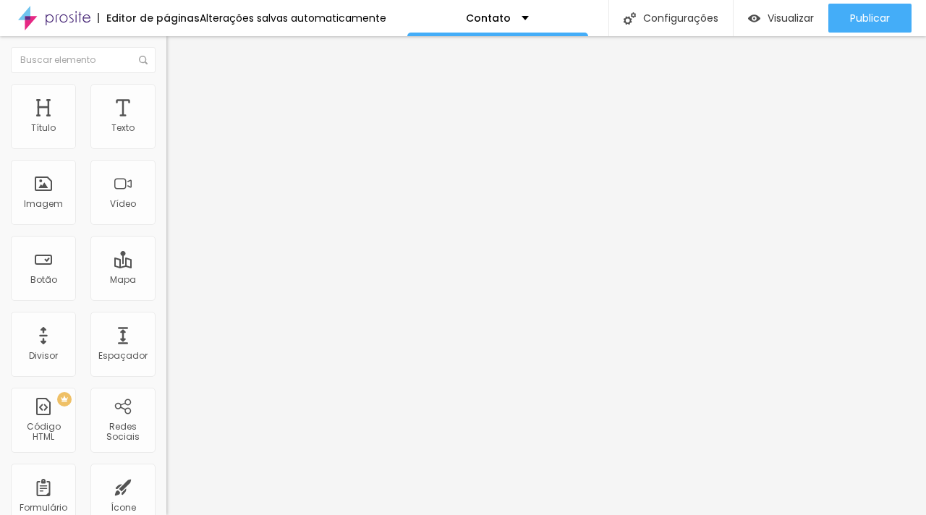
click at [166, 227] on span "Original" at bounding box center [183, 220] width 35 height 12
click at [166, 253] on span "Quadrado" at bounding box center [189, 246] width 47 height 12
click at [166, 208] on div at bounding box center [249, 190] width 166 height 35
click at [166, 195] on img at bounding box center [171, 190] width 10 height 10
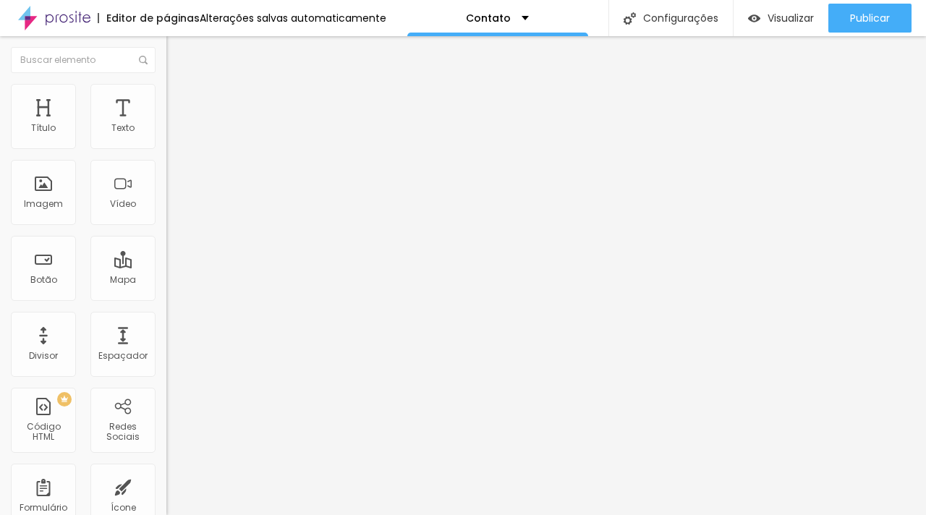
click at [166, 195] on img at bounding box center [171, 190] width 10 height 10
click at [166, 123] on div "Trocar imagem" at bounding box center [249, 118] width 166 height 10
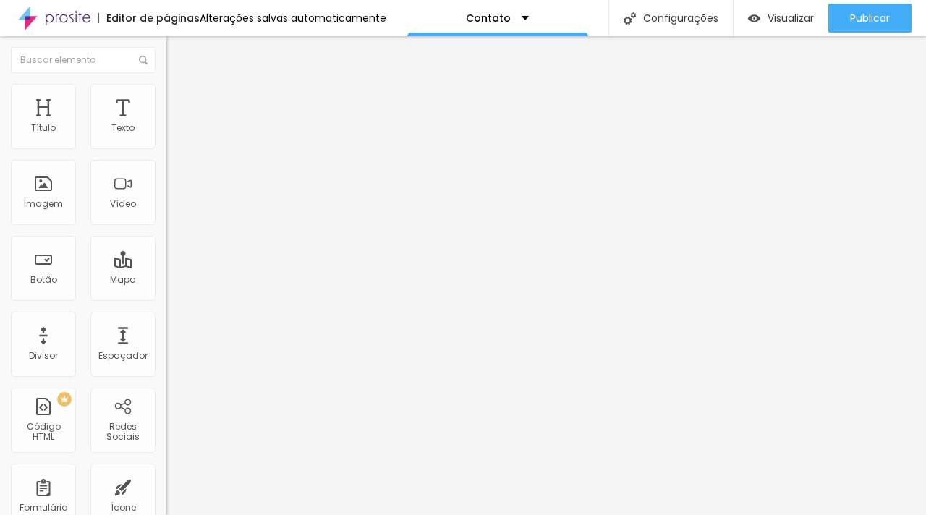
click at [166, 146] on div "Contato" at bounding box center [249, 134] width 166 height 25
click at [166, 146] on img at bounding box center [170, 150] width 9 height 9
click at [166, 94] on li "Estilo" at bounding box center [249, 91] width 166 height 14
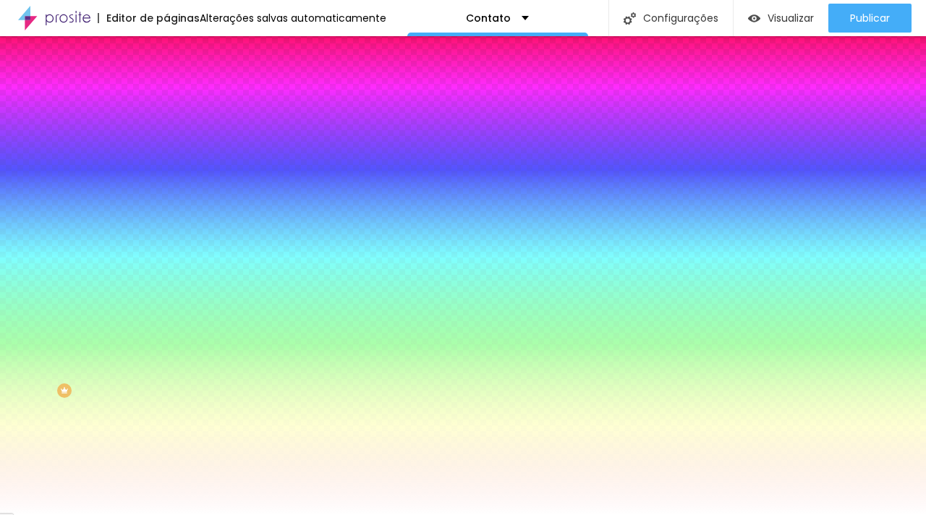
scroll to position [10, 0]
click at [166, 88] on li "Avançado" at bounding box center [249, 95] width 166 height 14
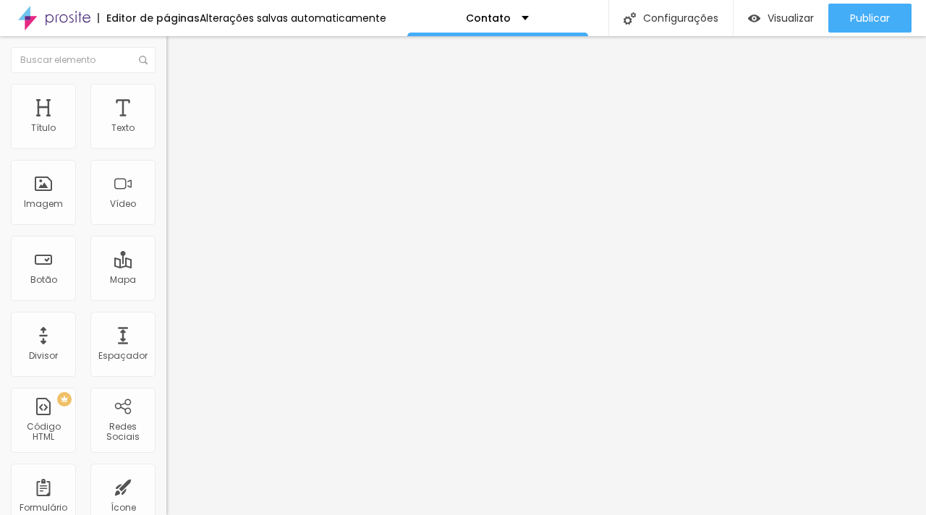
type input "19"
type input "18"
type input "17"
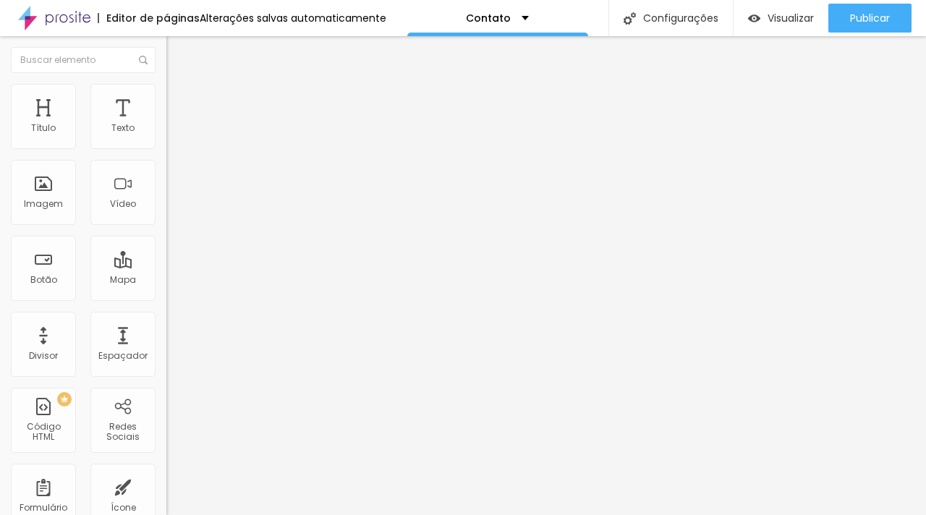
type input "17"
type input "16"
type input "15"
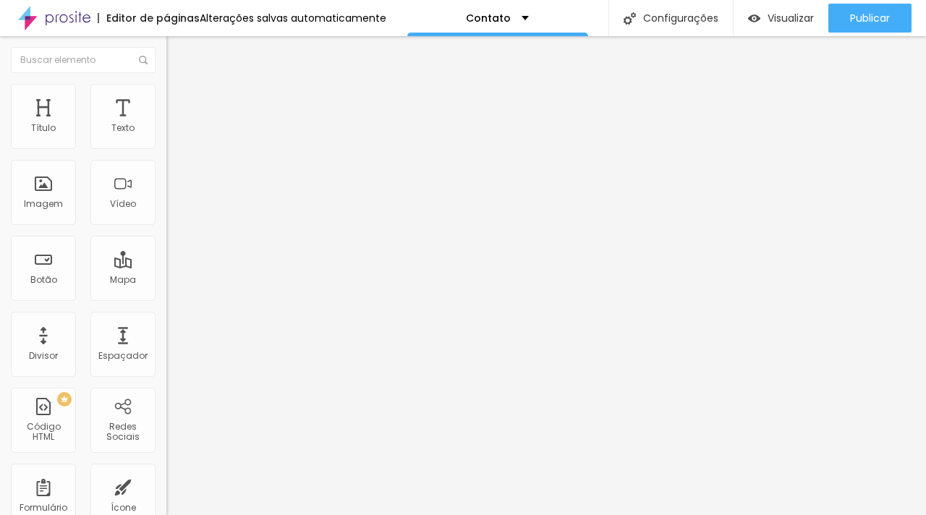
type input "14"
type input "13"
type input "12"
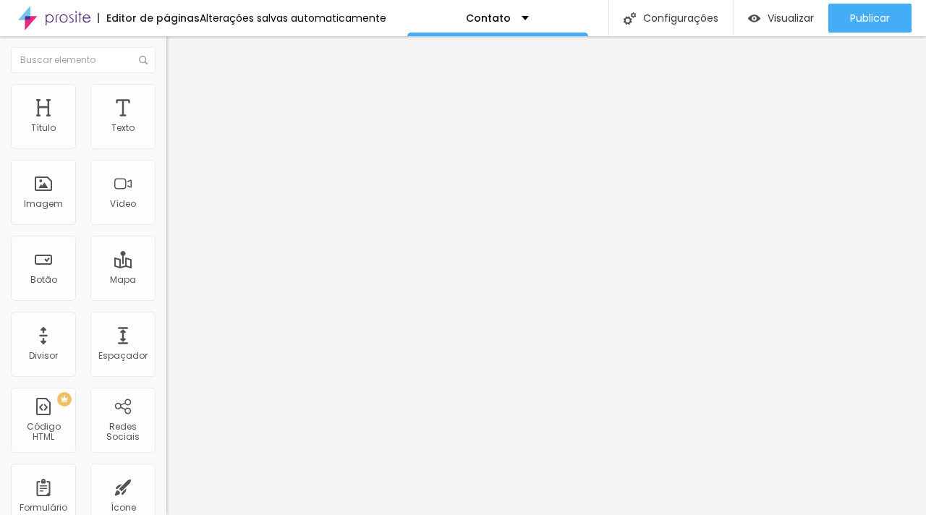
type input "12"
type input "11"
type input "10"
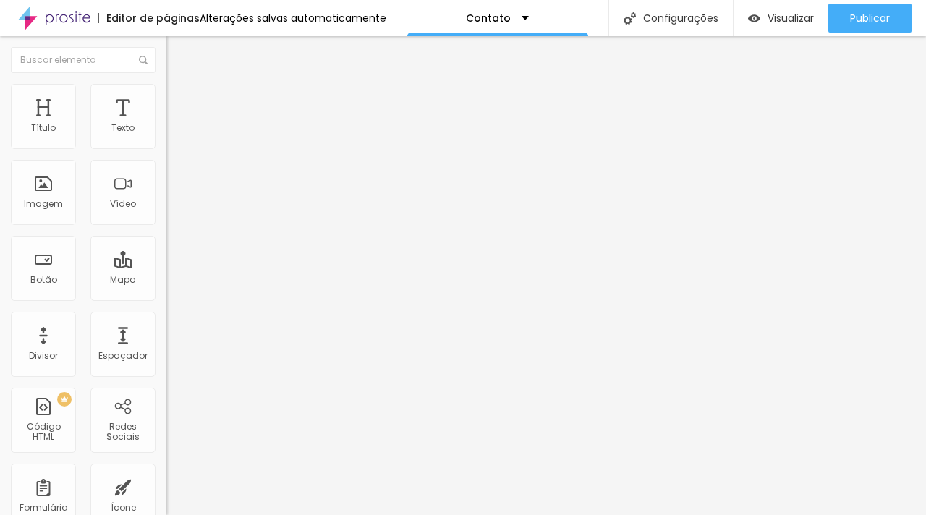
type input "11"
type input "12"
type input "13"
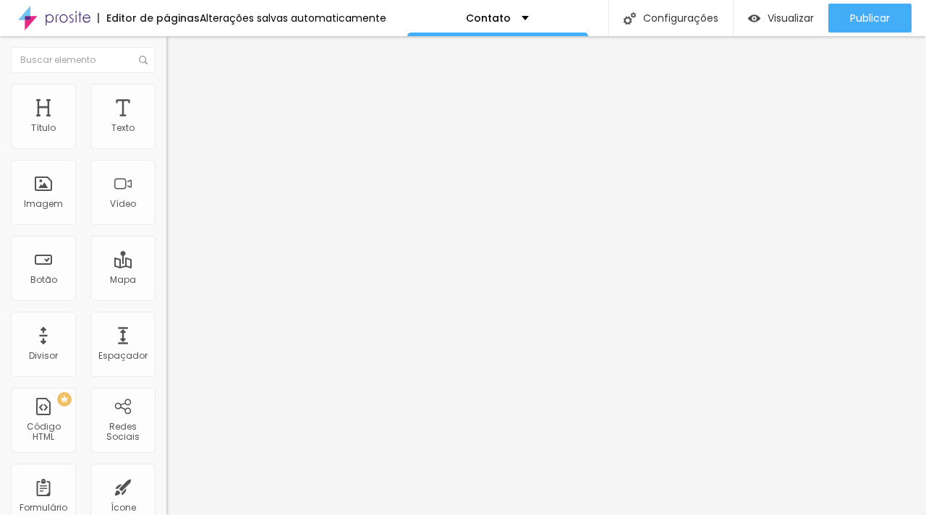
type input "13"
type input "14"
type input "15"
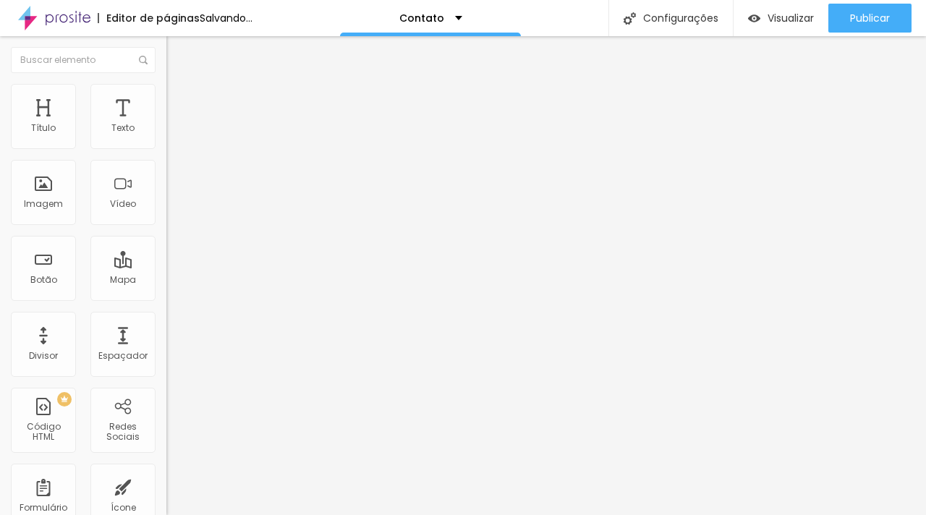
type input "16"
type input "17"
type input "18"
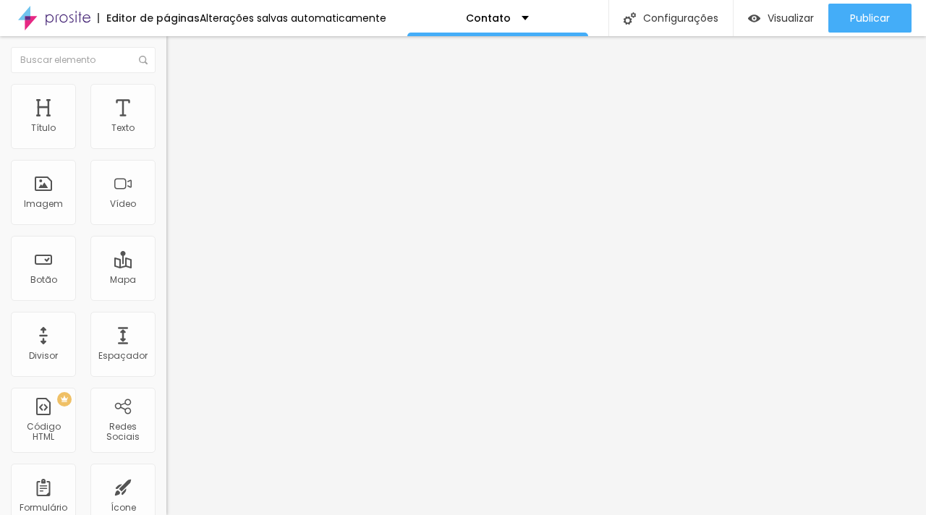
type input "18"
type input "19"
type input "20"
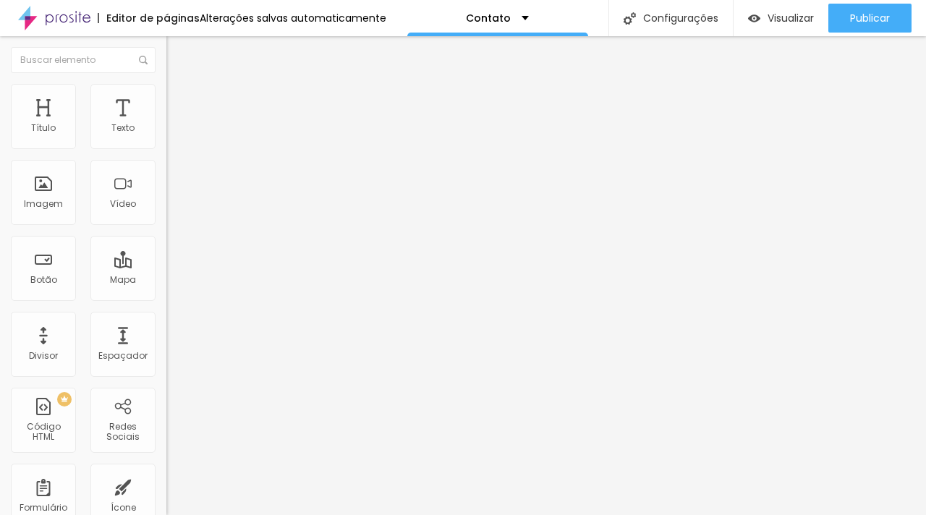
type input "21"
click at [166, 281] on input "range" at bounding box center [212, 287] width 93 height 12
type input "19"
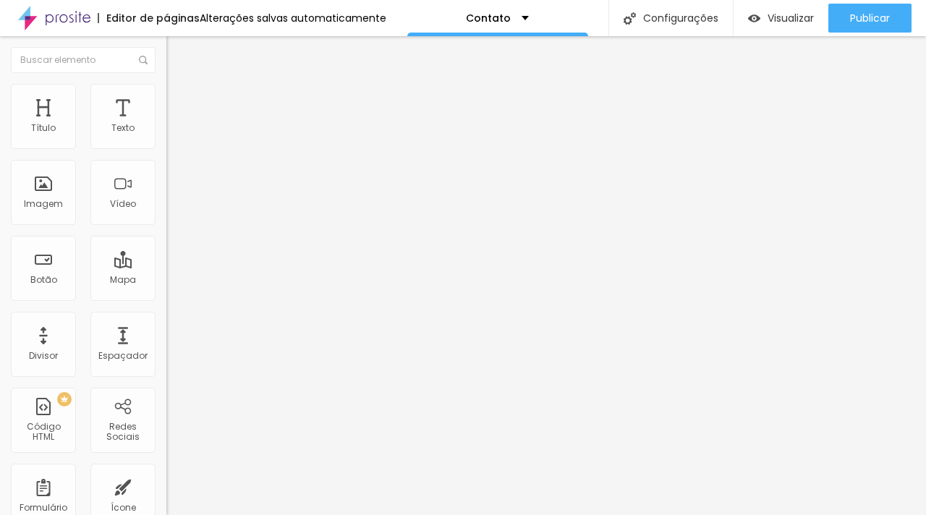
type input "19"
type input "18"
type input "17"
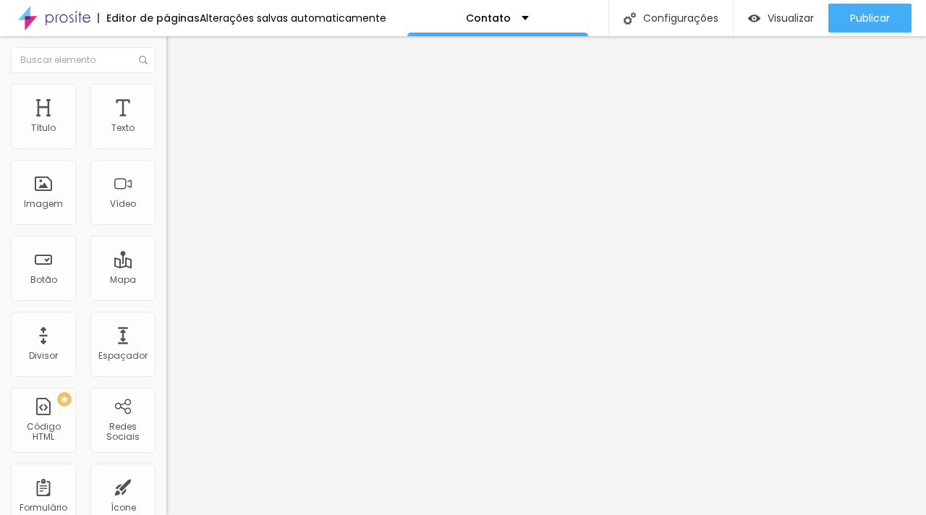
type input "16"
type input "15"
type input "14"
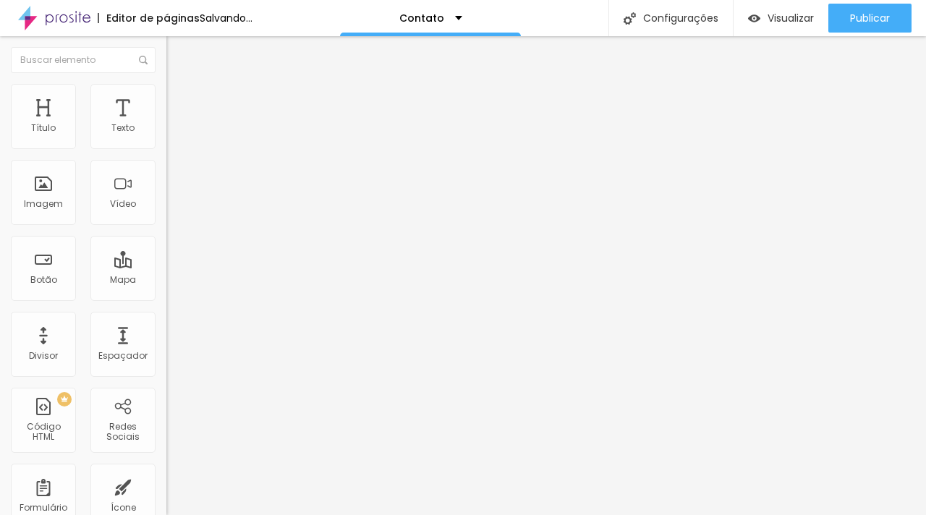
type input "14"
type input "13"
type input "12"
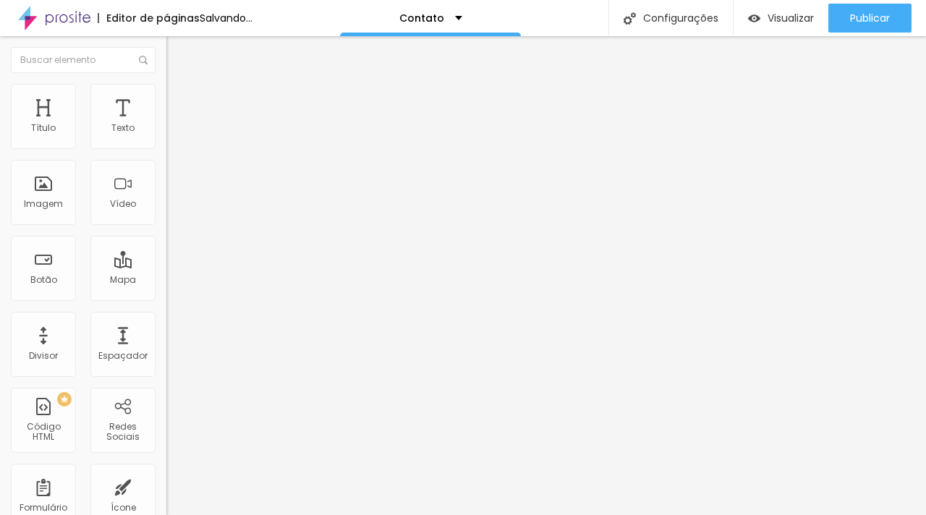
type input "11"
type input "10"
type input "9"
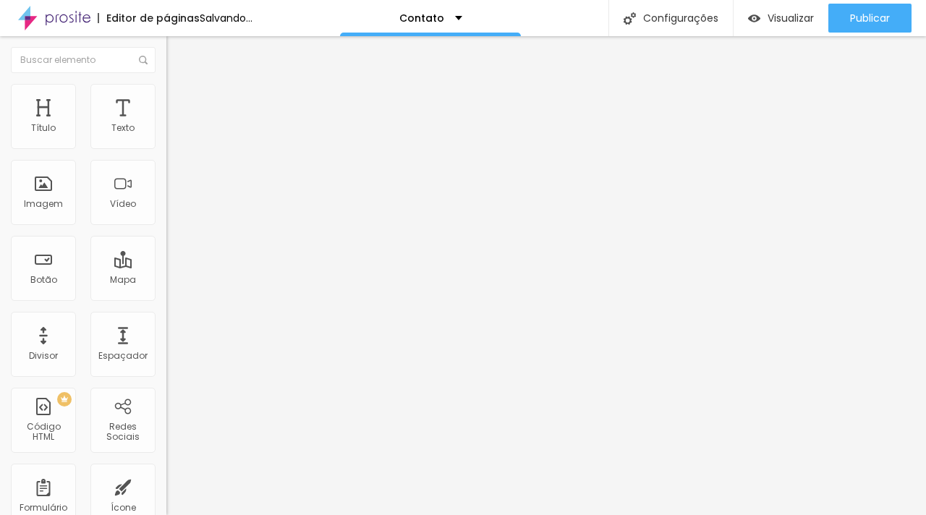
type input "9"
type input "8"
drag, startPoint x: 51, startPoint y: 171, endPoint x: 41, endPoint y: 174, distance: 10.8
click at [166, 486] on input "range" at bounding box center [212, 492] width 93 height 12
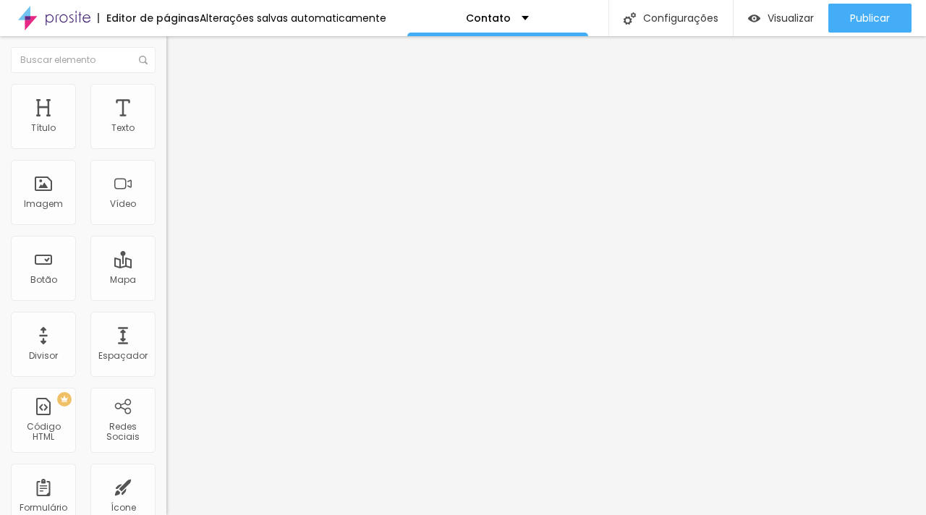
type input "9"
type input "8"
type input "7"
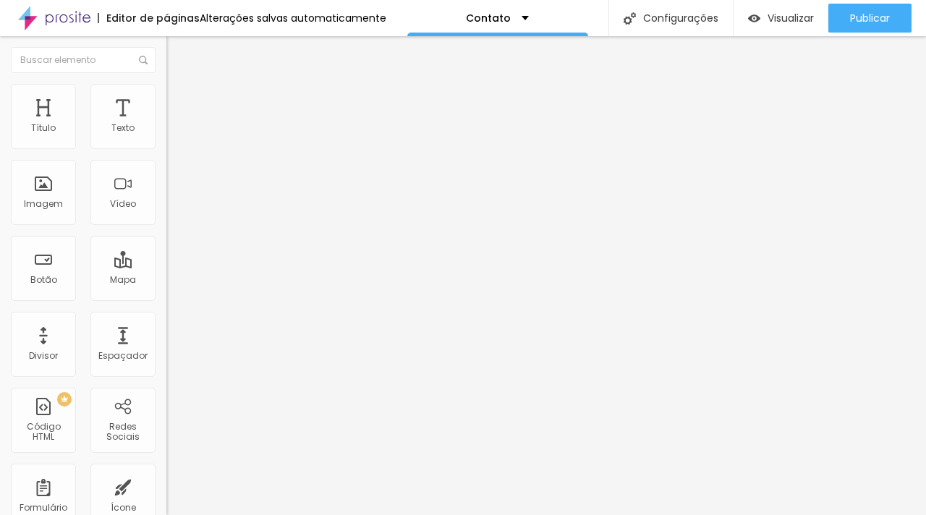
type input "7"
type input "6"
type input "5"
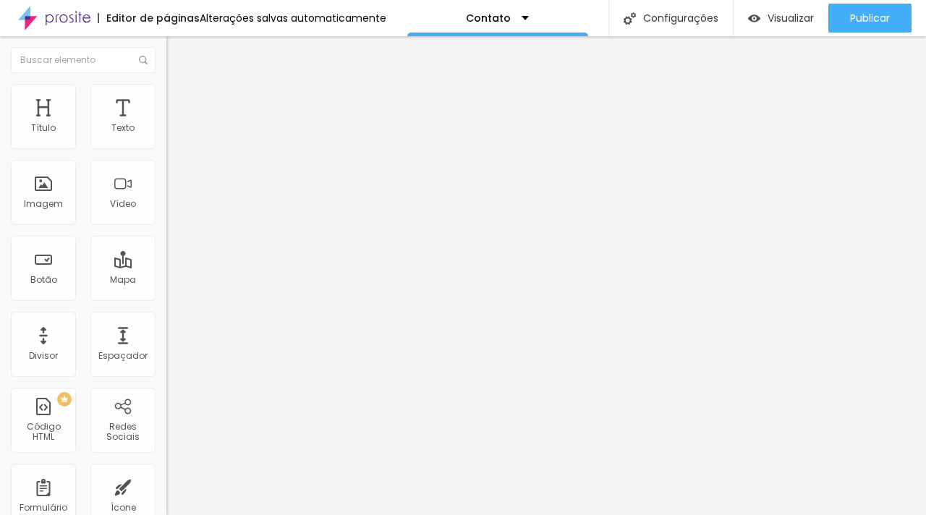
type input "4"
type input "3"
type input "2"
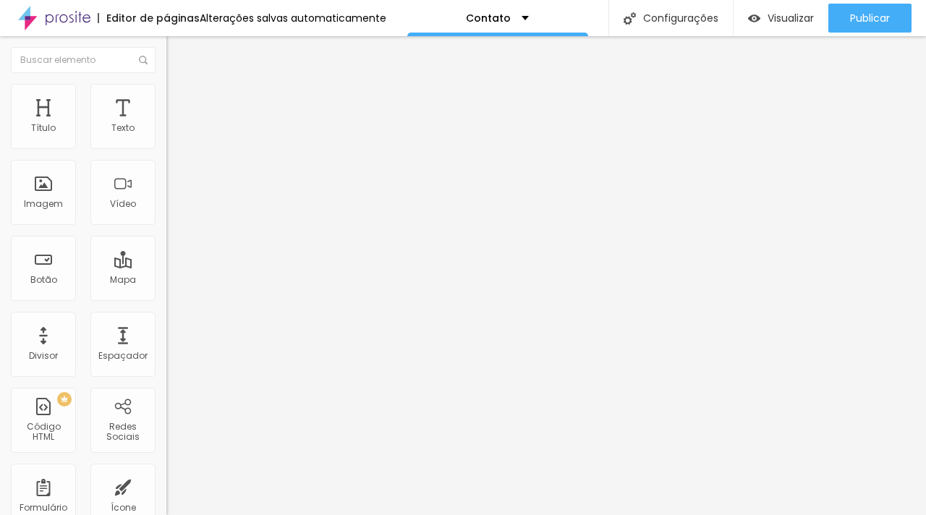
type input "2"
type input "0"
type input "2"
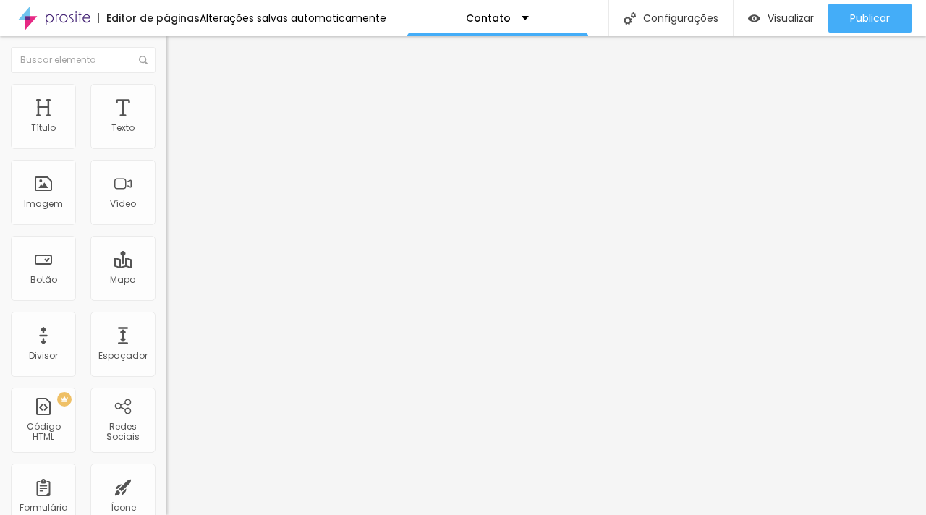
type input "4"
type input "9"
type input "12"
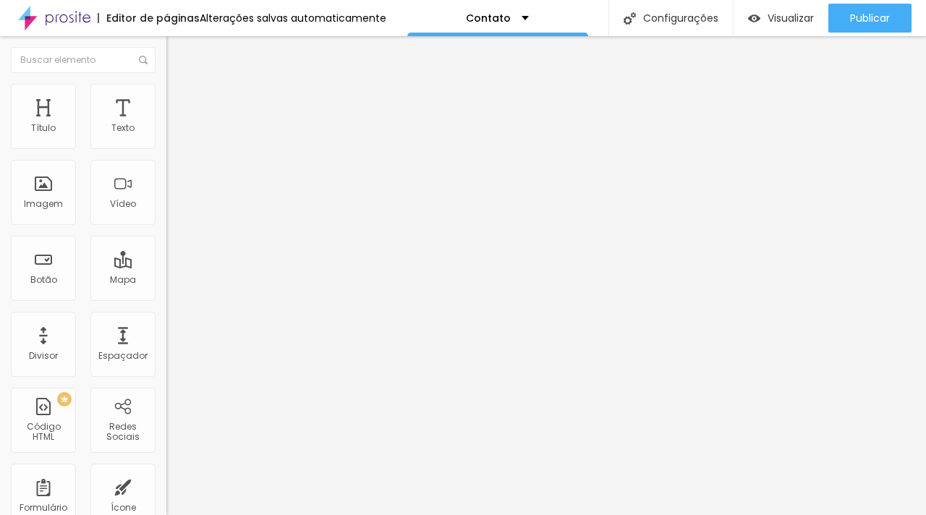
type input "12"
type input "14"
type input "17"
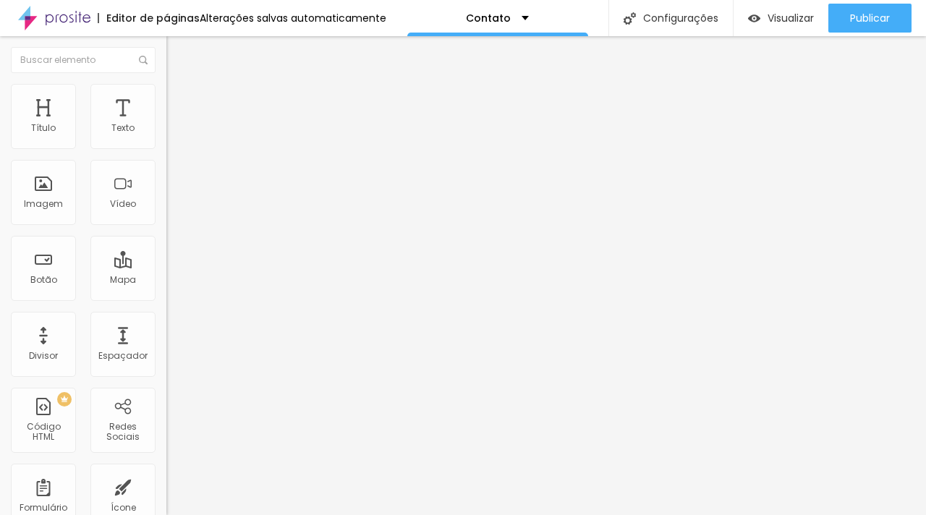
type input "19"
type input "20"
drag, startPoint x: 41, startPoint y: 172, endPoint x: 58, endPoint y: 178, distance: 17.9
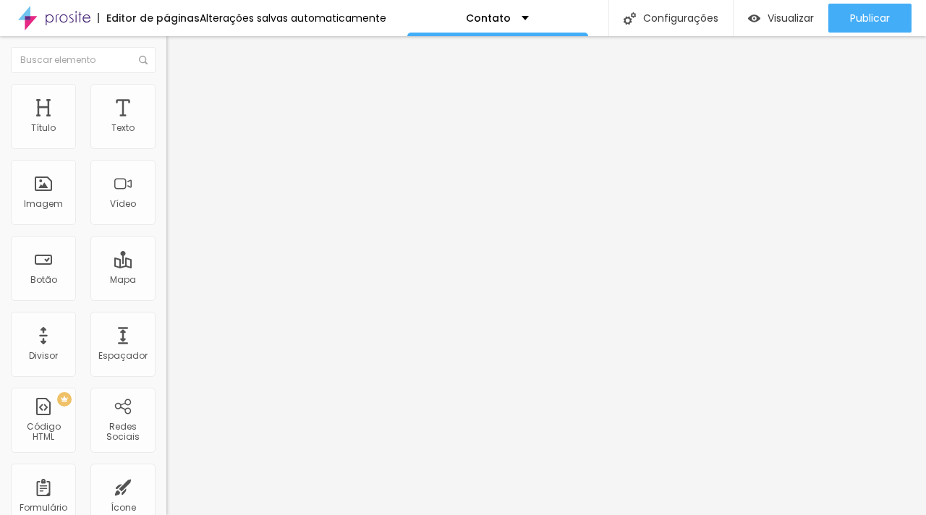
click at [166, 486] on input "range" at bounding box center [212, 492] width 93 height 12
type input "18"
type input "17"
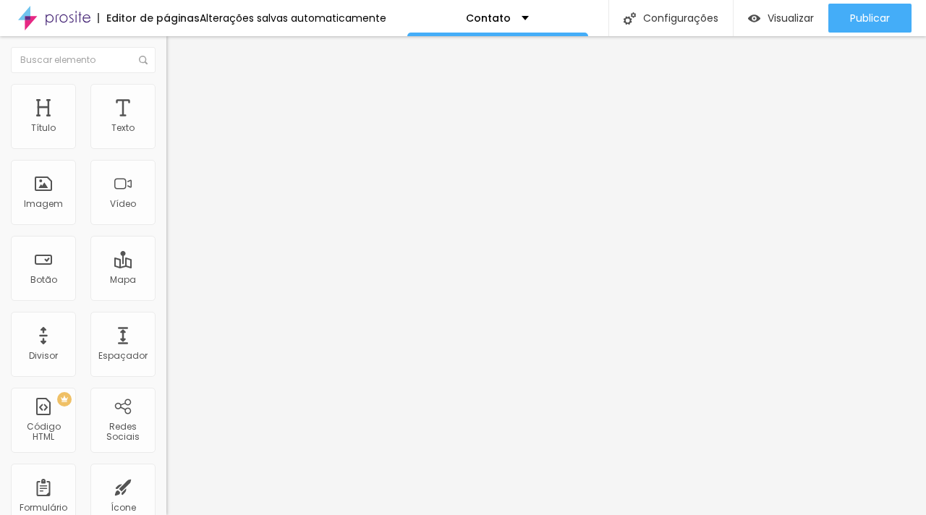
type input "16"
type input "15"
type input "14"
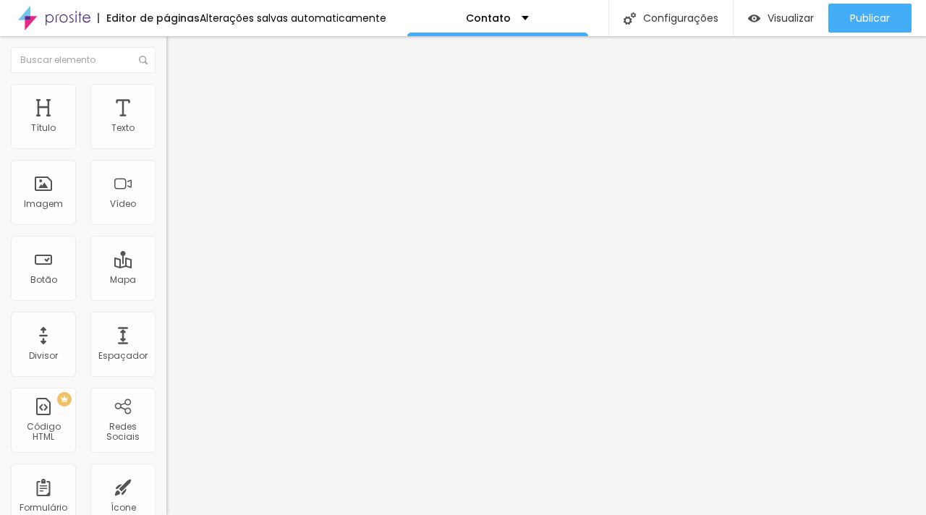
type input "14"
type input "13"
type input "12"
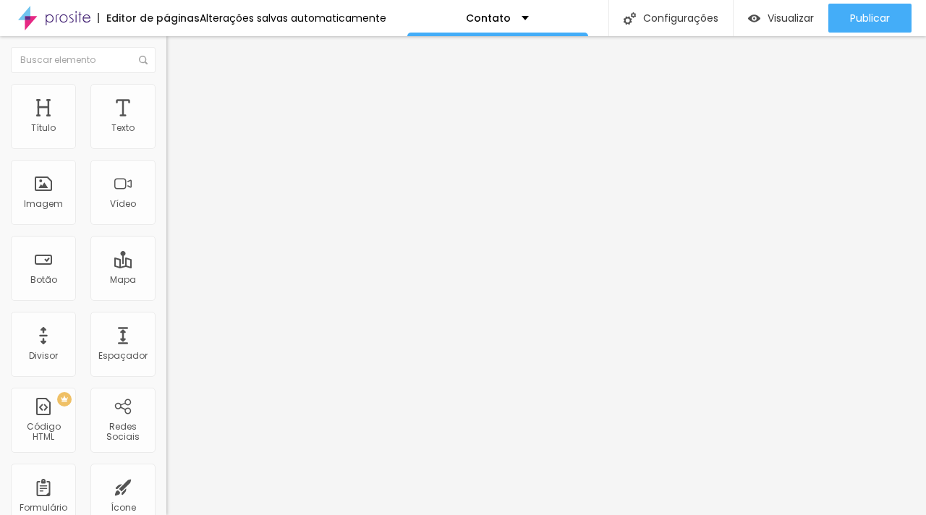
type input "11"
type input "10"
type input "8"
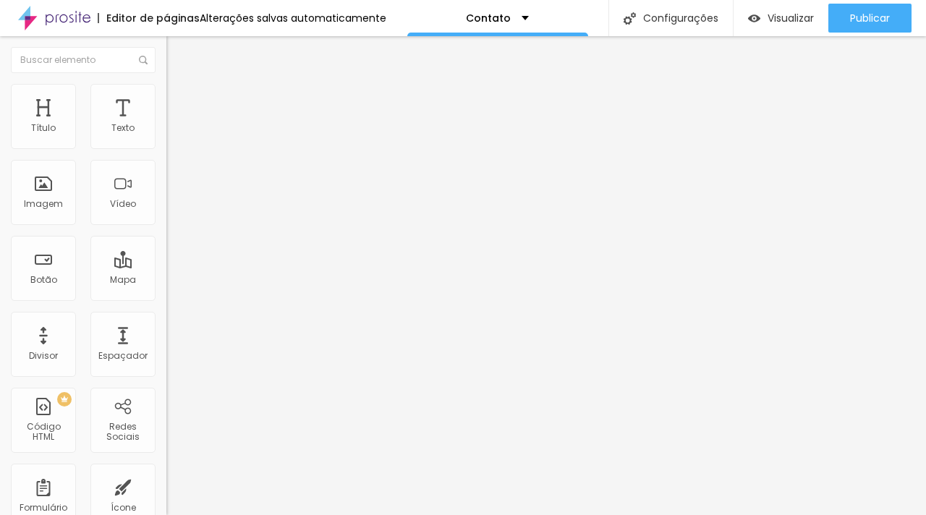
type input "8"
type input "7"
type input "6"
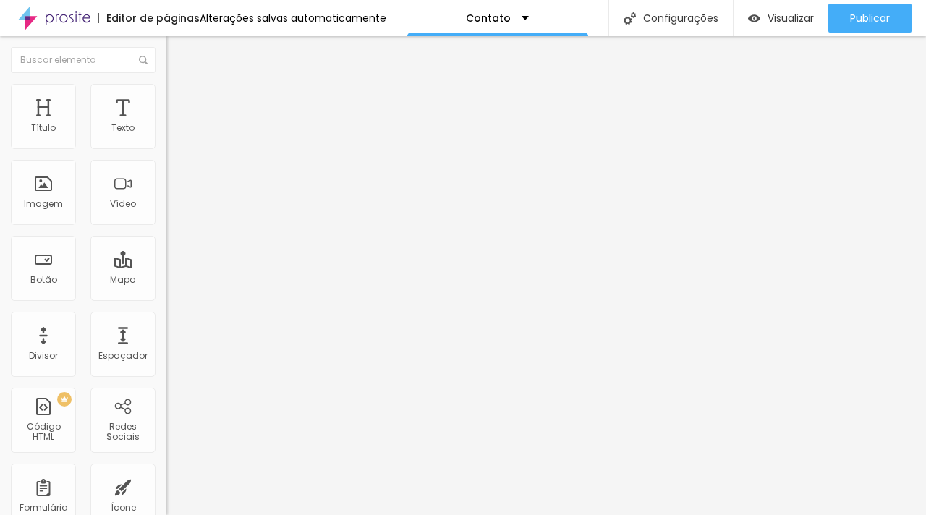
type input "5"
type input "3"
type input "2"
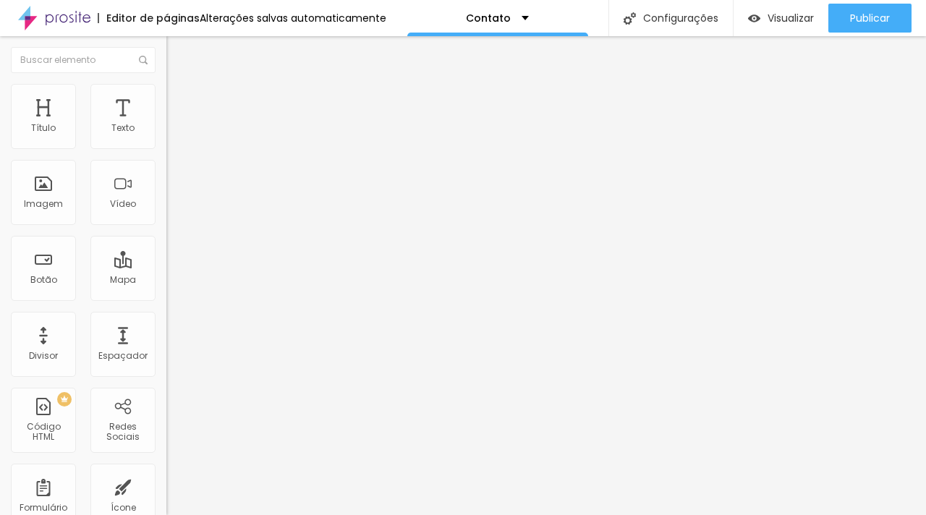
type input "2"
type input "1"
type input "0"
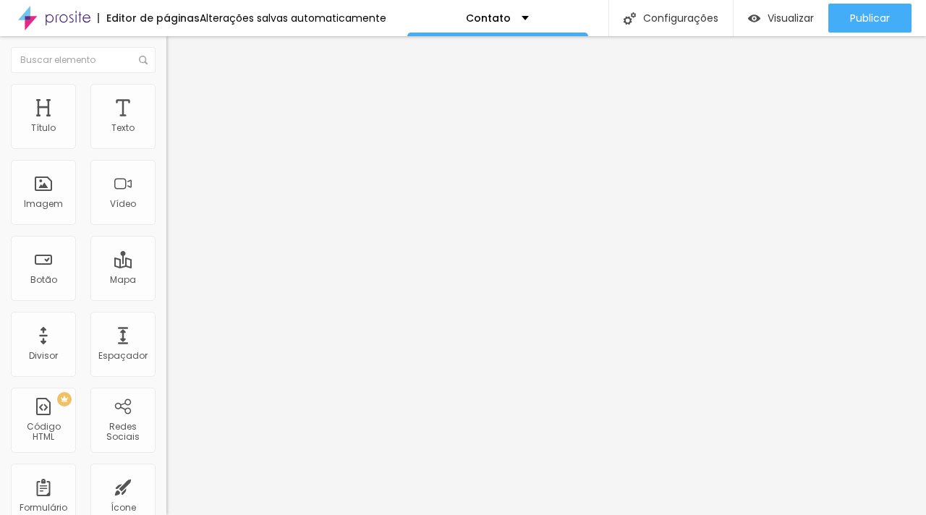
type input "1"
type input "2"
type input "3"
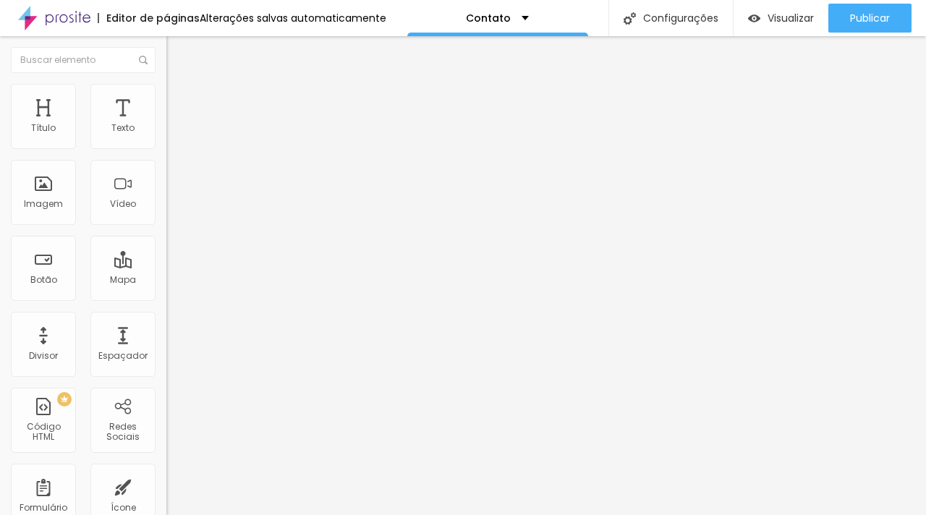
type input "3"
type input "4"
type input "5"
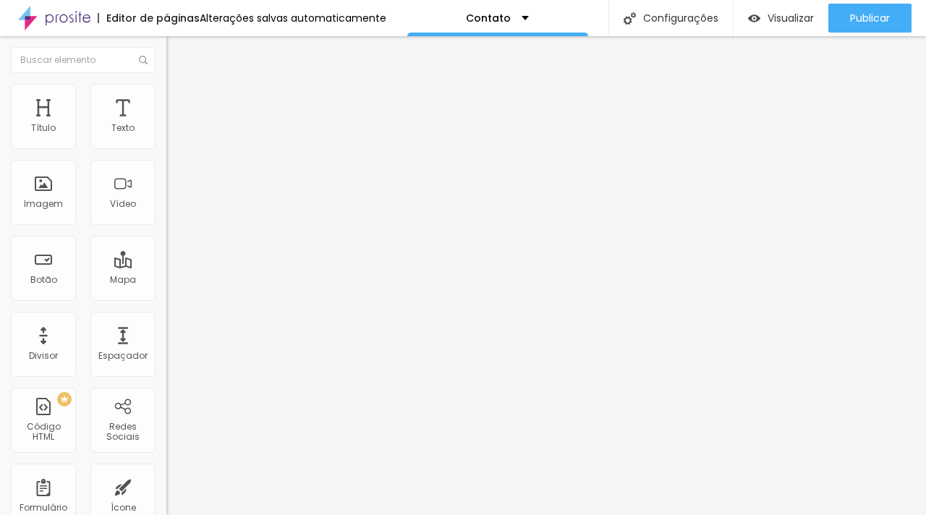
drag, startPoint x: 49, startPoint y: 171, endPoint x: 38, endPoint y: 172, distance: 11.6
type input "4"
click at [166, 486] on input "range" at bounding box center [212, 492] width 93 height 12
type input "4"
click at [166, 96] on li "Estilo" at bounding box center [249, 91] width 166 height 14
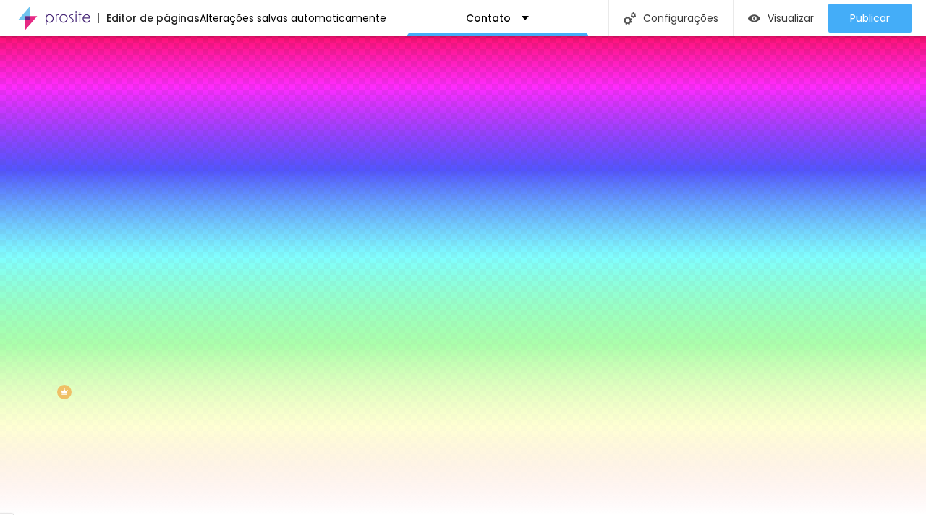
scroll to position [10, 0]
click at [166, 468] on button "button" at bounding box center [176, 459] width 20 height 15
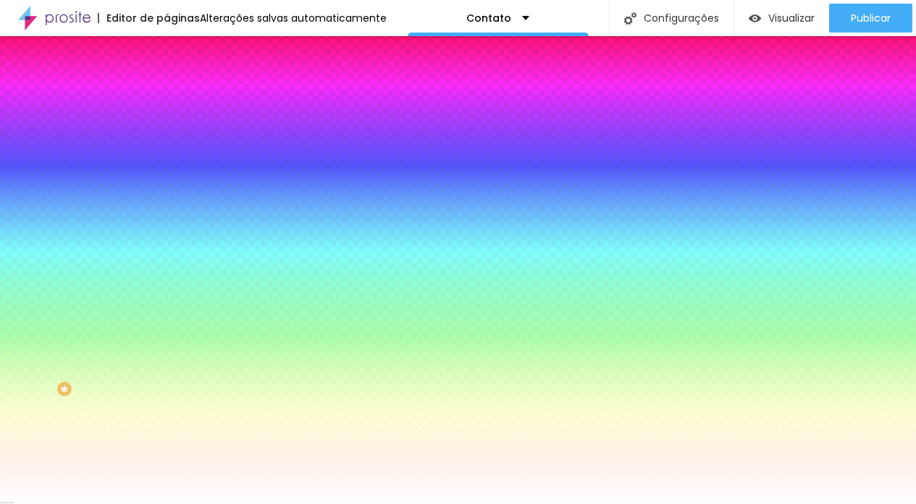
type input "15"
type input "14"
type input "15"
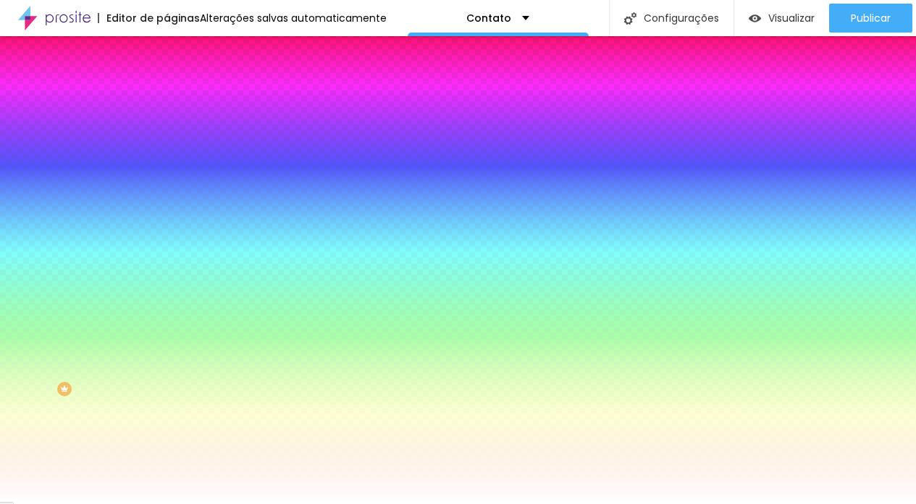
type input "15"
type input "16"
type input "0.4"
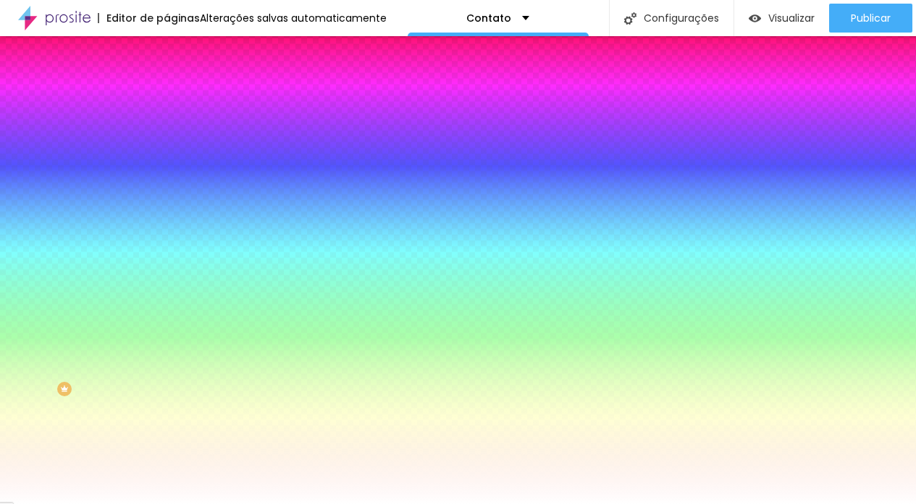
type input "0.4"
type input "0.5"
type input "0.6"
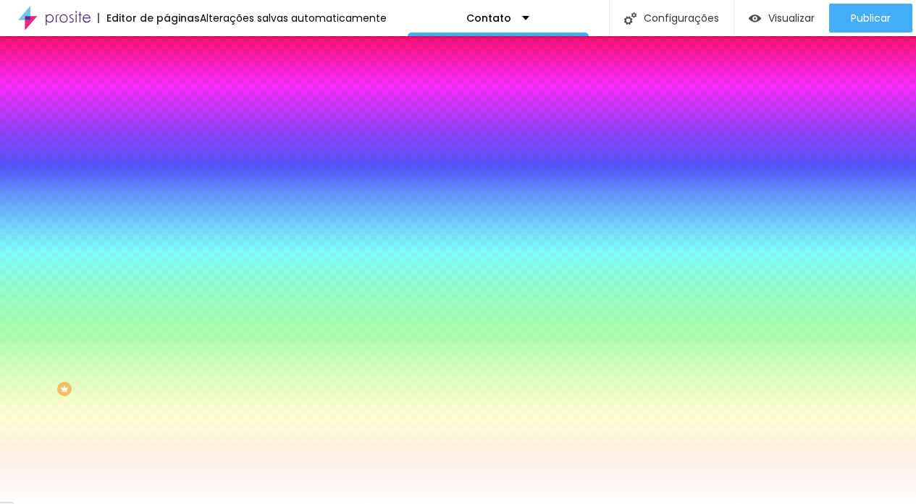
type input "0.7"
type input "0.8"
type input "0.7"
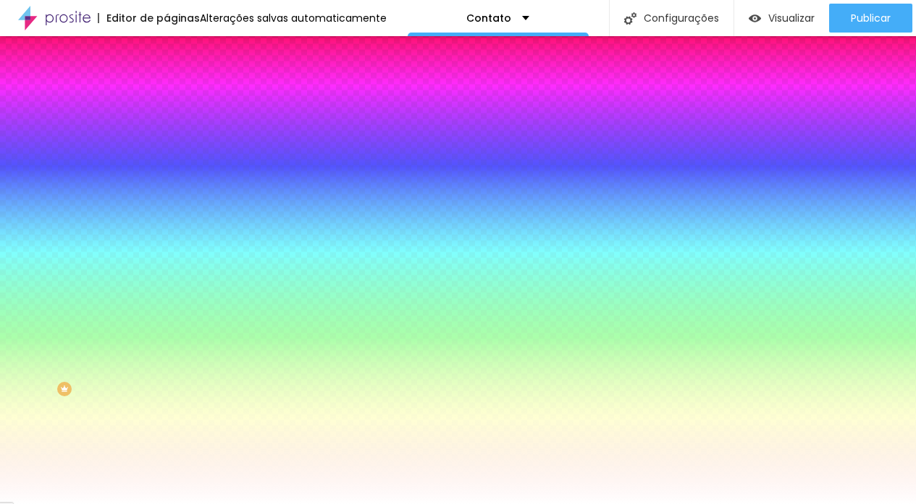
type input "0.7"
click at [93, 395] on input "range" at bounding box center [46, 401] width 93 height 12
click at [395, 504] on div at bounding box center [458, 504] width 916 height 0
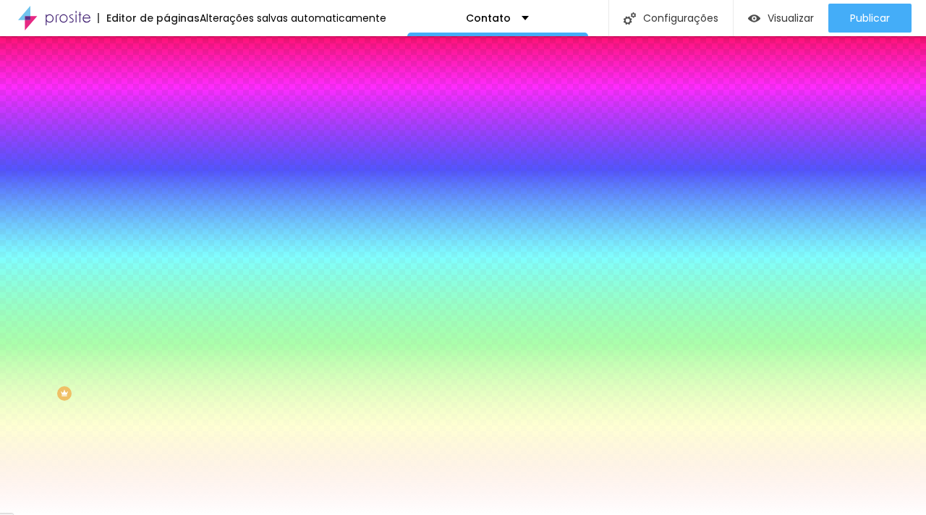
scroll to position [0, 0]
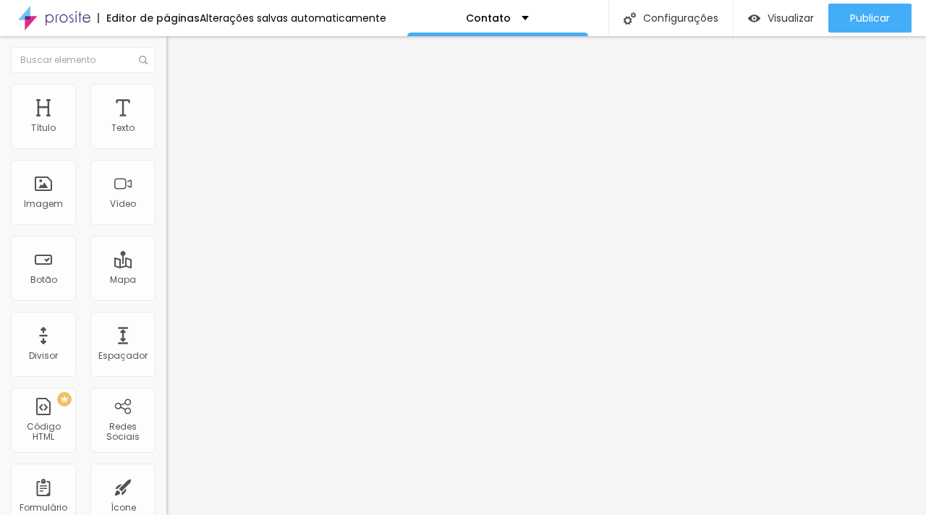
click at [180, 100] on span "Avançado" at bounding box center [204, 94] width 48 height 12
click at [180, 85] on span "Estilo" at bounding box center [191, 79] width 22 height 12
click at [172, 135] on icon "button" at bounding box center [176, 130] width 9 height 9
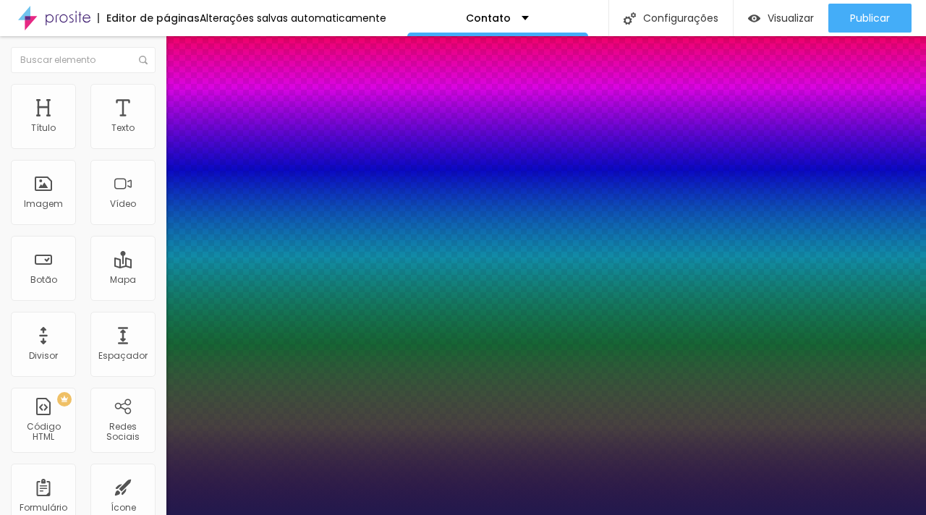
type input "1"
type input "15"
type input "1"
type input "14"
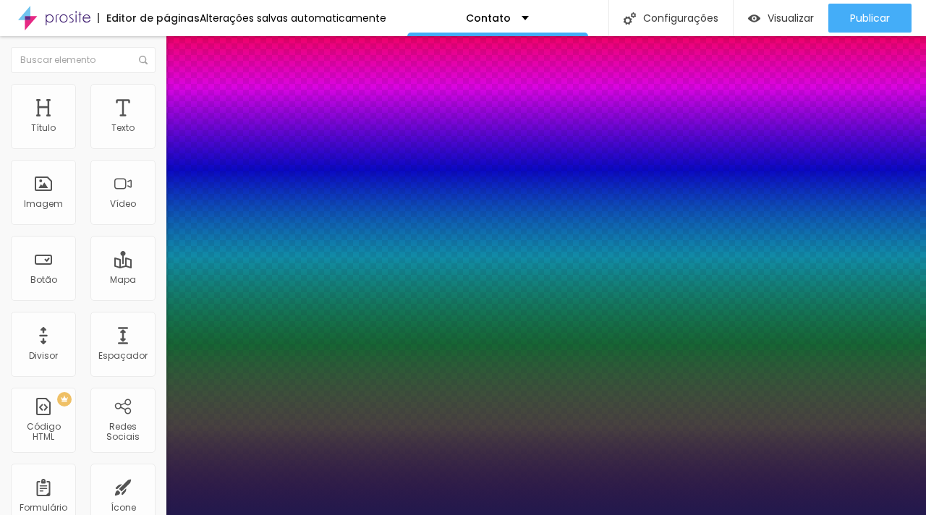
type input "14"
type input "1"
type input "13"
type input "1"
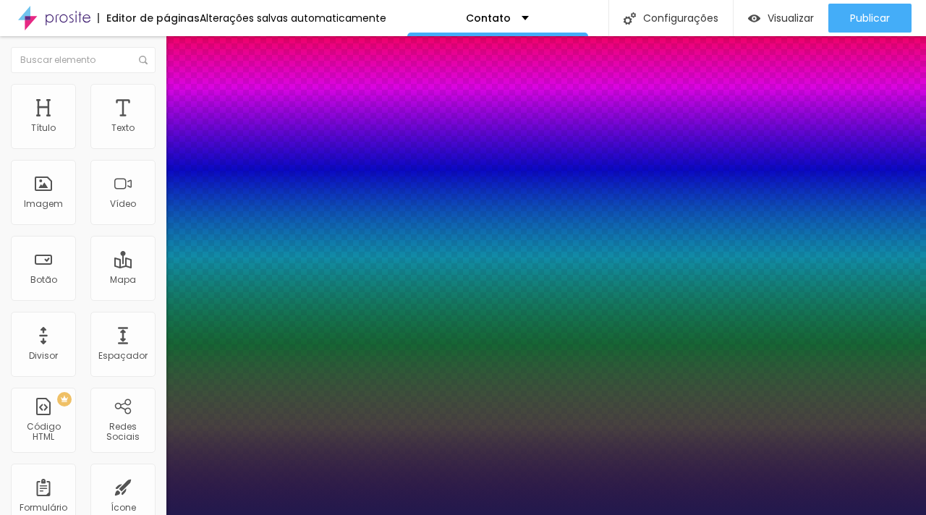
type input "14"
type input "1"
type input "15"
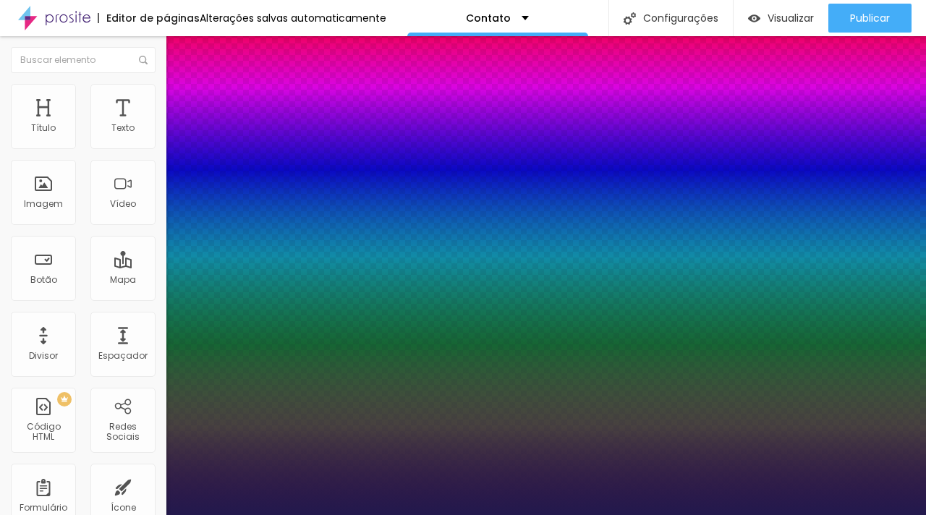
type input "1"
type input "16"
type input "1"
type input "15"
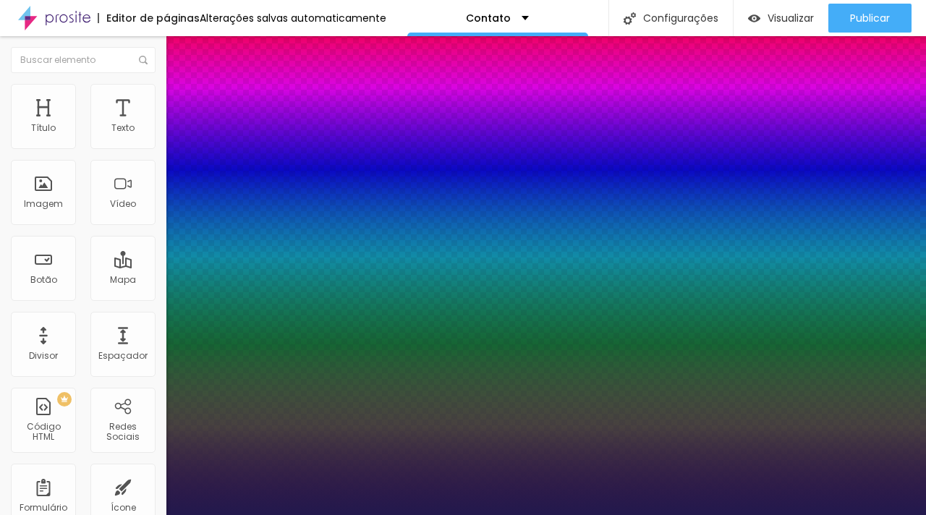
type input "15"
type input "1"
type input "15"
type input "1"
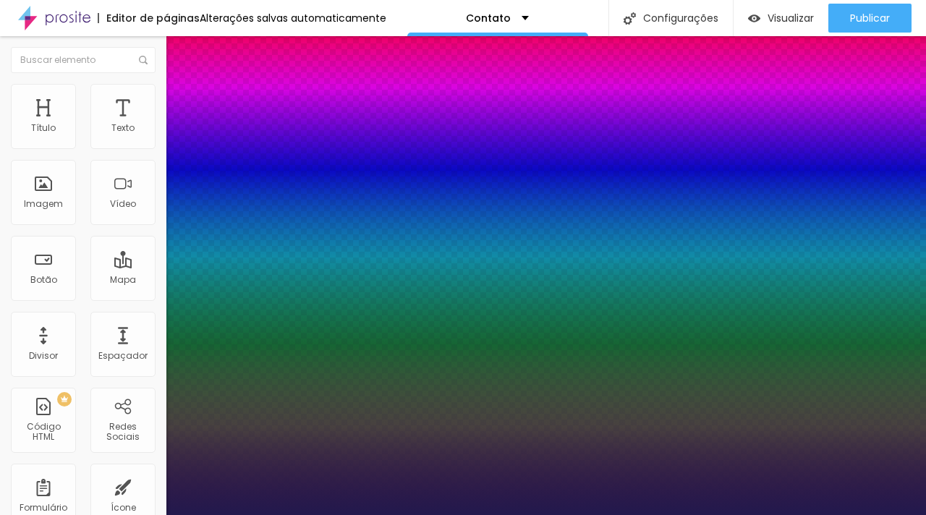
click at [754, 515] on div at bounding box center [463, 515] width 926 height 0
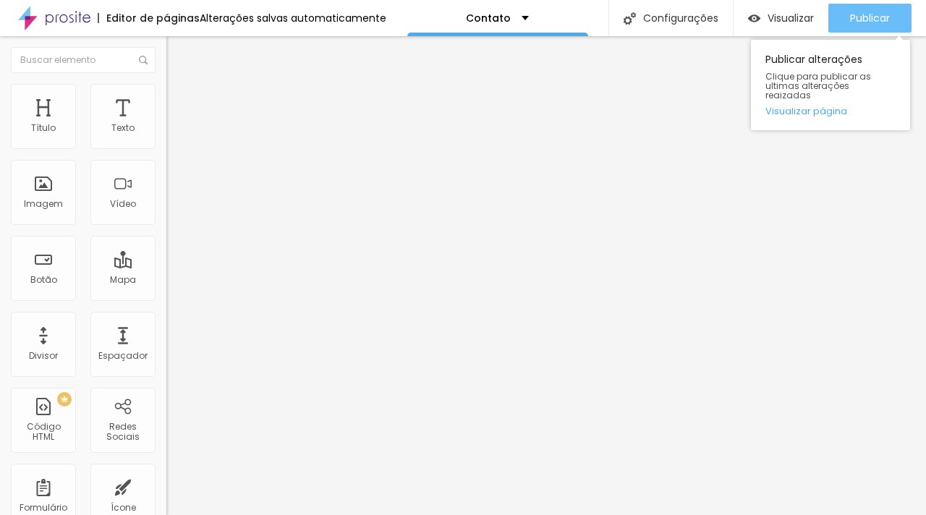
click at [875, 22] on span "Publicar" at bounding box center [870, 18] width 40 height 12
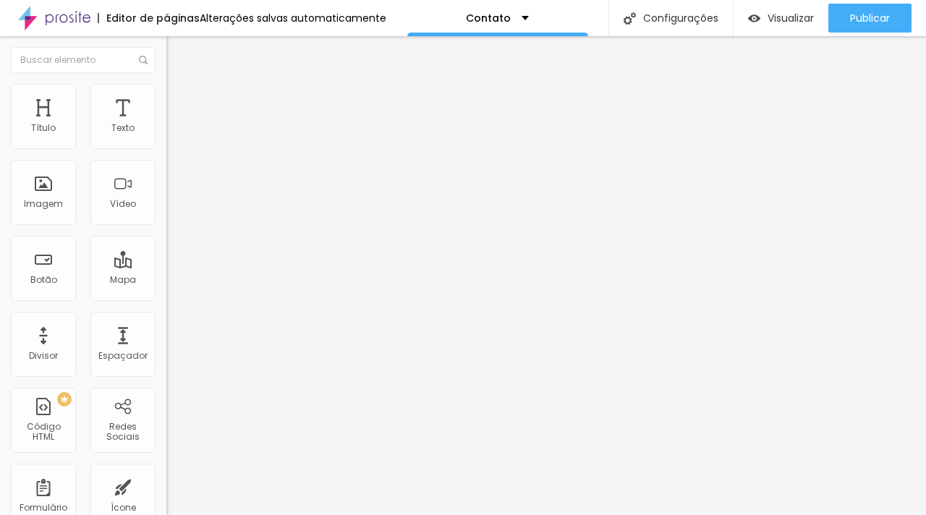
click at [166, 124] on span "Trocar imagem" at bounding box center [205, 118] width 79 height 12
click at [166, 265] on div "Proporção 1:1 Quadrado Cinema 16:9 Padrão 4:3 Quadrado 1:1 Original" at bounding box center [249, 236] width 166 height 57
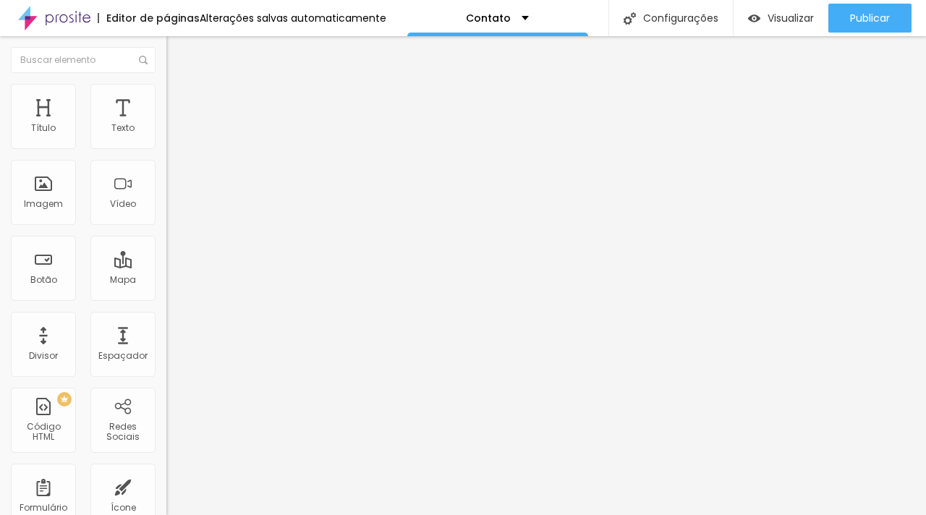
click at [166, 227] on span "1:1 Quadrado" at bounding box center [194, 220] width 57 height 12
click at [166, 266] on span "Original" at bounding box center [183, 260] width 35 height 12
click at [176, 141] on div "Contato" at bounding box center [250, 134] width 148 height 13
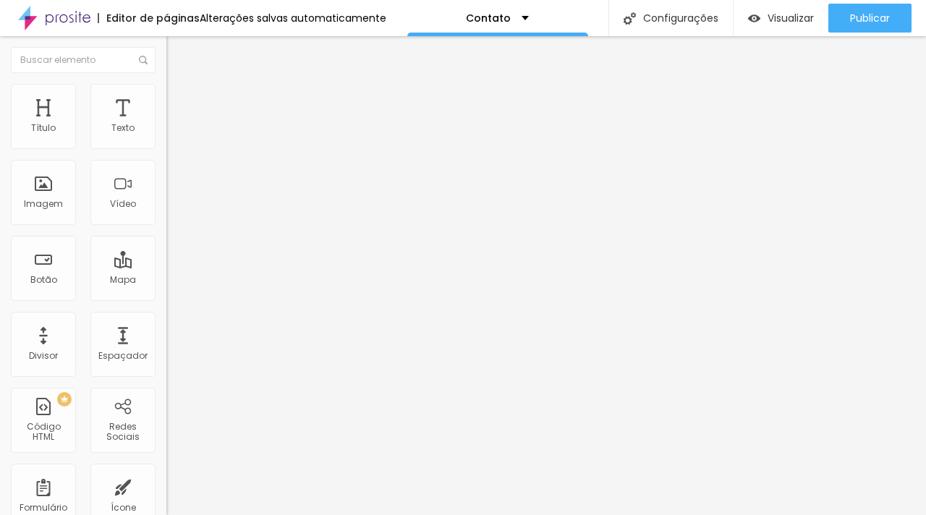
click at [166, 146] on img at bounding box center [170, 150] width 9 height 9
drag, startPoint x: 356, startPoint y: 266, endPoint x: 188, endPoint y: 266, distance: 167.9
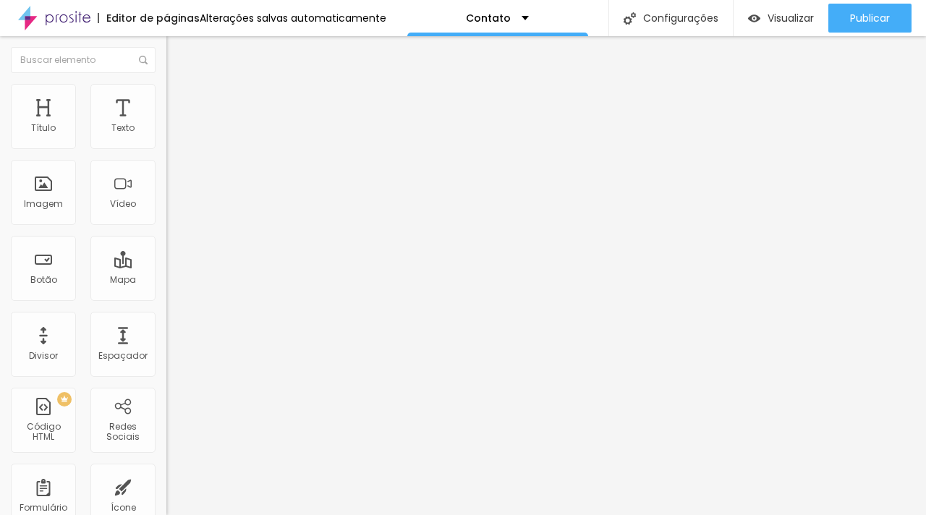
type input "[EMAIL_ADDRESS][DOMAIN_NAME]"
click at [180, 100] on span "Estilo" at bounding box center [191, 94] width 22 height 12
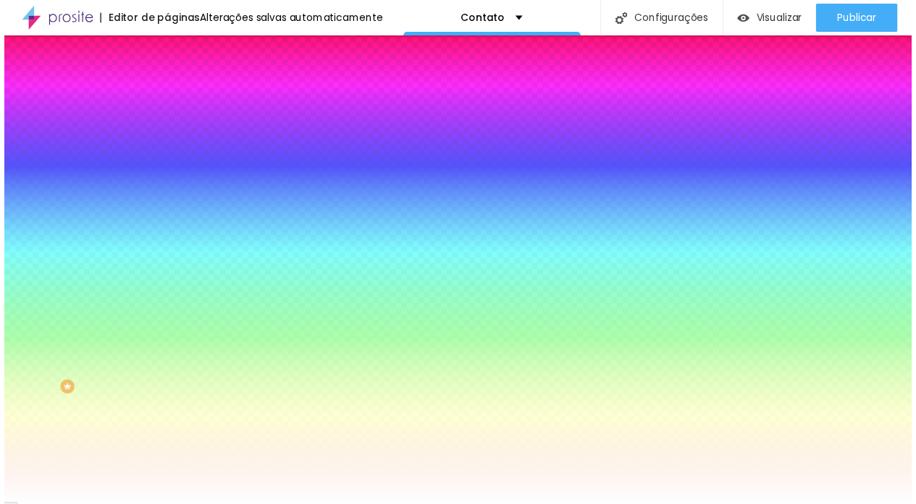
scroll to position [10, 0]
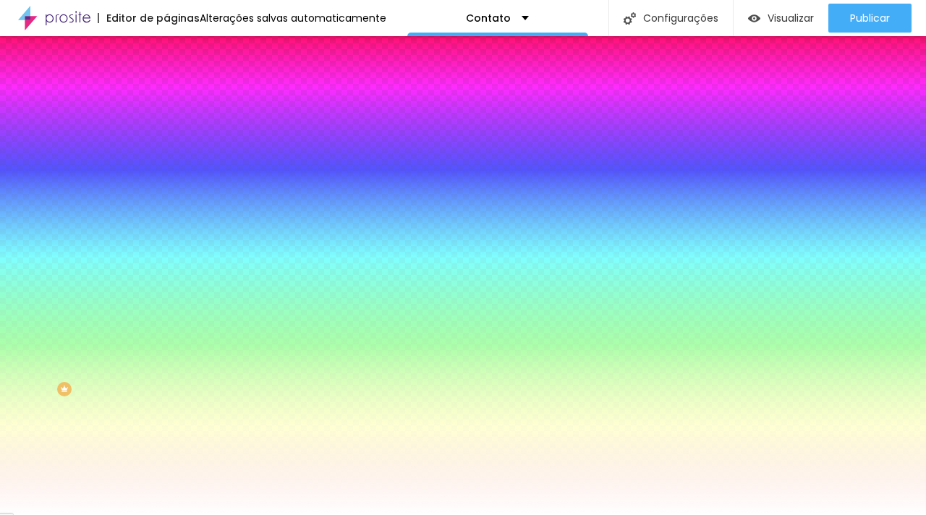
click at [166, 370] on button "button" at bounding box center [176, 362] width 20 height 15
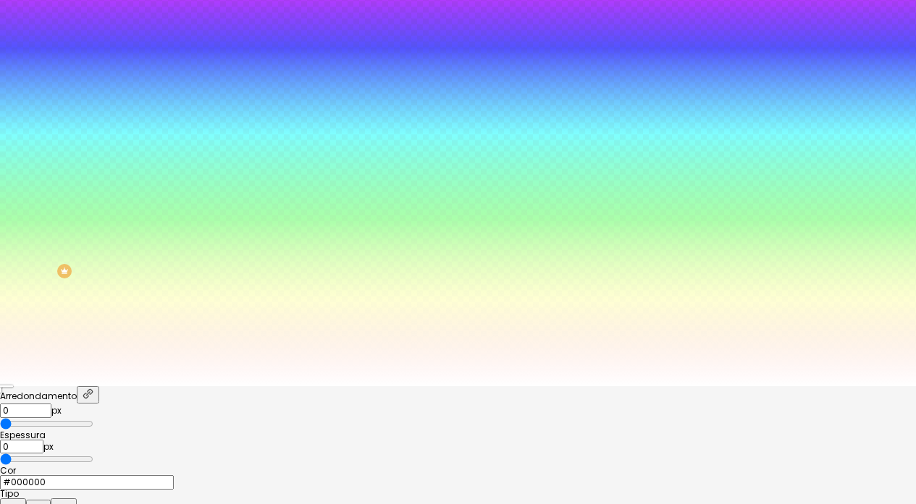
scroll to position [122, 0]
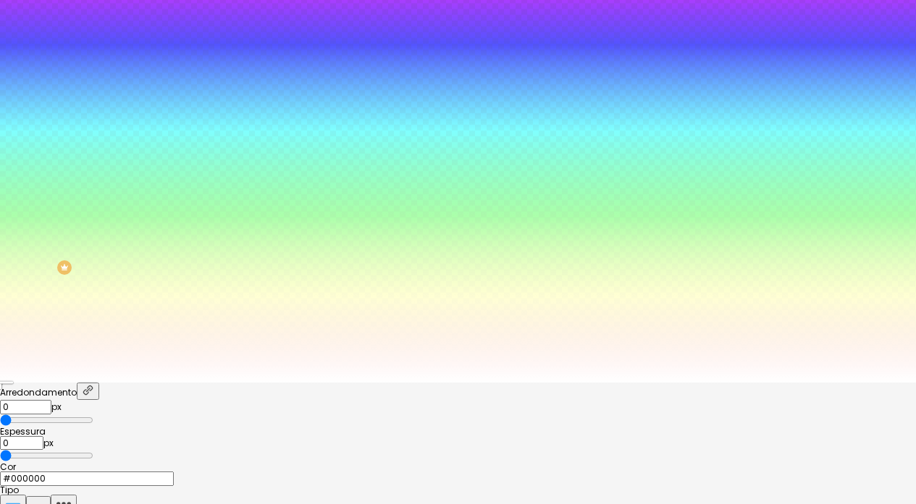
type input "1"
type input "2"
type input "1"
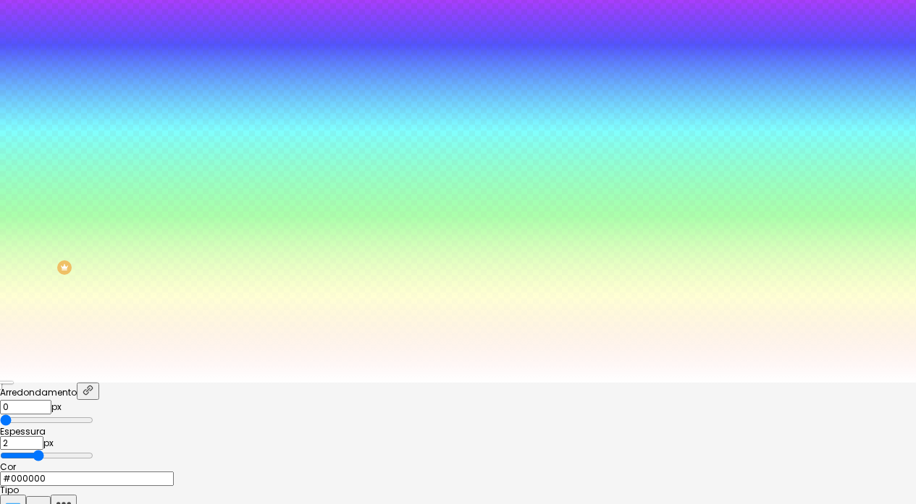
type input "1"
type input "0"
drag, startPoint x: 150, startPoint y: 343, endPoint x: 122, endPoint y: 356, distance: 30.4
click at [93, 450] on input "range" at bounding box center [46, 456] width 93 height 12
click at [254, 472] on div at bounding box center [458, 472] width 916 height 0
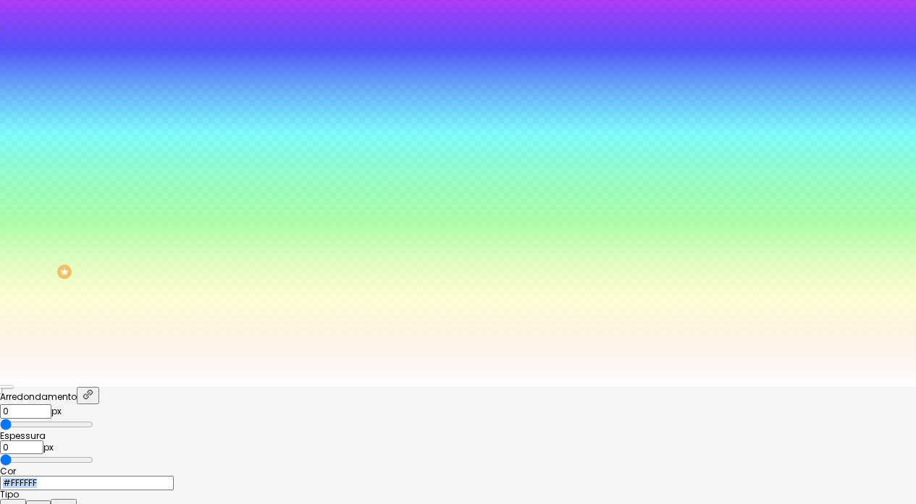
drag, startPoint x: 208, startPoint y: 401, endPoint x: 139, endPoint y: 386, distance: 70.4
click at [139, 387] on div "Arredondamento 0 px Espessura 0 px Cor #FFFFFF Tipo" at bounding box center [458, 453] width 916 height 133
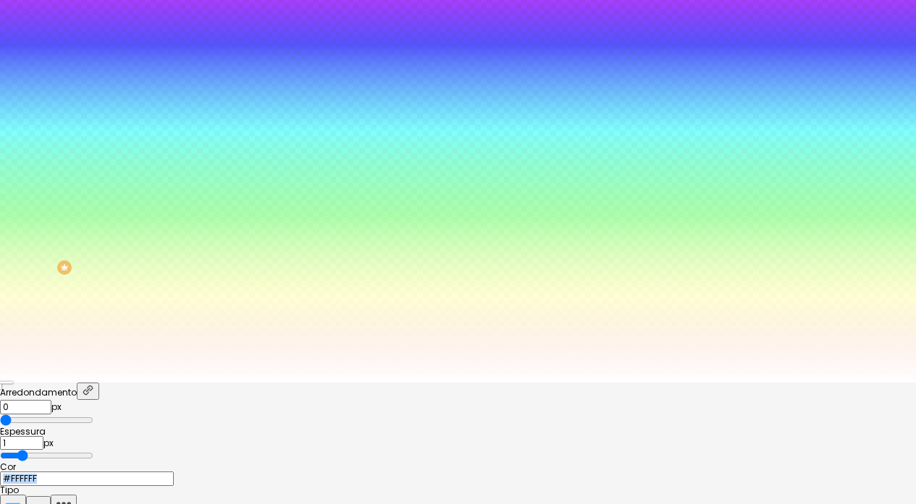
drag, startPoint x: 148, startPoint y: 343, endPoint x: 165, endPoint y: 352, distance: 18.8
click at [93, 450] on input "range" at bounding box center [46, 456] width 93 height 12
drag, startPoint x: 171, startPoint y: 344, endPoint x: 162, endPoint y: 347, distance: 9.2
click at [93, 450] on input "range" at bounding box center [46, 456] width 93 height 12
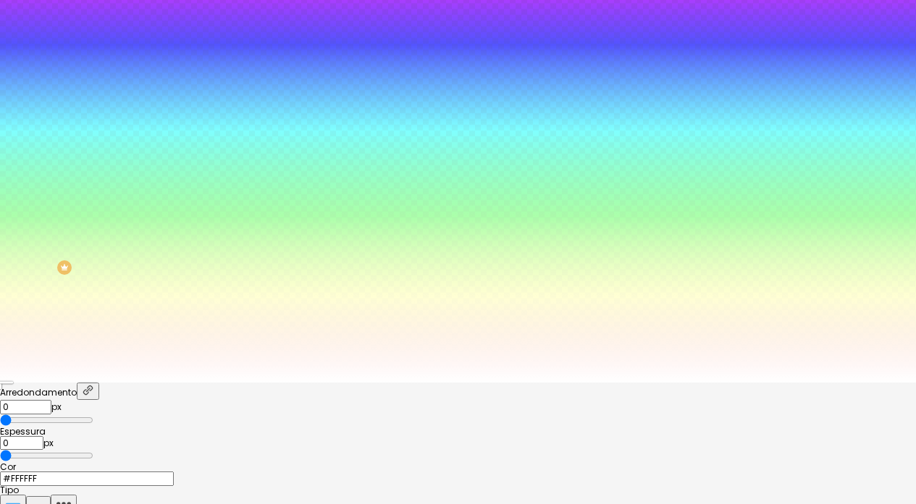
click at [43, 436] on input "0" at bounding box center [21, 443] width 43 height 14
click at [77, 383] on div at bounding box center [458, 383] width 916 height 0
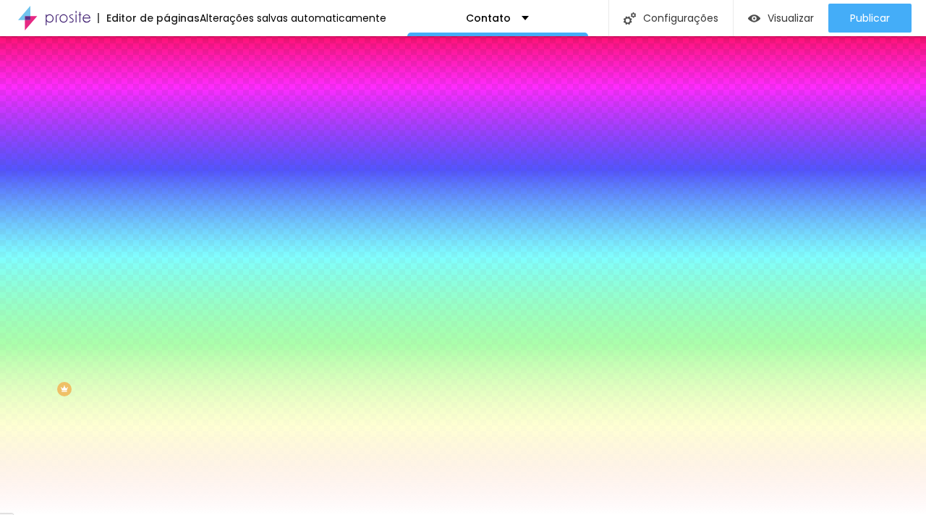
scroll to position [0, 0]
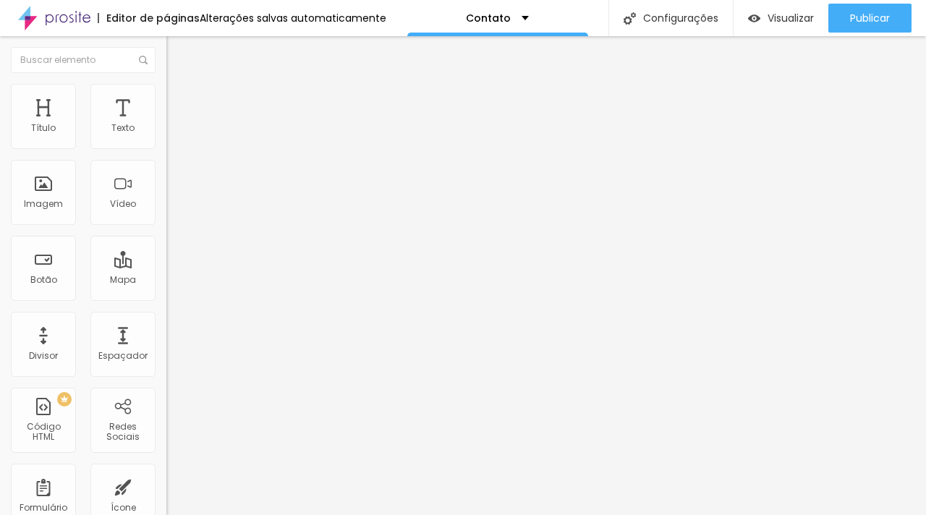
click at [166, 146] on div "Contato" at bounding box center [249, 134] width 166 height 25
click at [176, 141] on div "Contato" at bounding box center [250, 134] width 148 height 13
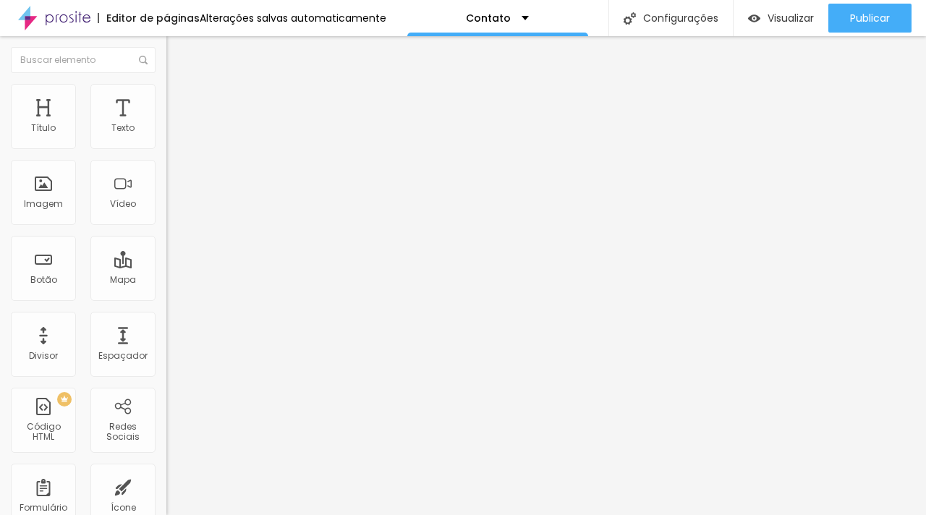
click at [166, 146] on img at bounding box center [170, 150] width 9 height 9
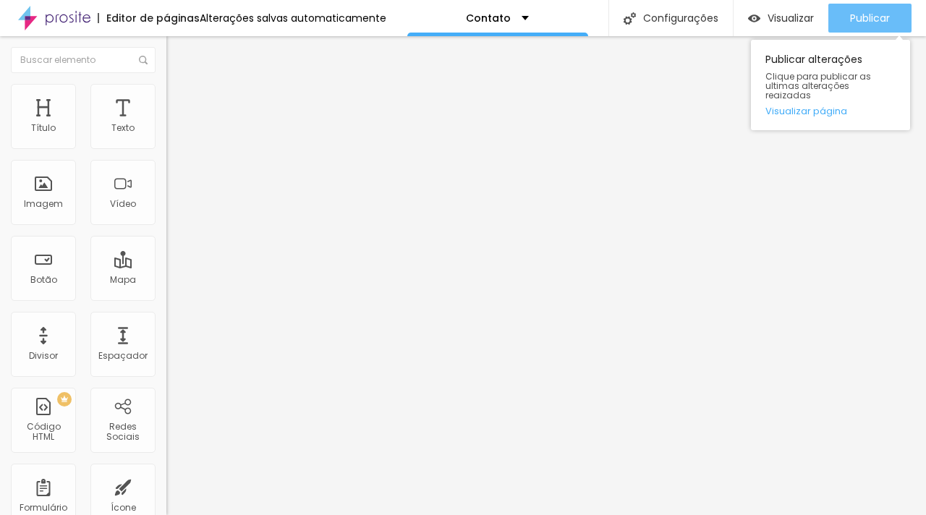
click at [863, 15] on span "Publicar" at bounding box center [870, 18] width 40 height 12
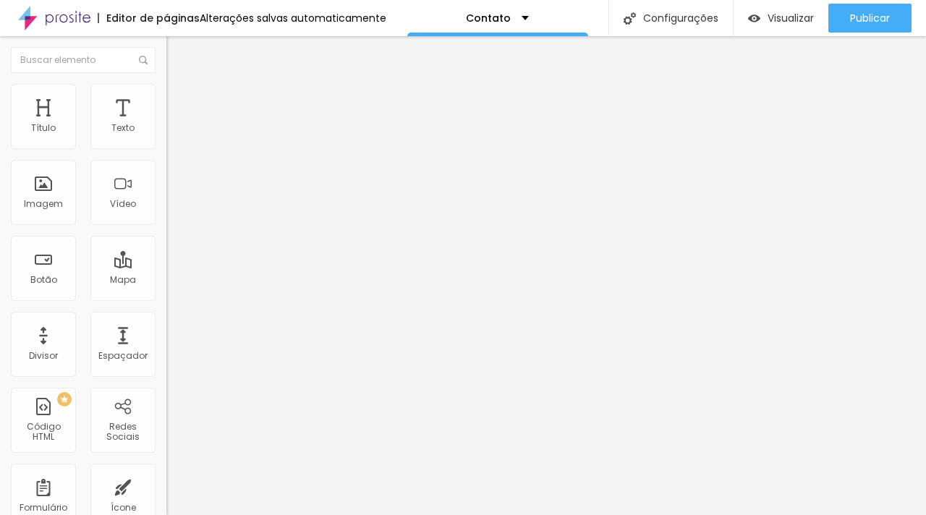
click at [166, 139] on button "button" at bounding box center [176, 131] width 20 height 15
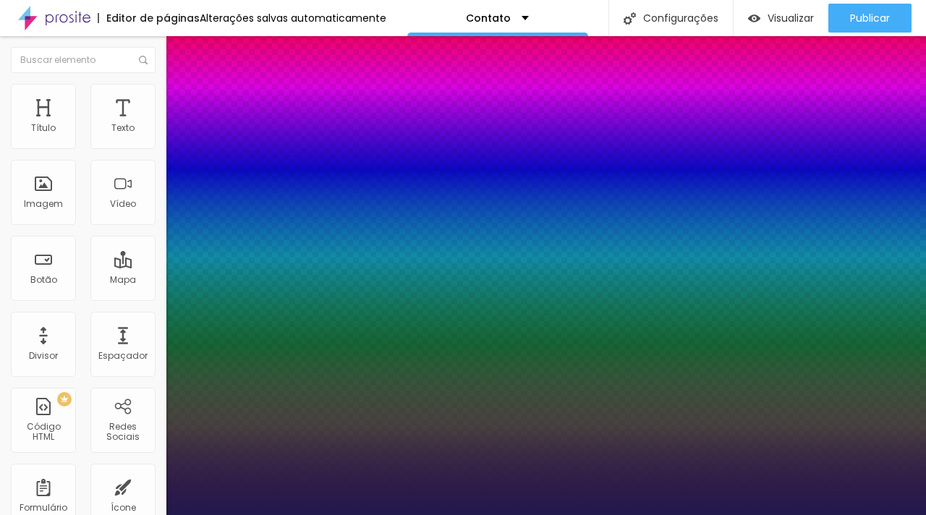
click at [491, 515] on div at bounding box center [463, 515] width 926 height 0
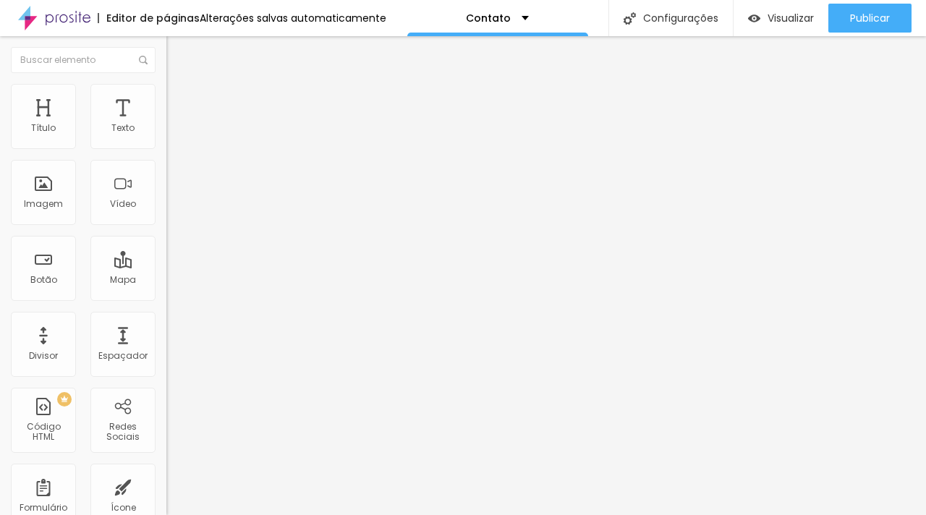
click at [166, 96] on li "Estilo" at bounding box center [249, 91] width 166 height 14
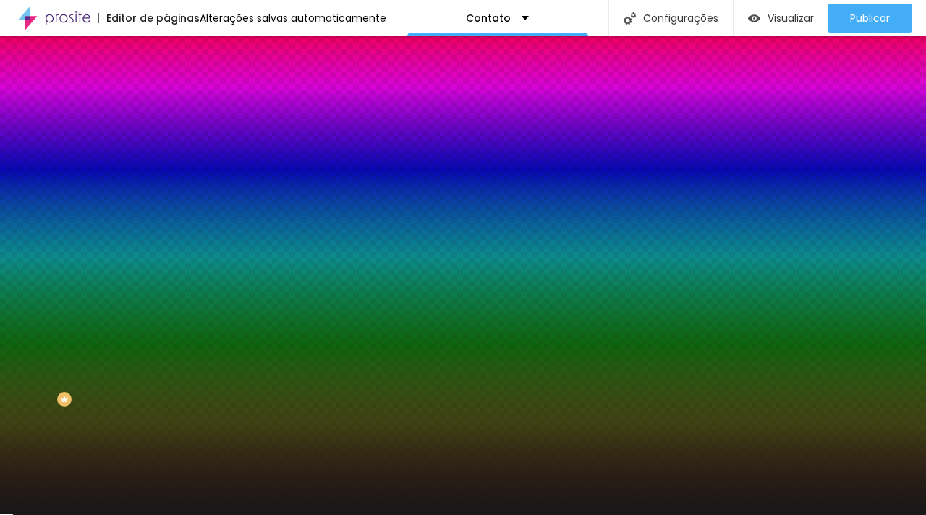
click at [166, 138] on div at bounding box center [249, 138] width 166 height 0
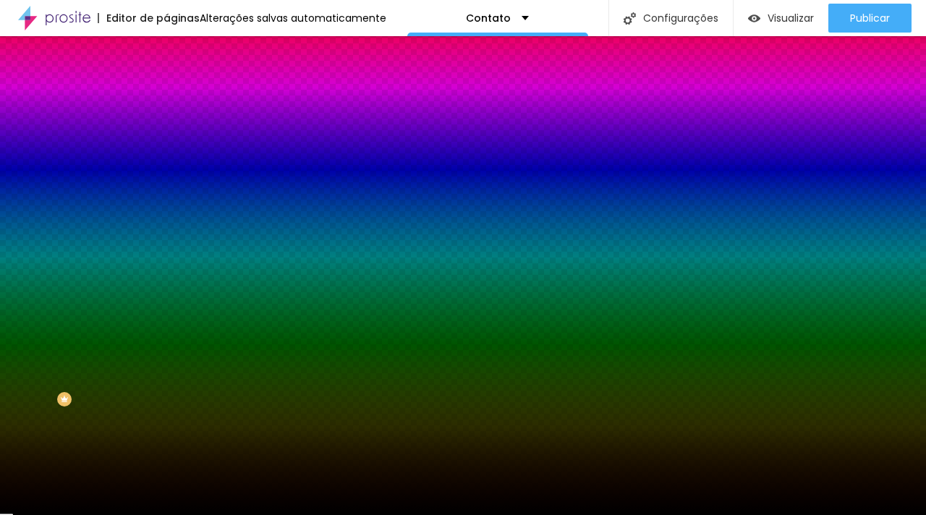
drag, startPoint x: 53, startPoint y: 258, endPoint x: 0, endPoint y: 286, distance: 59.9
click at [166, 286] on div "Editar Coluna Conteúdo Estilo Avançado Cor de fundo Voltar ao padrão #000000 So…" at bounding box center [249, 275] width 166 height 479
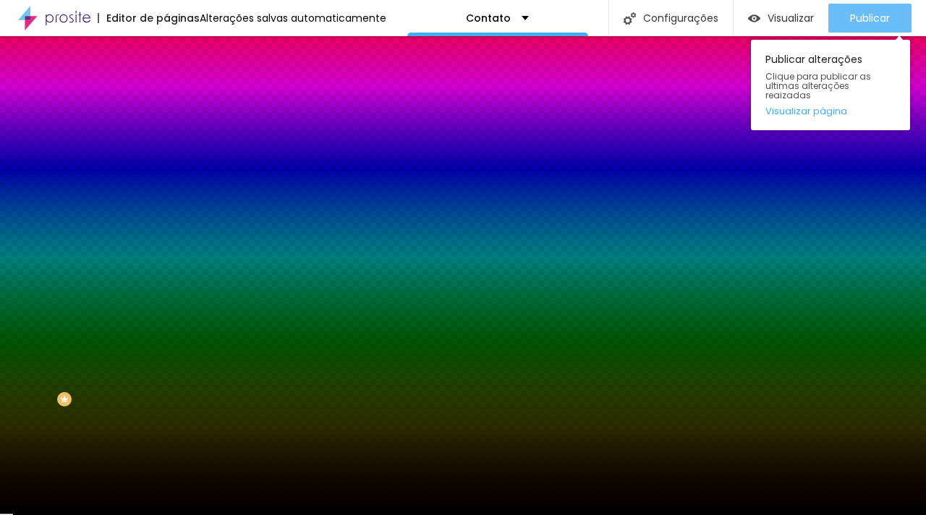
click at [858, 12] on span "Publicar" at bounding box center [870, 18] width 40 height 12
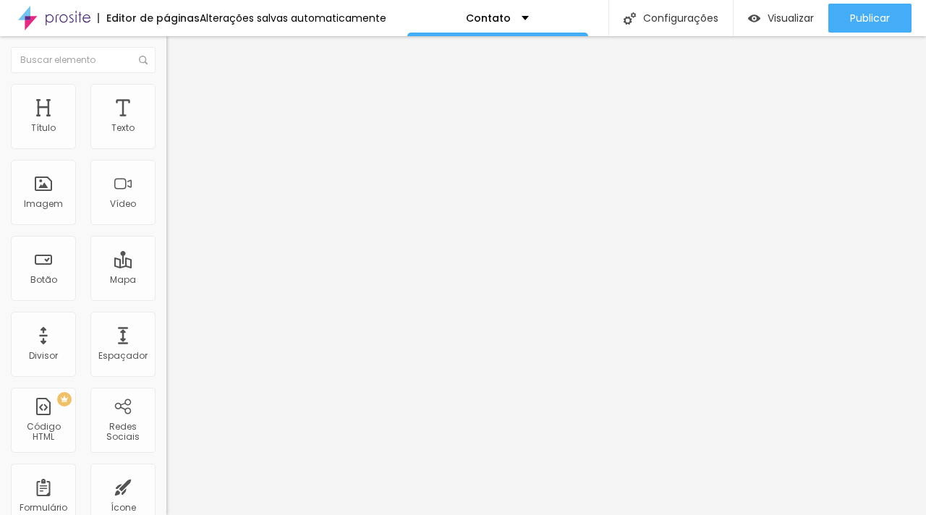
click at [166, 91] on li "Estilo" at bounding box center [249, 91] width 166 height 14
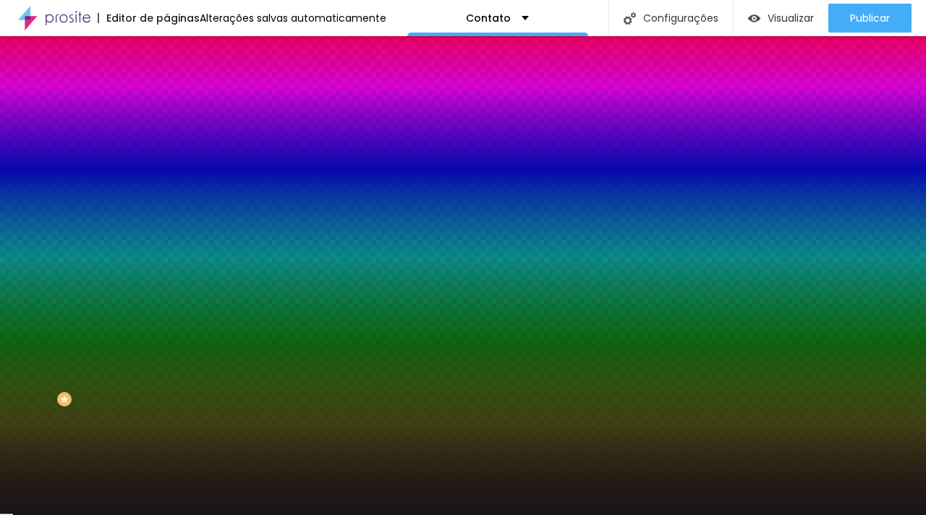
click at [166, 138] on div at bounding box center [249, 138] width 166 height 0
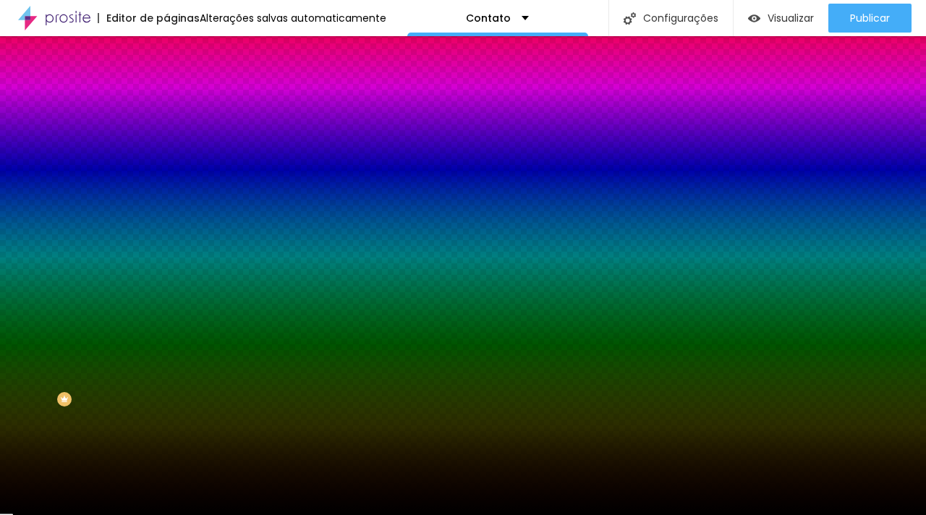
drag, startPoint x: 32, startPoint y: 256, endPoint x: 0, endPoint y: 296, distance: 51.0
click at [166, 296] on div "Editar Coluna Conteúdo Estilo Avançado Cor de fundo Voltar ao padrão #000000 So…" at bounding box center [249, 275] width 166 height 479
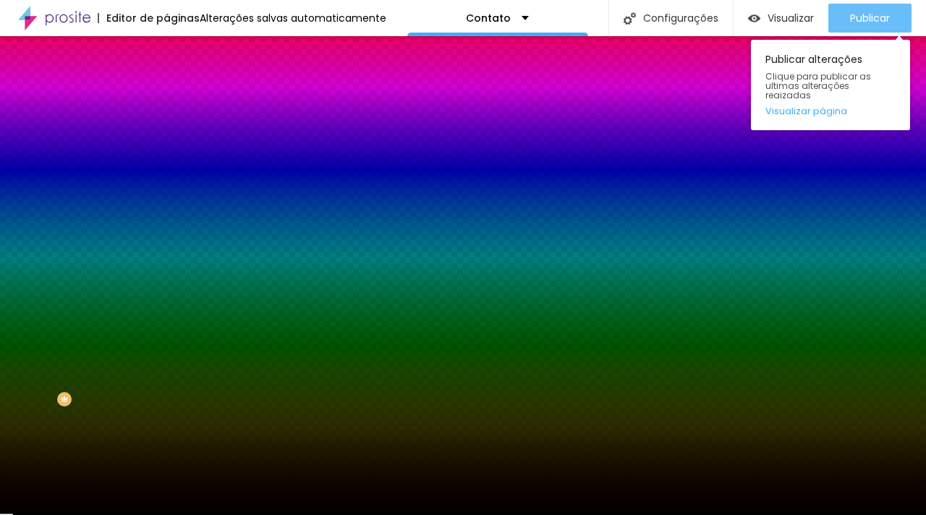
click at [854, 17] on span "Publicar" at bounding box center [870, 18] width 40 height 12
click at [871, 19] on span "Publicar" at bounding box center [870, 18] width 40 height 12
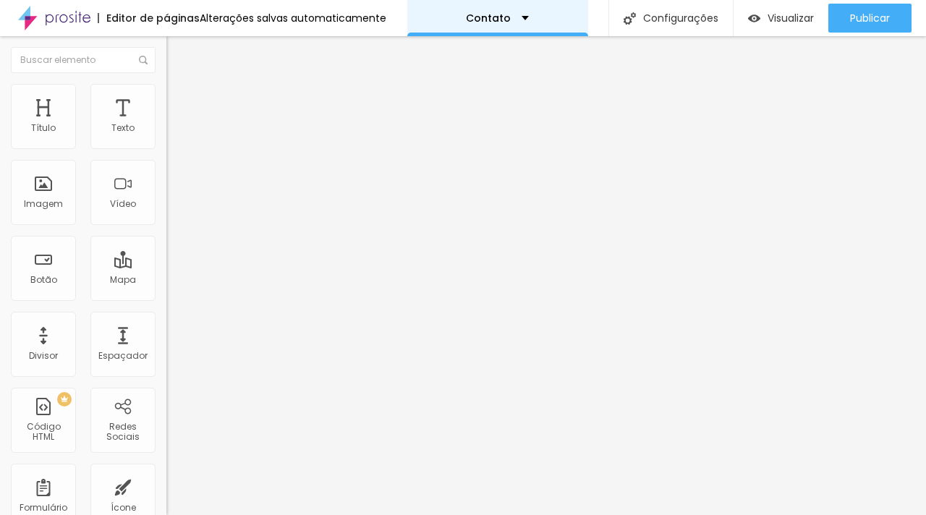
click at [561, 12] on div "Contato" at bounding box center [497, 18] width 181 height 36
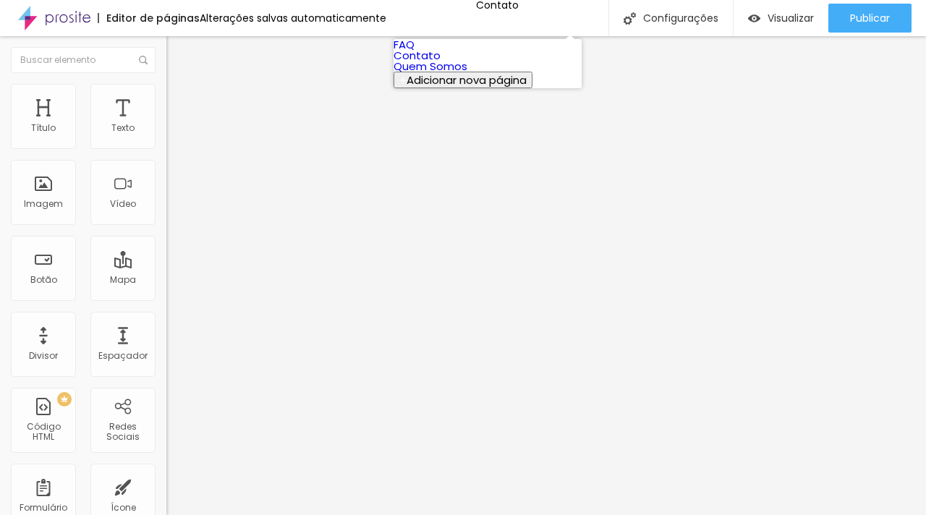
click at [415, 52] on link "FAQ" at bounding box center [404, 44] width 21 height 15
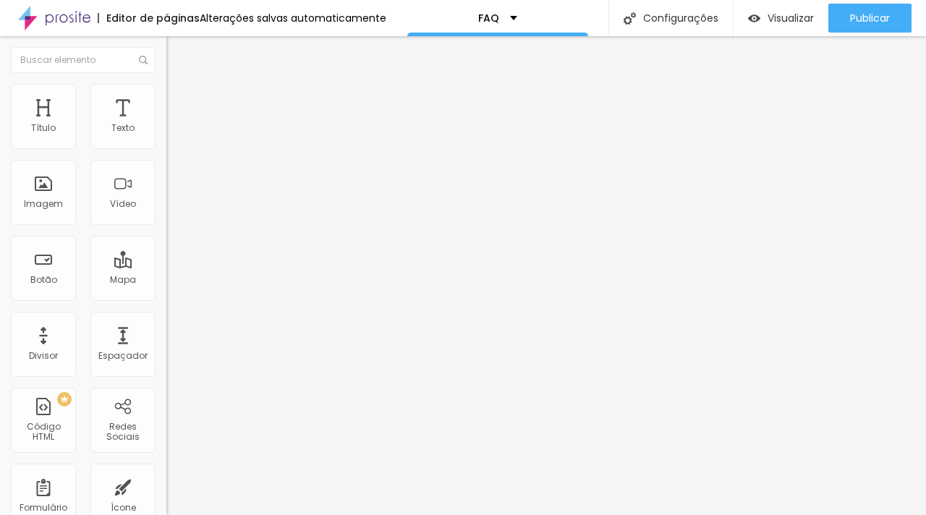
click at [166, 153] on span "Editar perguntas" at bounding box center [207, 147] width 83 height 12
drag, startPoint x: 531, startPoint y: 384, endPoint x: 617, endPoint y: 364, distance: 89.2
click at [509, 20] on div "FAQ" at bounding box center [497, 18] width 39 height 10
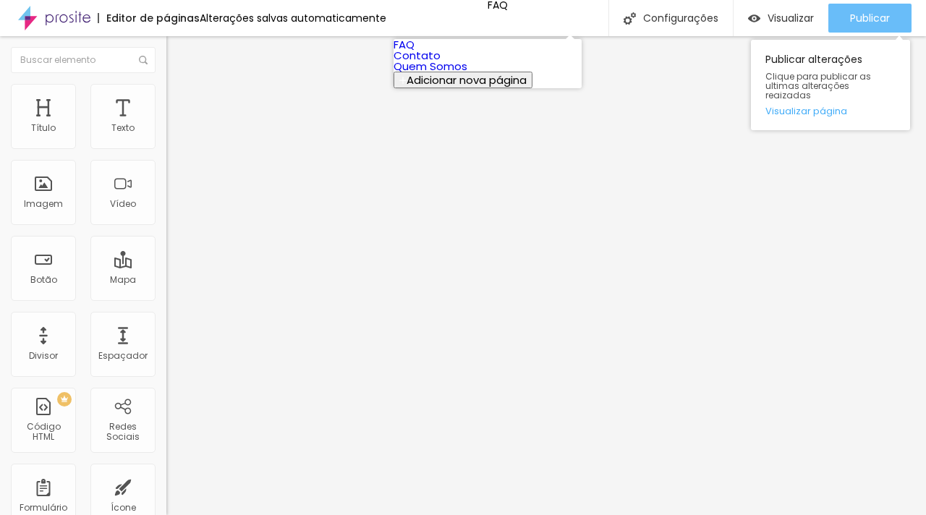
click at [865, 14] on span "Publicar" at bounding box center [870, 18] width 40 height 12
